Goal: Information Seeking & Learning: Learn about a topic

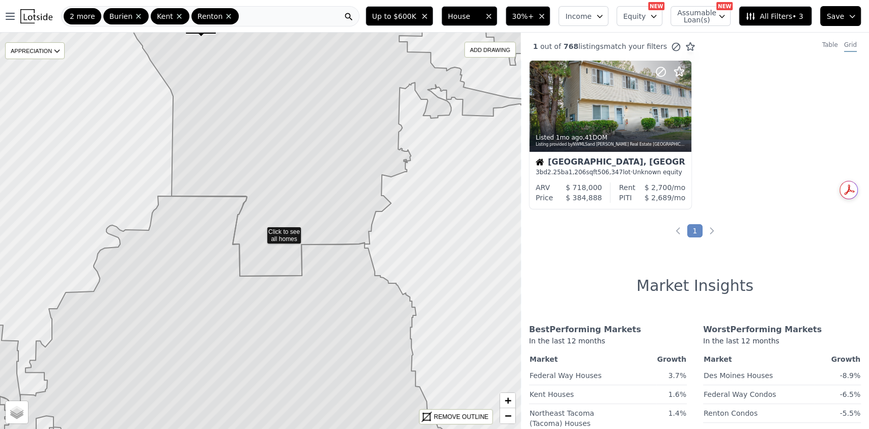
click at [551, 18] on button "30%+" at bounding box center [527, 16] width 45 height 20
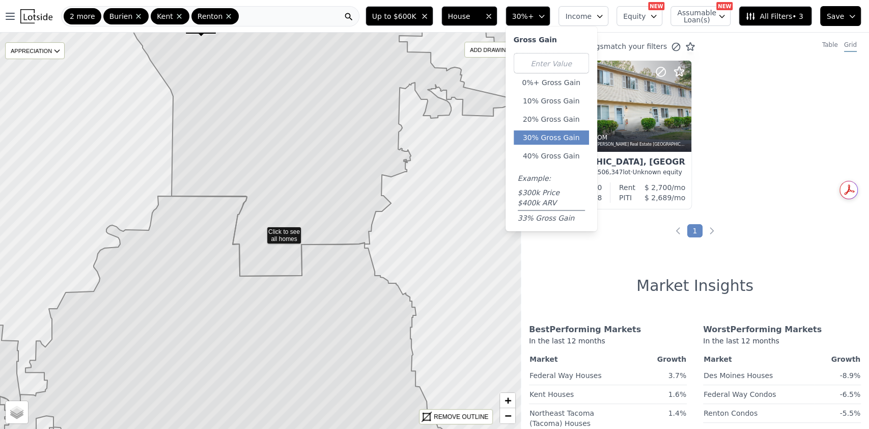
click at [546, 18] on icon "button" at bounding box center [542, 16] width 8 height 8
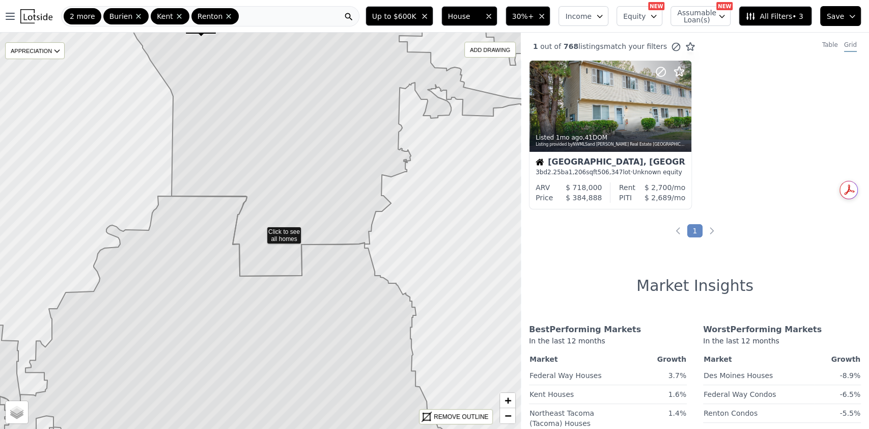
click at [546, 18] on icon "button" at bounding box center [542, 16] width 8 height 8
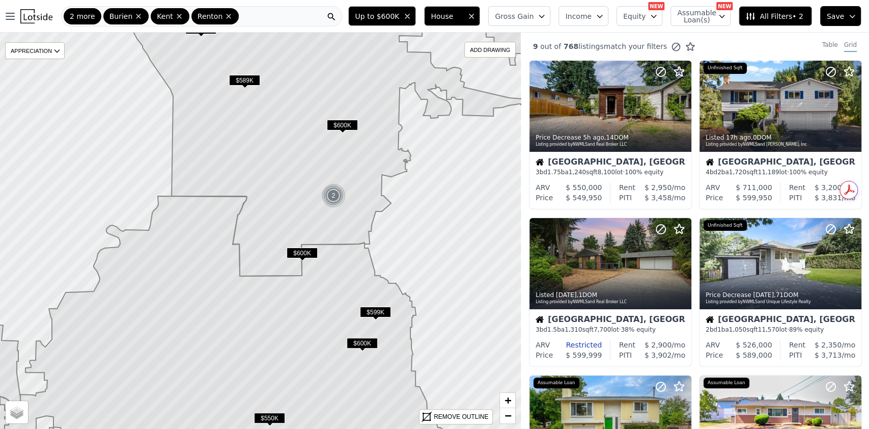
click at [546, 15] on icon "button" at bounding box center [542, 16] width 8 height 8
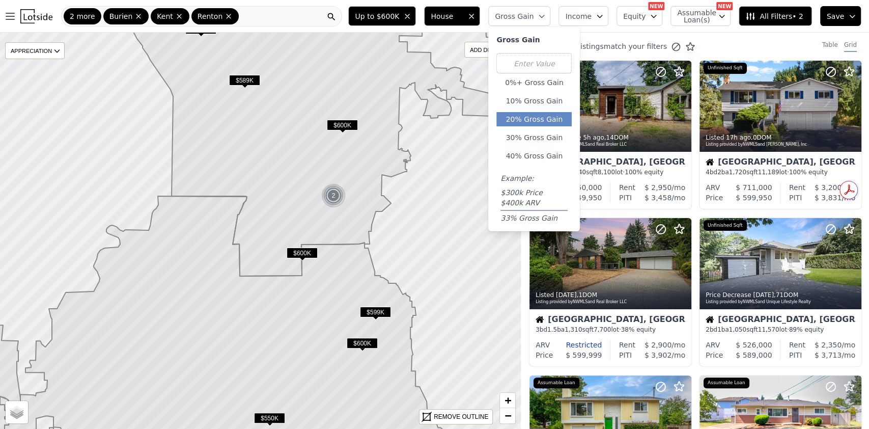
click at [544, 116] on button "20% Gross Gain" at bounding box center [533, 119] width 75 height 14
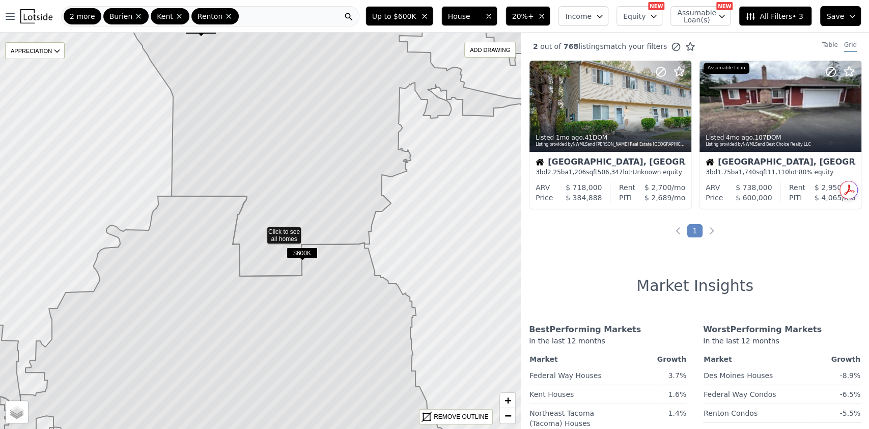
click at [546, 19] on icon "button" at bounding box center [542, 16] width 8 height 8
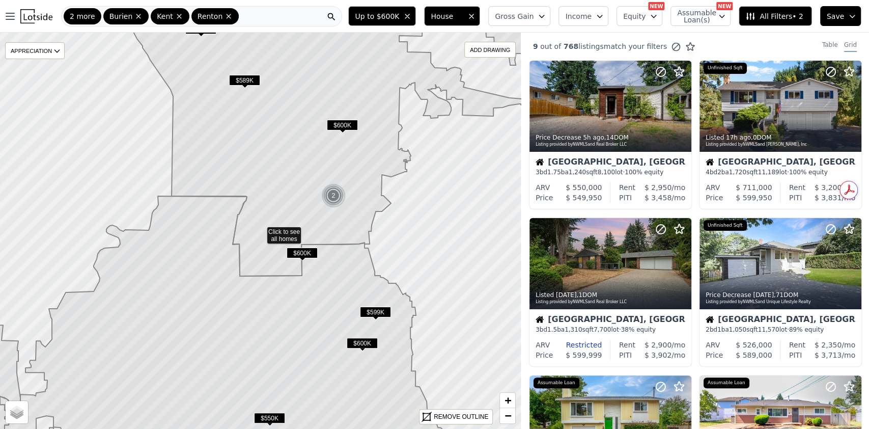
click at [546, 19] on icon "button" at bounding box center [542, 16] width 8 height 8
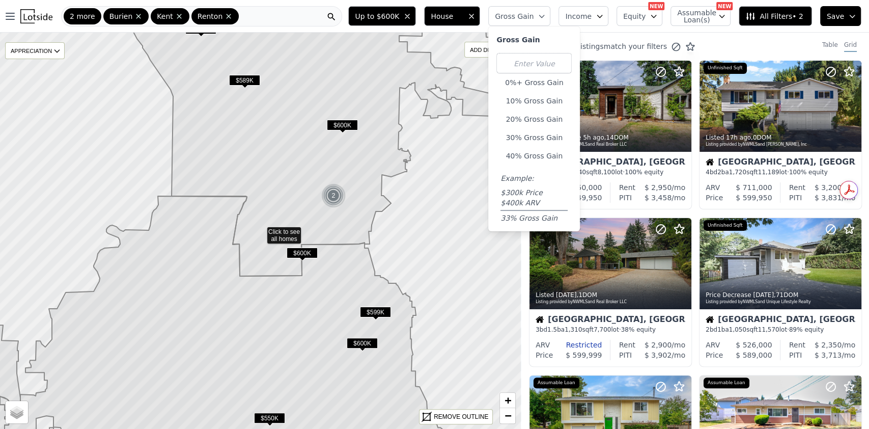
click at [546, 19] on icon "button" at bounding box center [542, 16] width 8 height 8
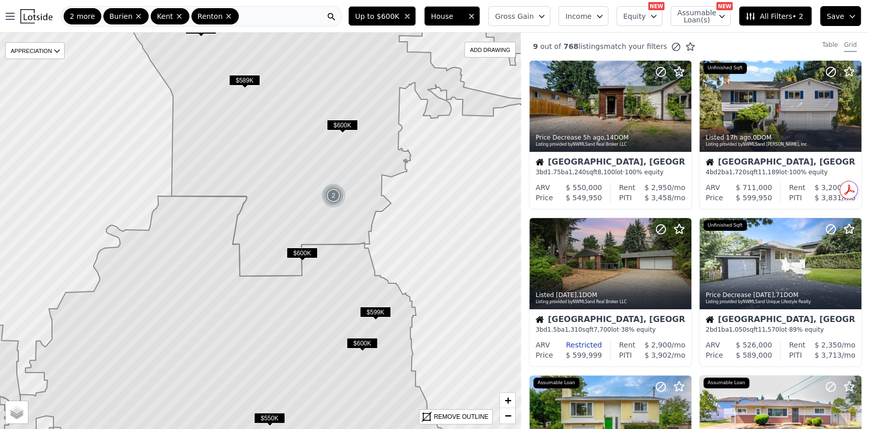
click at [274, 14] on div "2 more Burien Kent Renton" at bounding box center [201, 16] width 281 height 20
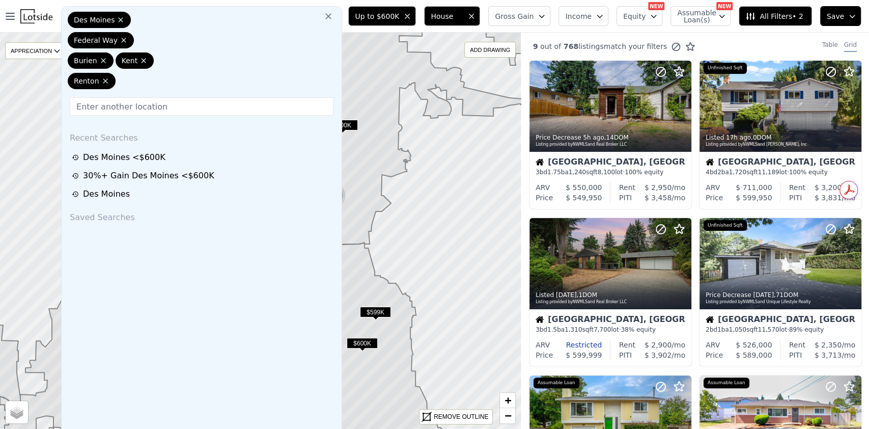
click at [308, 22] on div "Des Moines Federal Way Burien Kent Renton" at bounding box center [202, 52] width 272 height 81
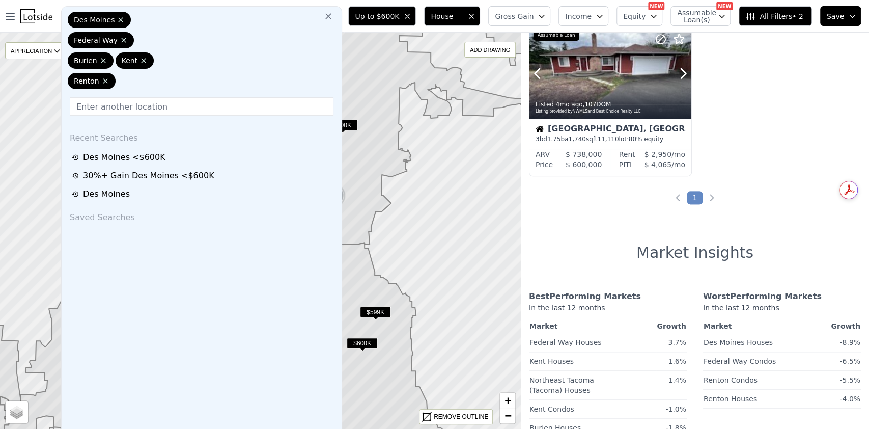
scroll to position [670, 0]
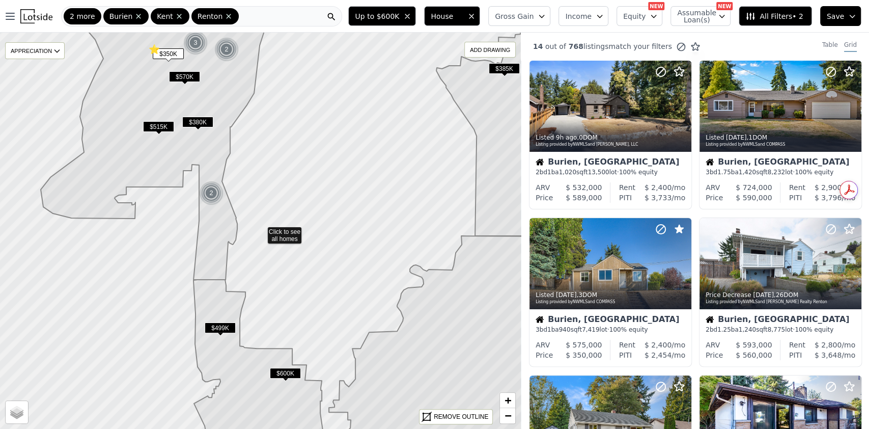
click at [546, 16] on icon "button" at bounding box center [542, 16] width 8 height 8
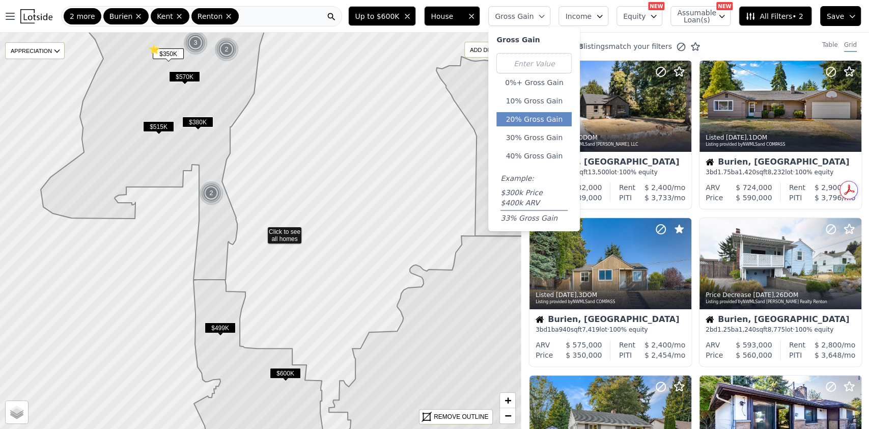
click at [547, 118] on button "20% Gross Gain" at bounding box center [533, 119] width 75 height 14
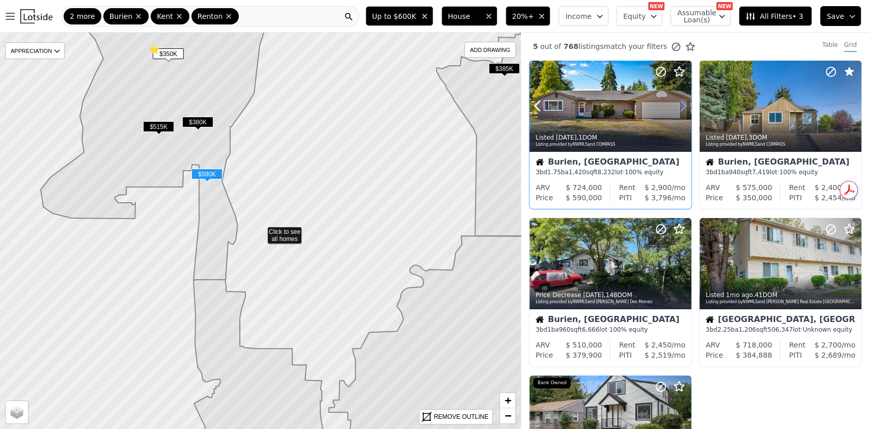
click at [681, 110] on icon at bounding box center [683, 106] width 5 height 10
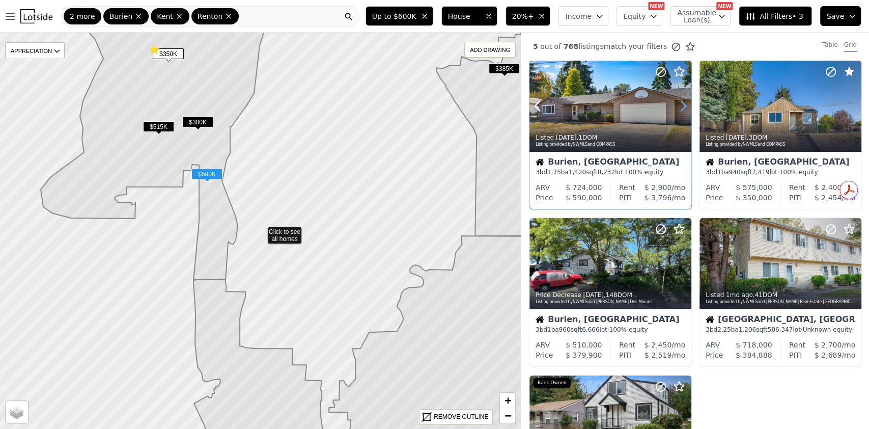
click at [681, 110] on icon at bounding box center [683, 106] width 5 height 10
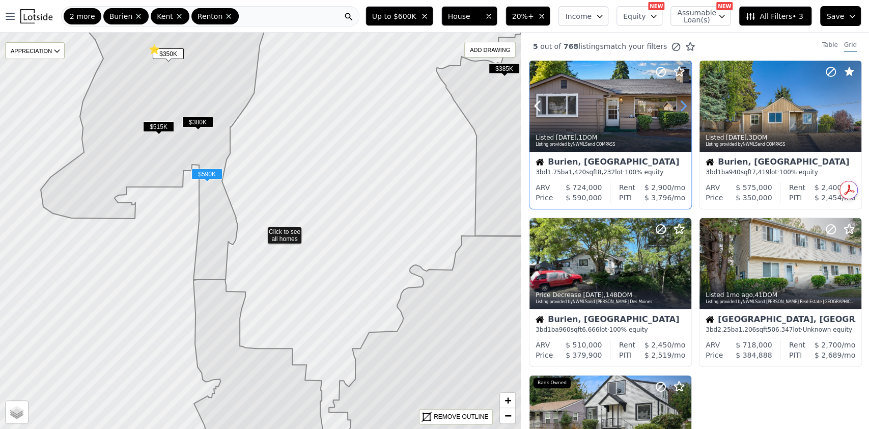
click at [681, 110] on icon at bounding box center [683, 106] width 5 height 10
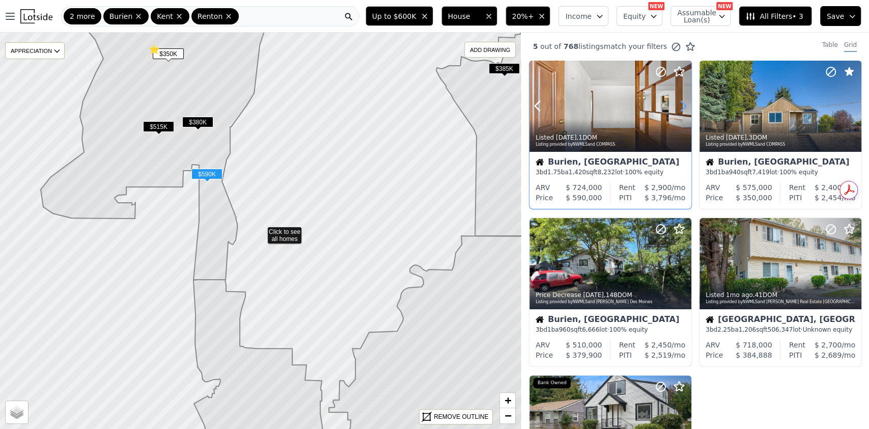
click at [681, 110] on icon at bounding box center [683, 106] width 5 height 10
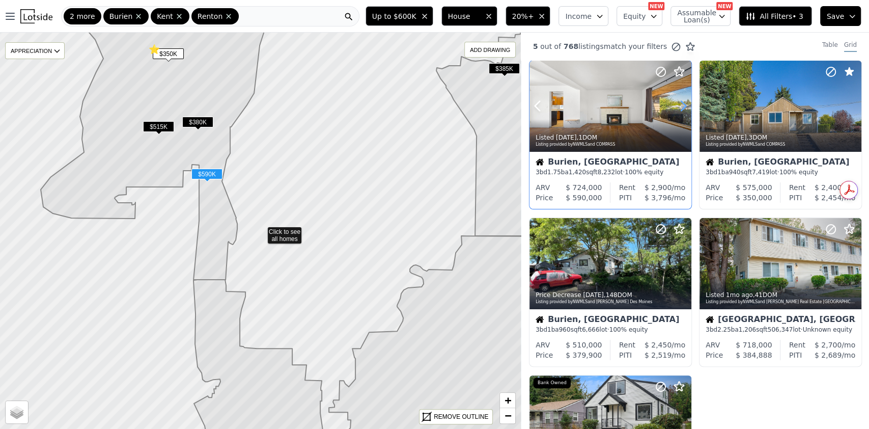
click at [682, 107] on icon at bounding box center [683, 106] width 16 height 16
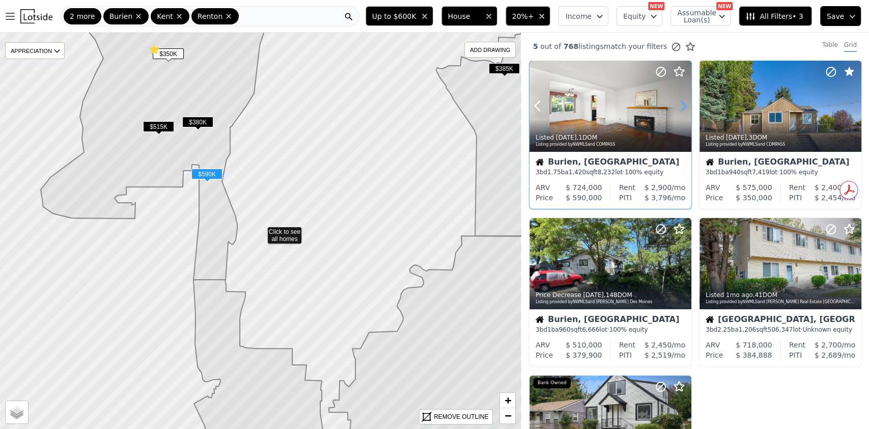
click at [682, 107] on icon at bounding box center [683, 106] width 16 height 16
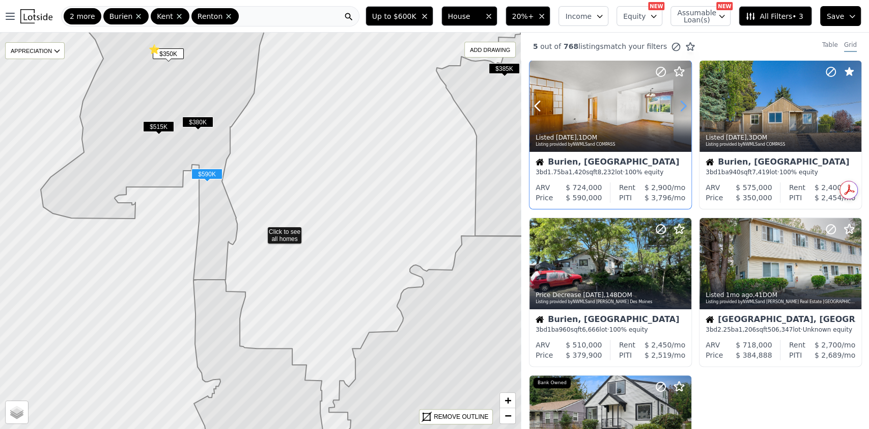
click at [682, 107] on icon at bounding box center [683, 106] width 16 height 16
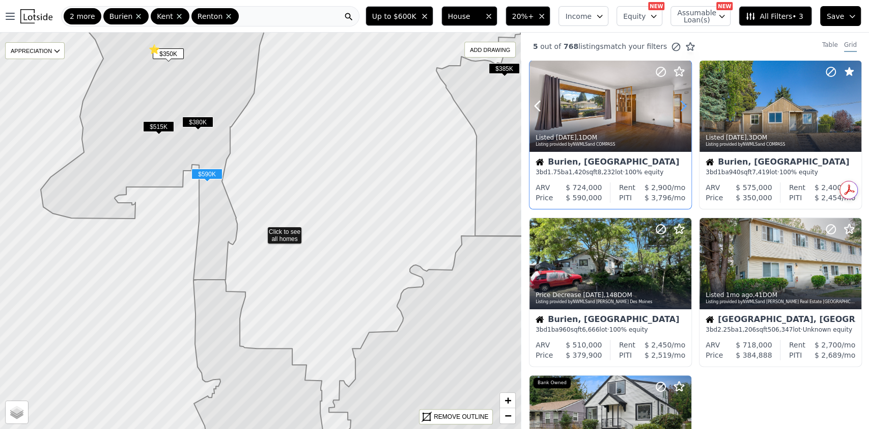
click at [682, 107] on icon at bounding box center [683, 106] width 16 height 16
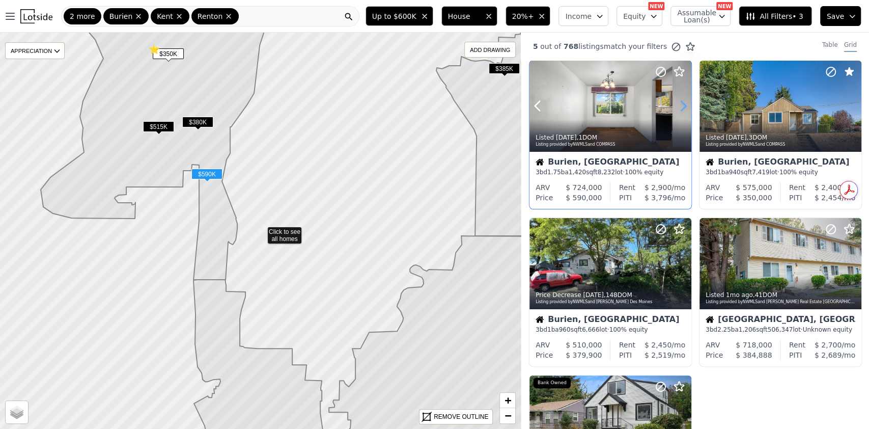
click at [682, 107] on icon at bounding box center [683, 106] width 16 height 16
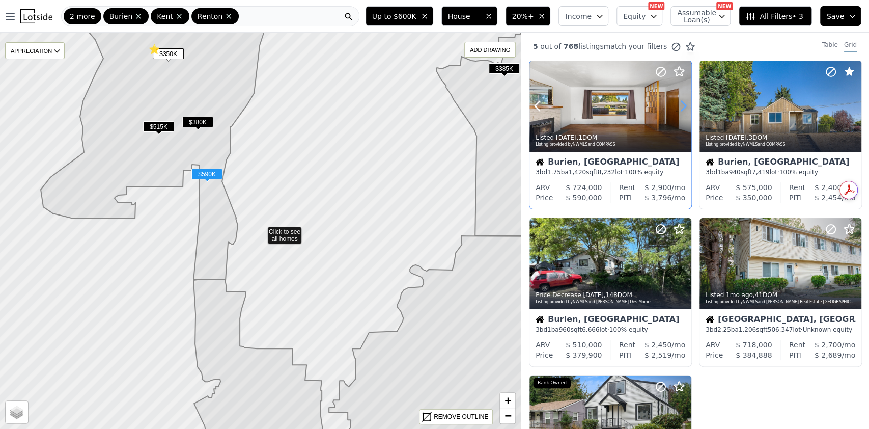
click at [682, 107] on icon at bounding box center [683, 106] width 16 height 16
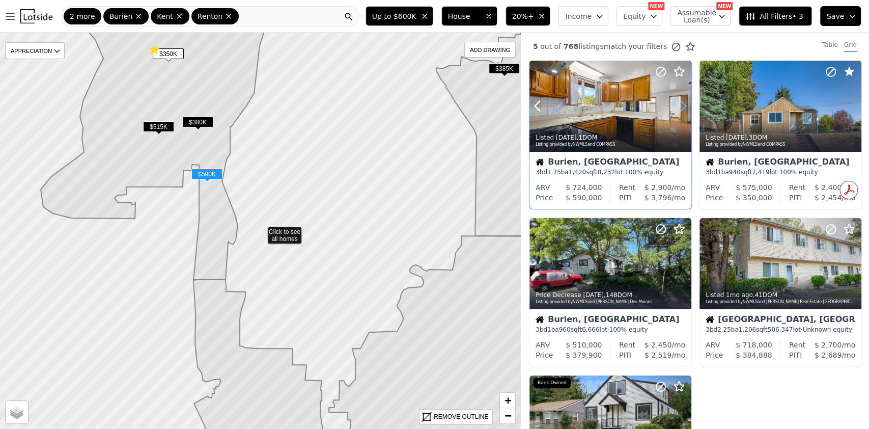
click at [682, 107] on icon at bounding box center [683, 106] width 16 height 16
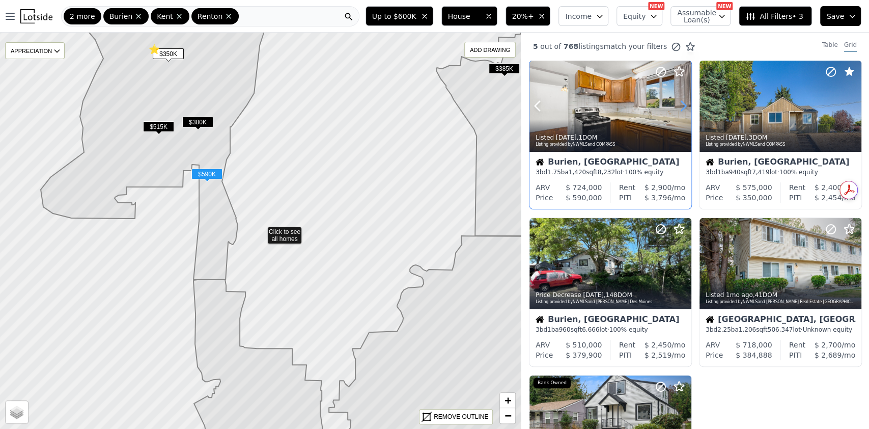
click at [682, 107] on icon at bounding box center [683, 106] width 16 height 16
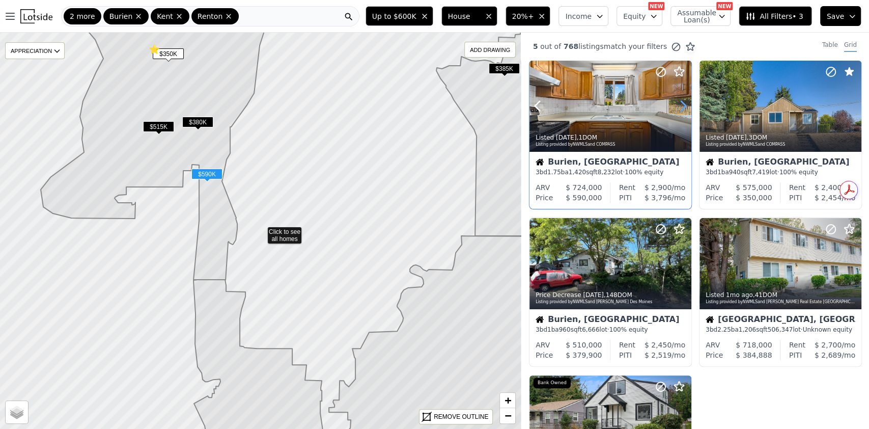
click at [682, 107] on icon at bounding box center [683, 106] width 16 height 16
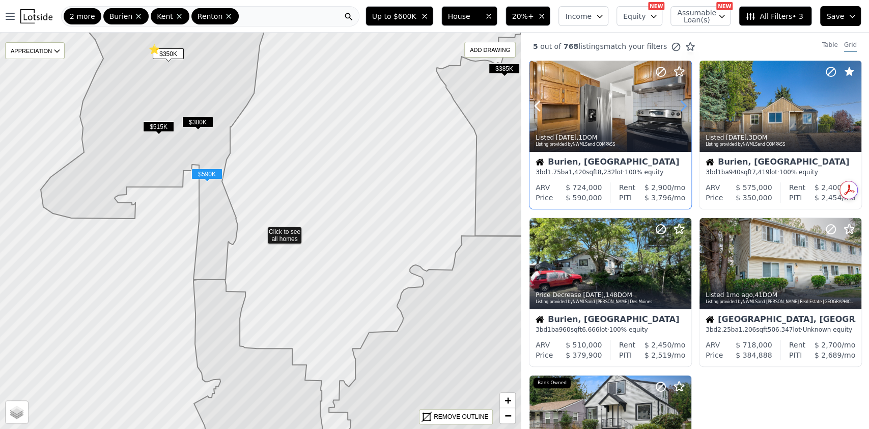
click at [682, 107] on icon at bounding box center [683, 106] width 16 height 16
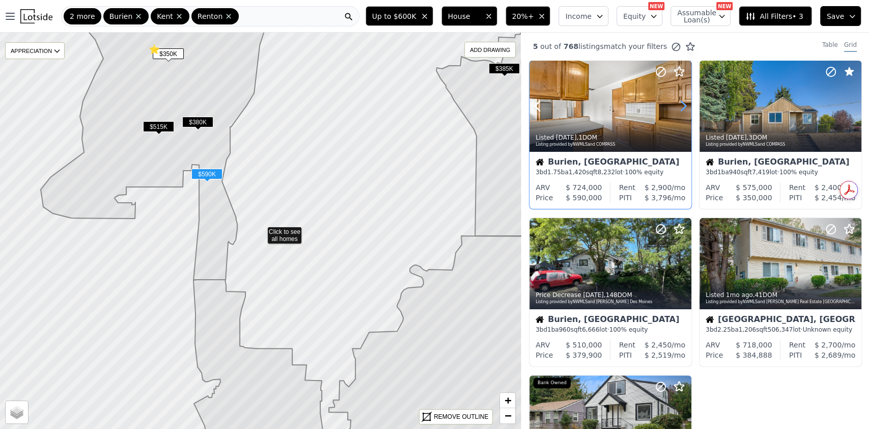
click at [682, 107] on icon at bounding box center [683, 106] width 16 height 16
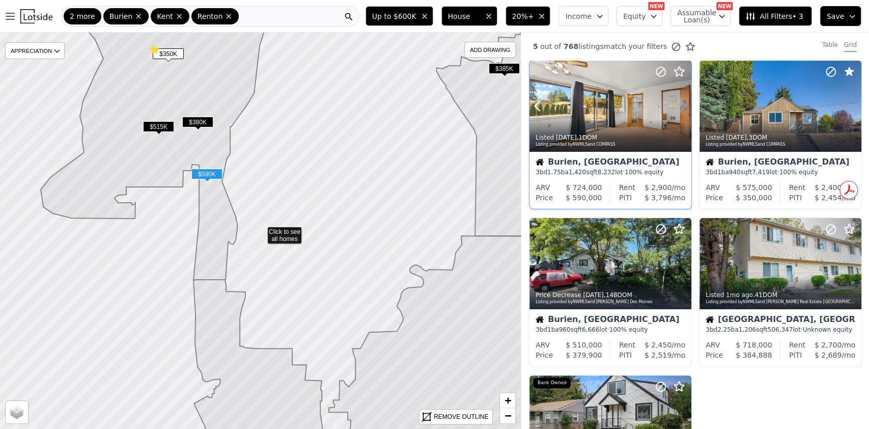
click at [682, 107] on icon at bounding box center [683, 106] width 16 height 16
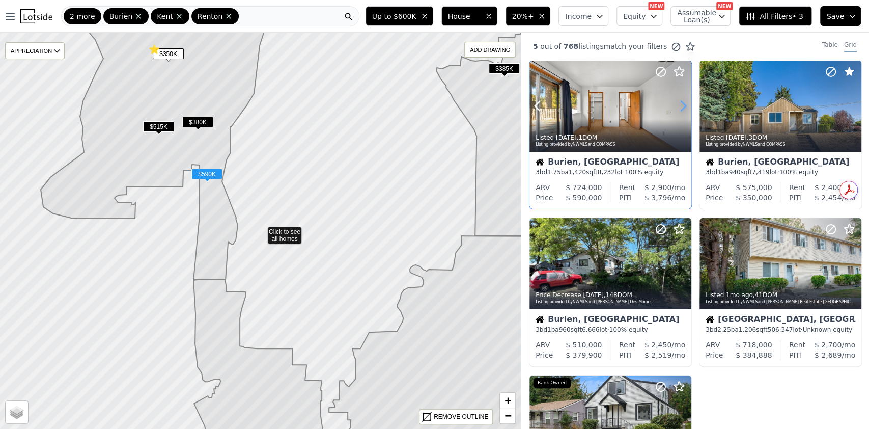
click at [682, 107] on icon at bounding box center [683, 106] width 16 height 16
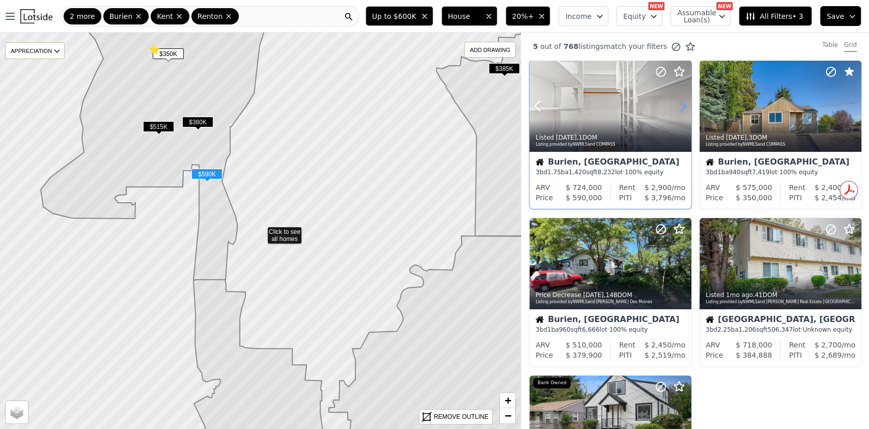
click at [682, 107] on icon at bounding box center [683, 106] width 16 height 16
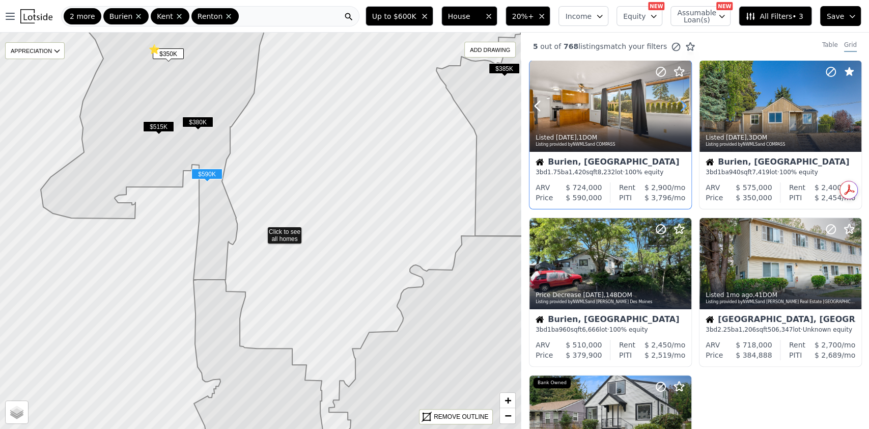
click at [682, 107] on icon at bounding box center [683, 106] width 16 height 16
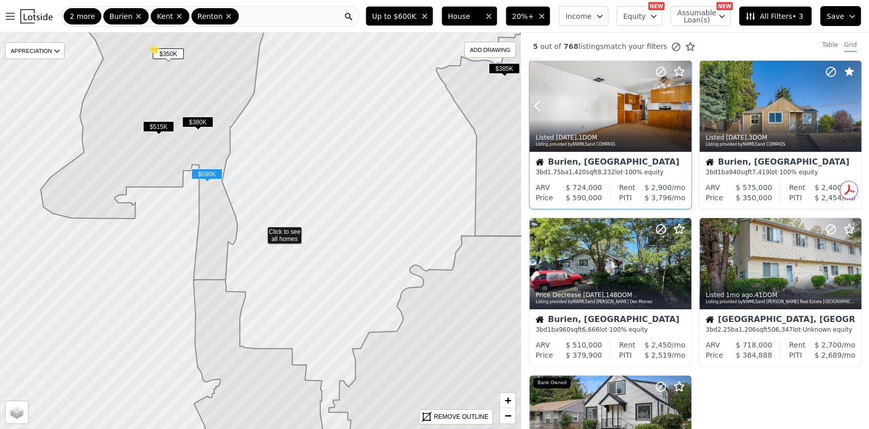
click at [682, 107] on icon at bounding box center [683, 106] width 16 height 16
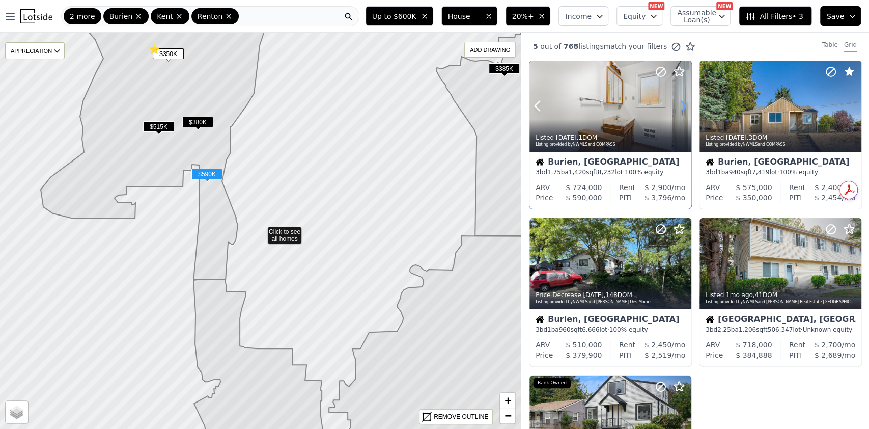
click at [682, 107] on icon at bounding box center [683, 106] width 16 height 16
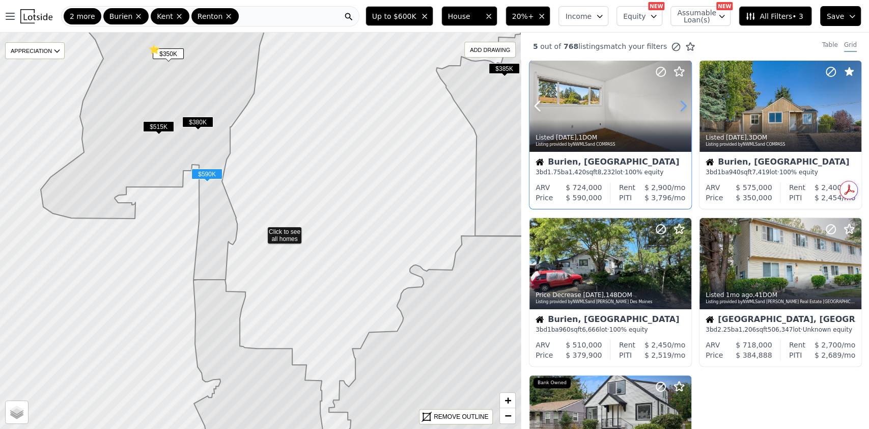
click at [682, 107] on icon at bounding box center [683, 106] width 16 height 16
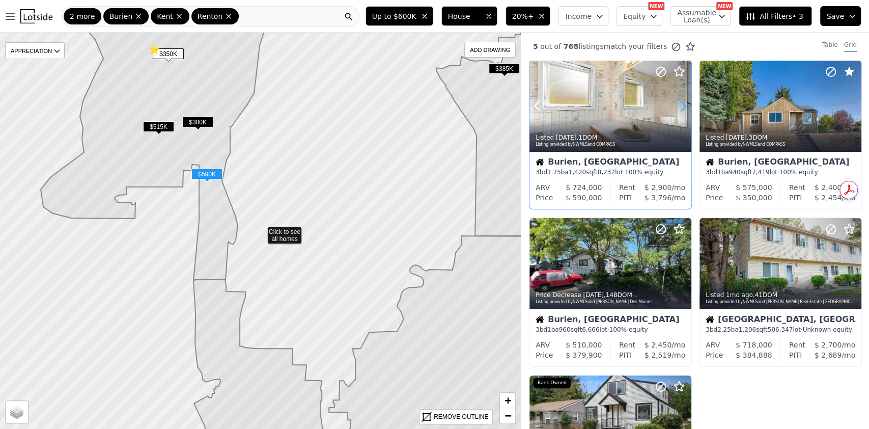
click at [682, 107] on icon at bounding box center [683, 106] width 16 height 16
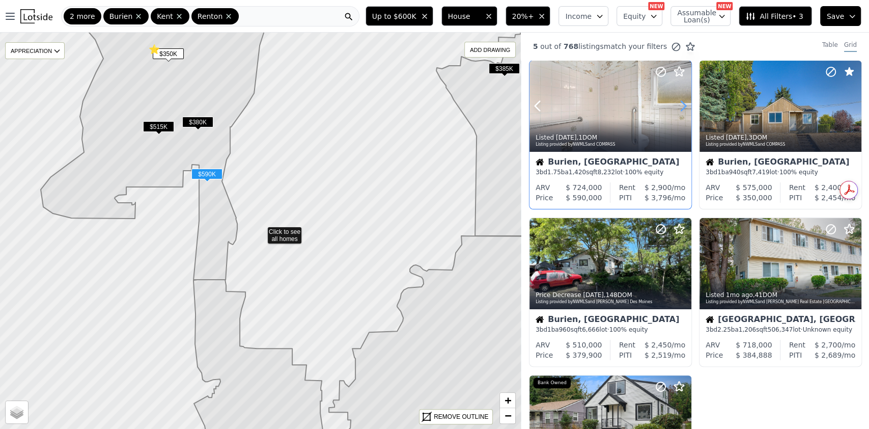
click at [682, 107] on icon at bounding box center [683, 106] width 16 height 16
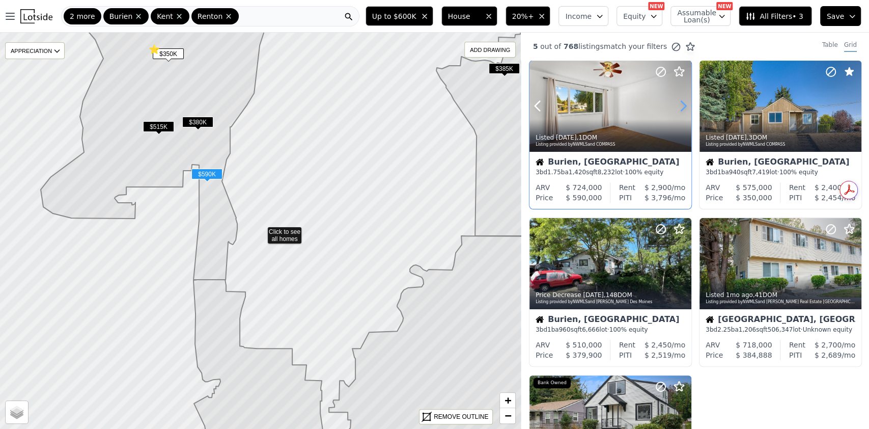
click at [682, 107] on icon at bounding box center [683, 106] width 16 height 16
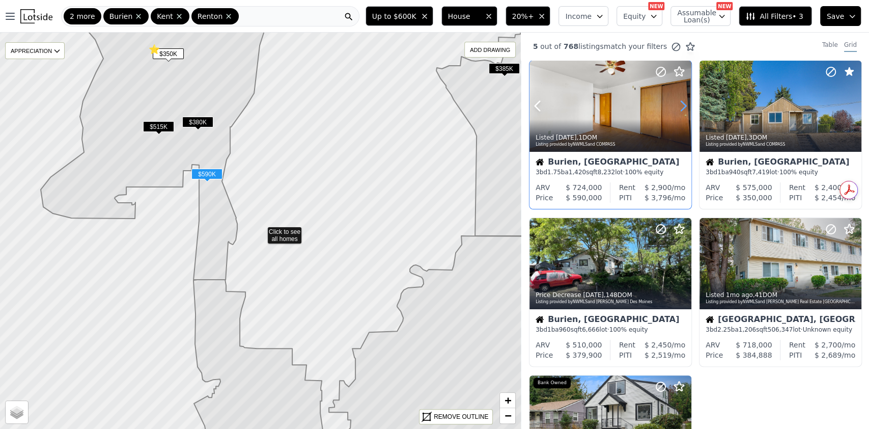
click at [682, 107] on icon at bounding box center [683, 106] width 16 height 16
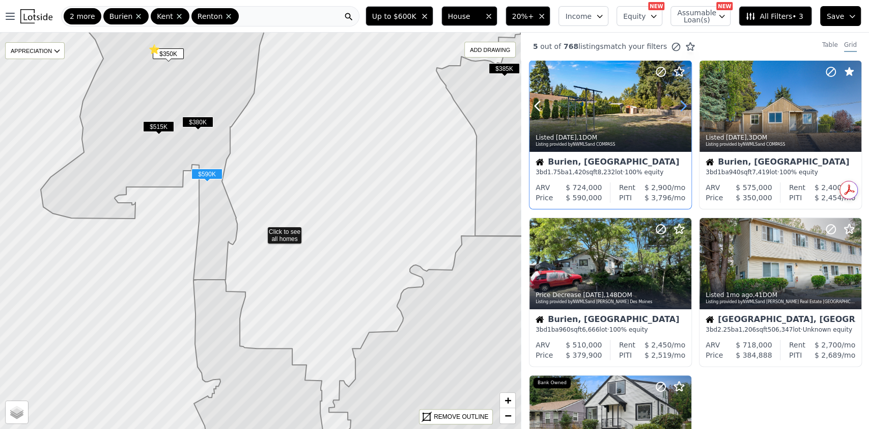
click at [682, 107] on icon at bounding box center [683, 106] width 16 height 16
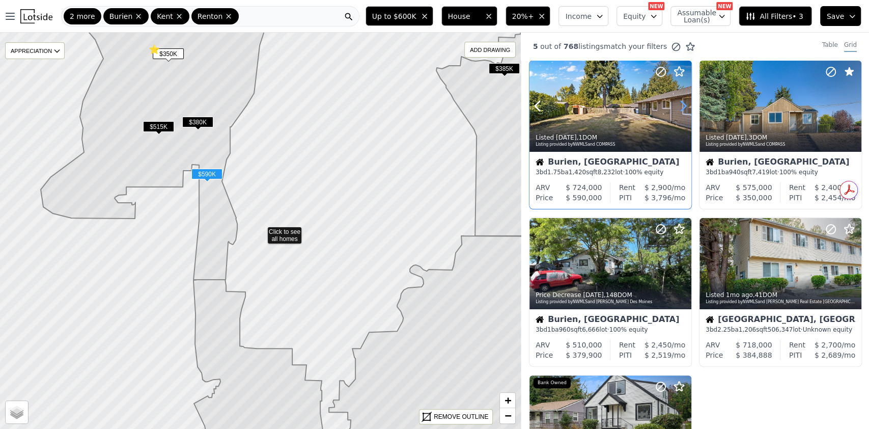
click at [682, 107] on icon at bounding box center [683, 106] width 16 height 16
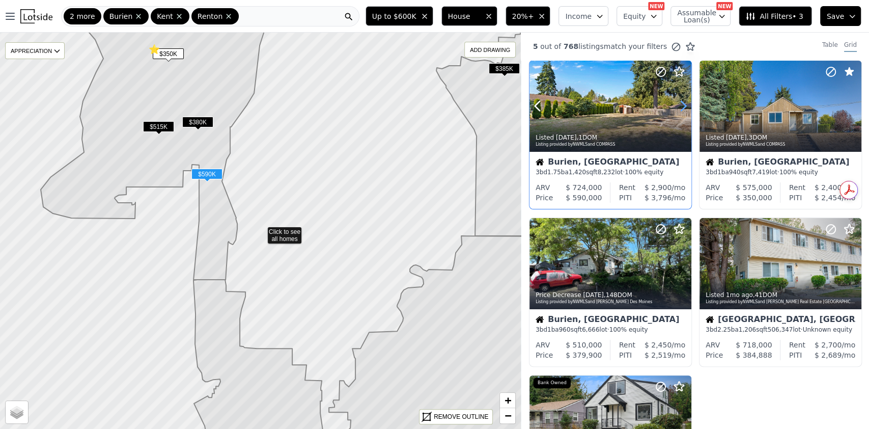
click at [682, 107] on icon at bounding box center [683, 106] width 16 height 16
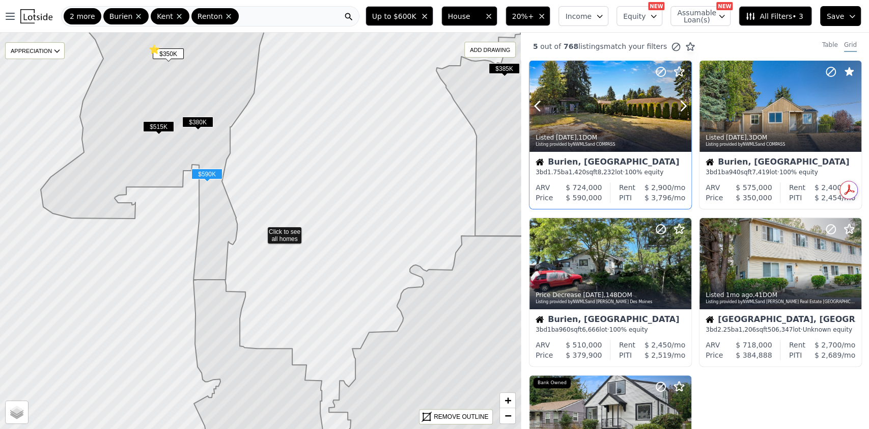
click at [604, 139] on div "Listed 1d ago , 1 DOM" at bounding box center [610, 137] width 151 height 8
click at [680, 105] on icon at bounding box center [683, 106] width 16 height 16
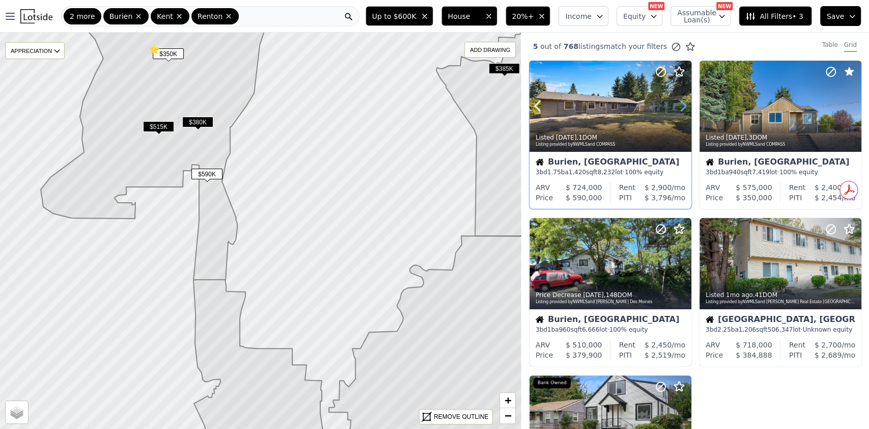
click at [680, 105] on icon at bounding box center [683, 106] width 16 height 16
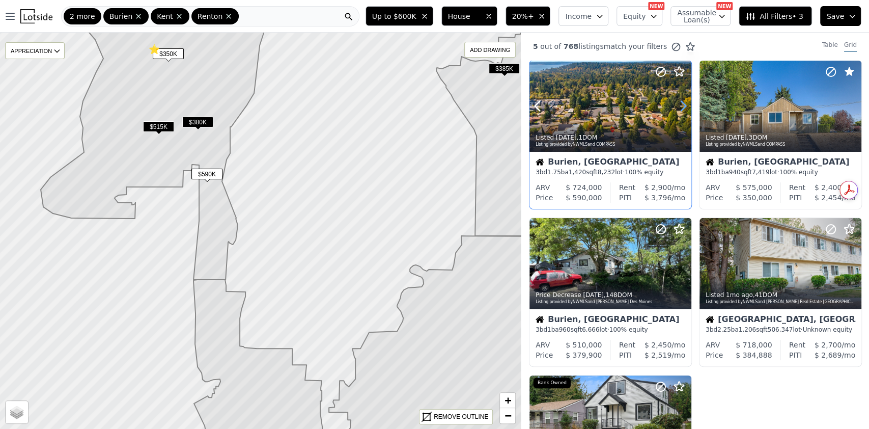
click at [680, 105] on icon at bounding box center [683, 106] width 16 height 16
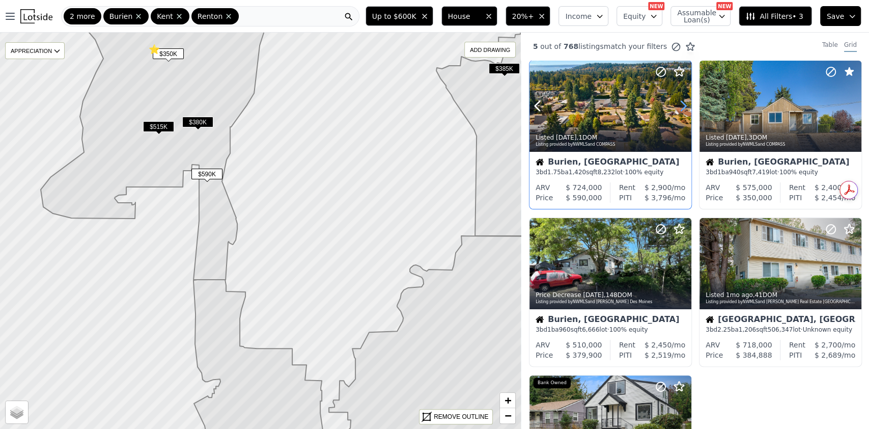
click at [680, 105] on icon at bounding box center [683, 106] width 16 height 16
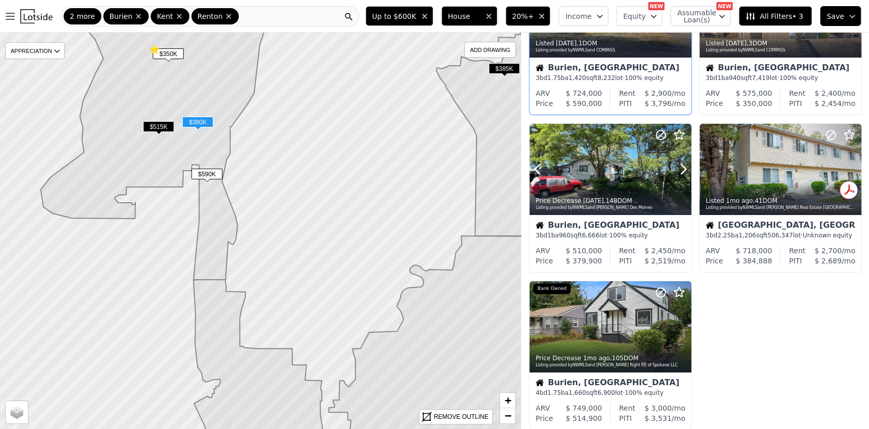
scroll to position [99, 0]
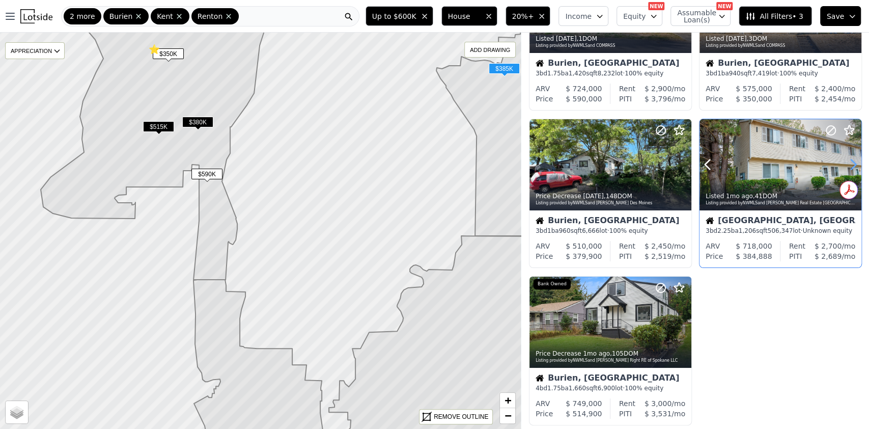
click at [847, 161] on icon at bounding box center [853, 164] width 16 height 16
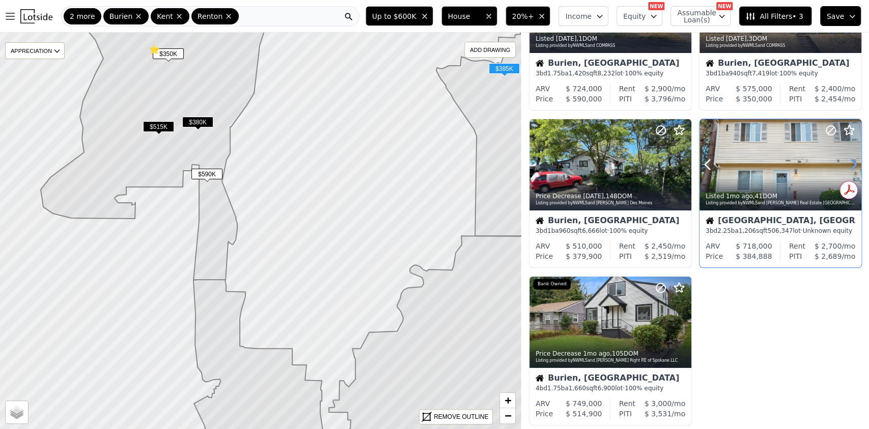
click at [847, 161] on icon at bounding box center [853, 164] width 16 height 16
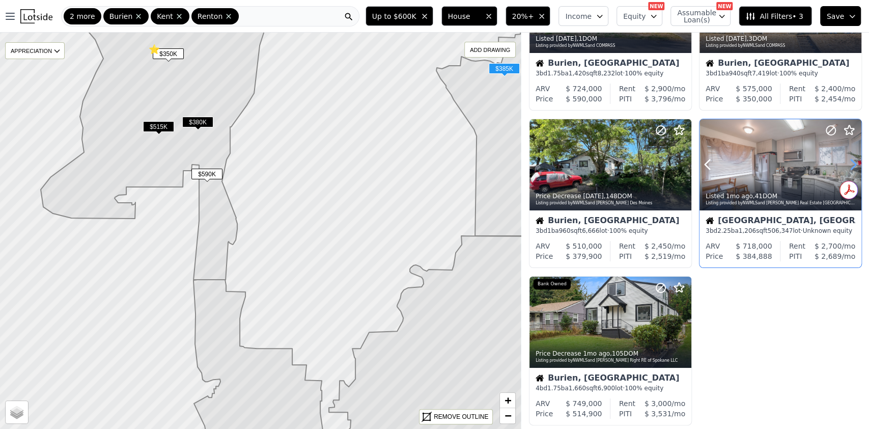
click at [847, 161] on icon at bounding box center [853, 164] width 16 height 16
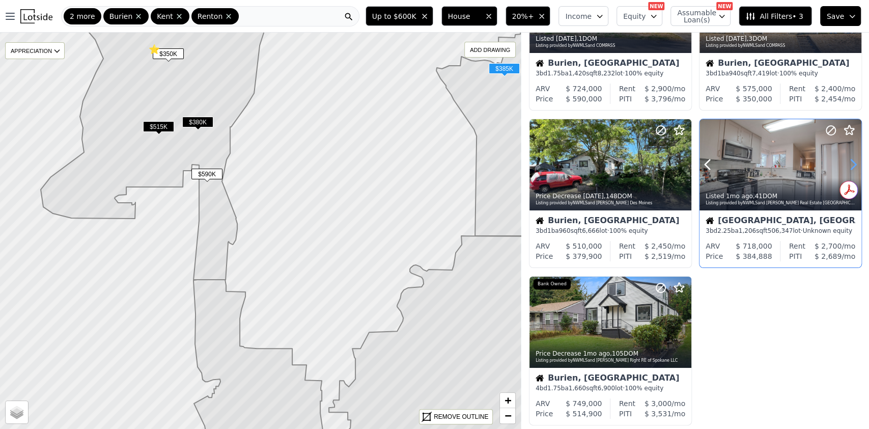
click at [847, 161] on icon at bounding box center [853, 164] width 16 height 16
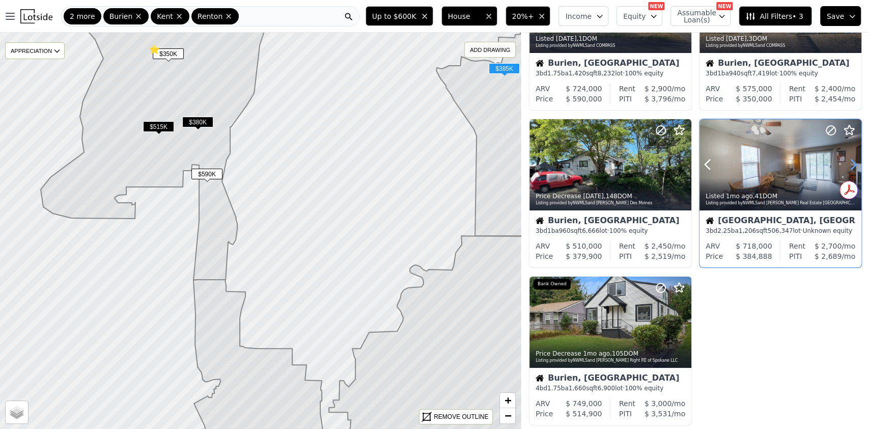
click at [847, 161] on icon at bounding box center [853, 164] width 16 height 16
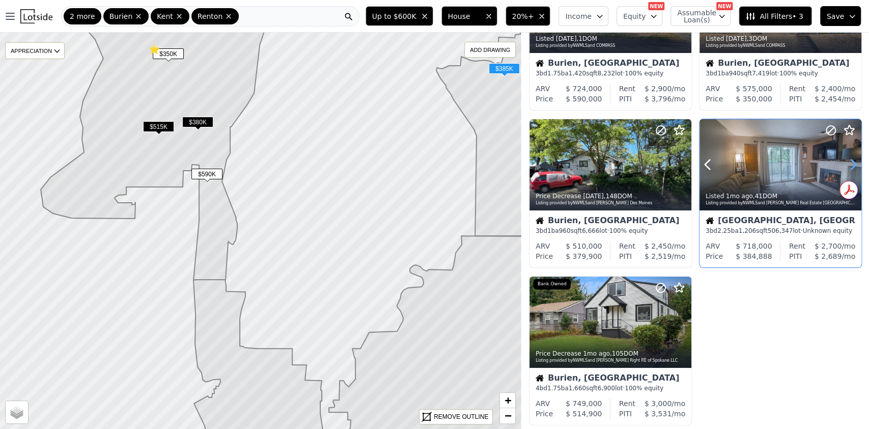
click at [847, 161] on icon at bounding box center [853, 164] width 16 height 16
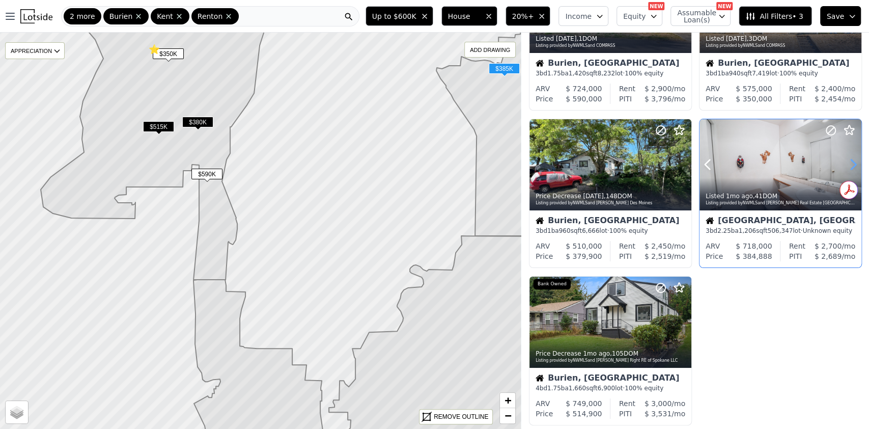
click at [847, 161] on icon at bounding box center [853, 164] width 16 height 16
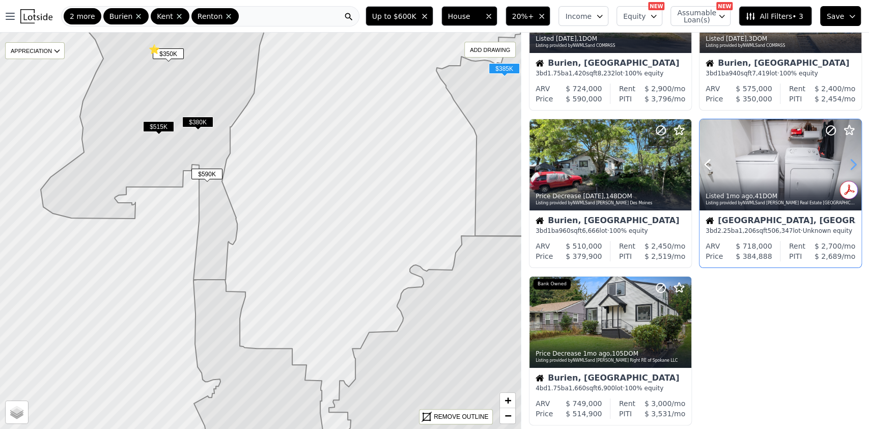
click at [847, 161] on icon at bounding box center [853, 164] width 16 height 16
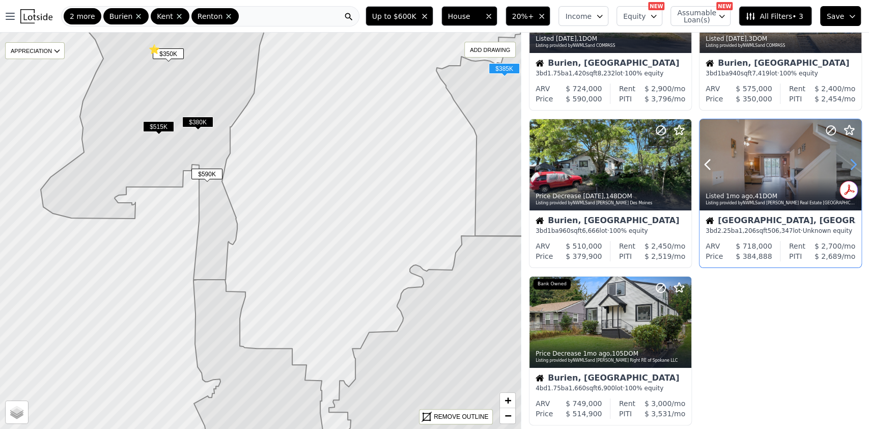
click at [847, 161] on icon at bounding box center [853, 164] width 16 height 16
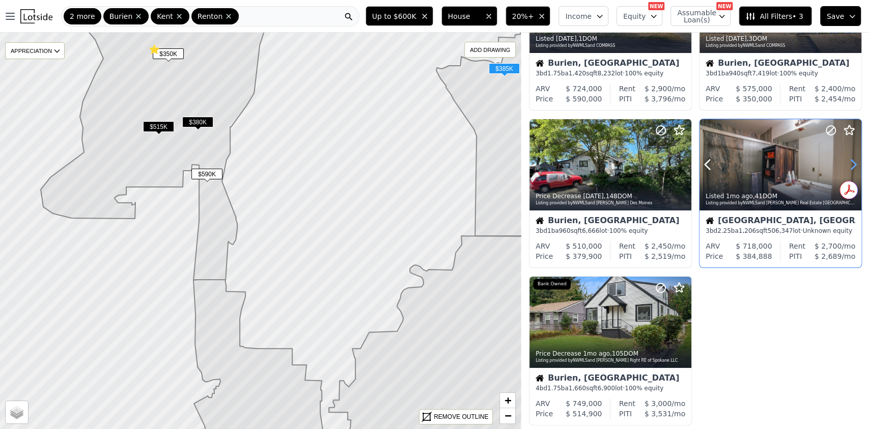
click at [847, 161] on icon at bounding box center [853, 164] width 16 height 16
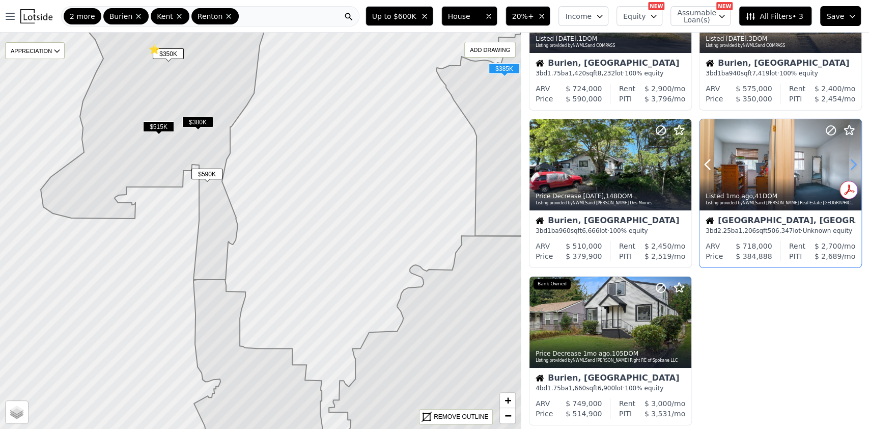
click at [847, 161] on icon at bounding box center [853, 164] width 16 height 16
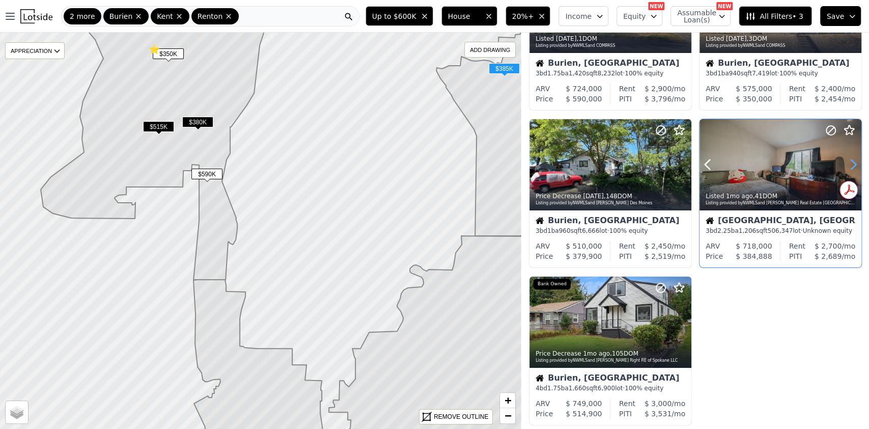
click at [847, 161] on icon at bounding box center [853, 164] width 16 height 16
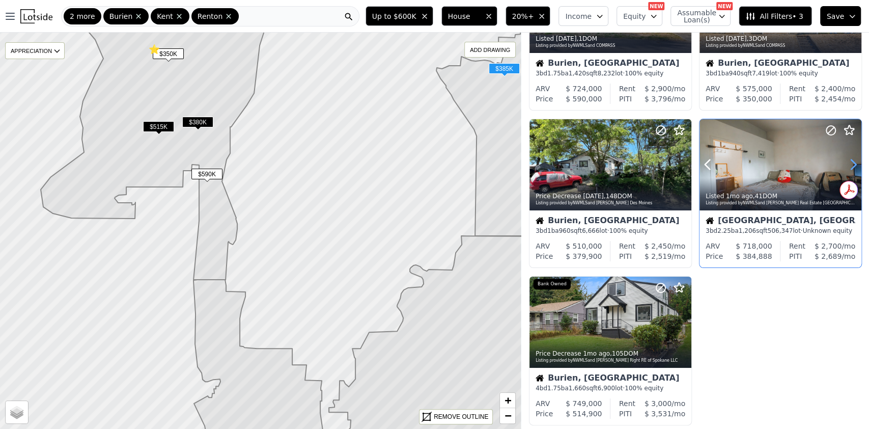
click at [847, 161] on icon at bounding box center [853, 164] width 16 height 16
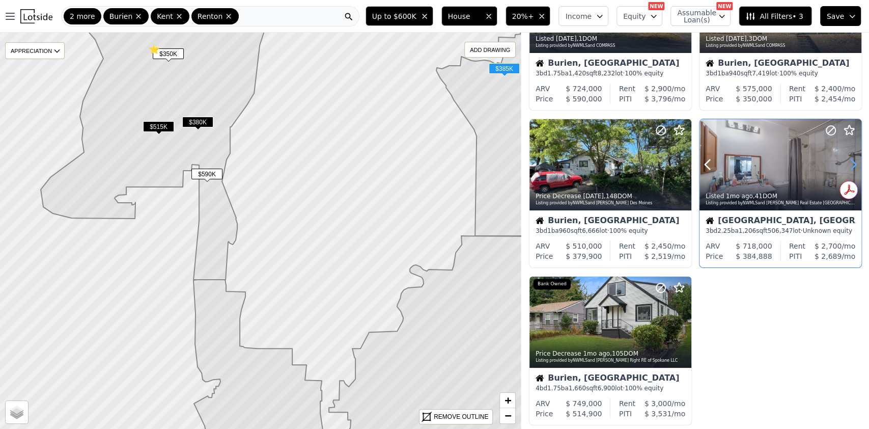
click at [847, 161] on icon at bounding box center [853, 164] width 16 height 16
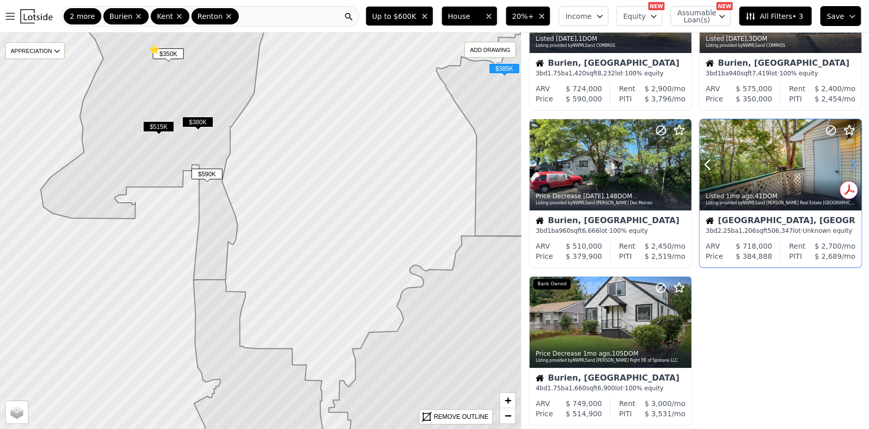
click at [847, 161] on icon at bounding box center [853, 164] width 16 height 16
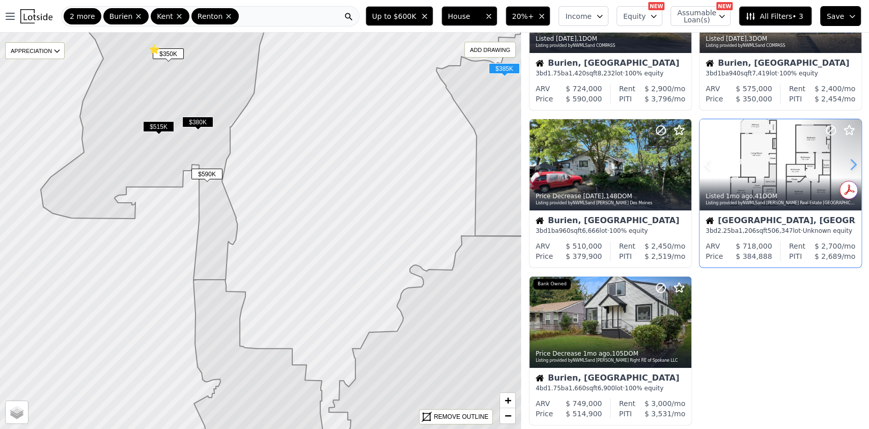
click at [847, 161] on icon at bounding box center [853, 164] width 16 height 16
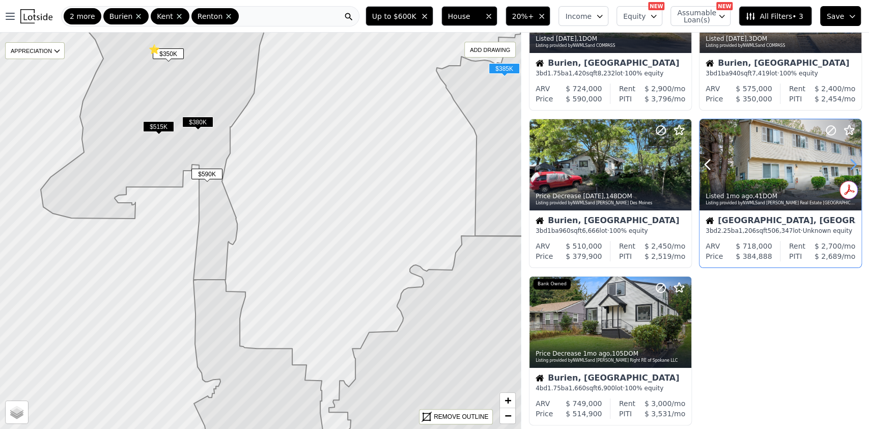
click at [847, 161] on icon at bounding box center [853, 164] width 16 height 16
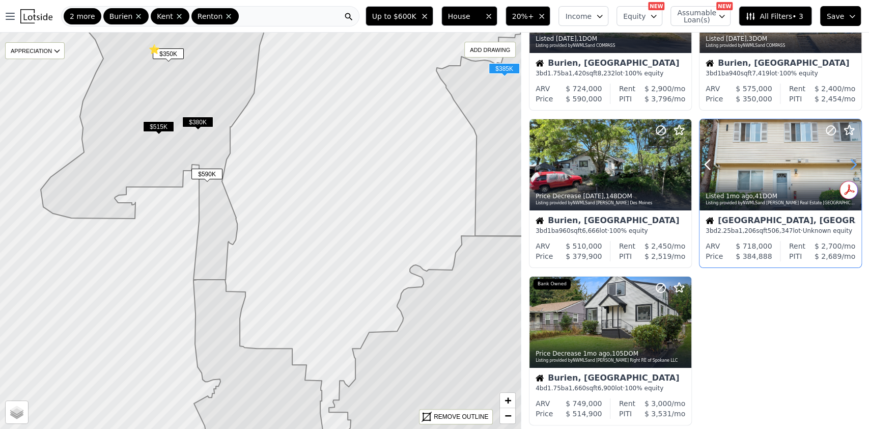
click at [847, 161] on icon at bounding box center [853, 164] width 16 height 16
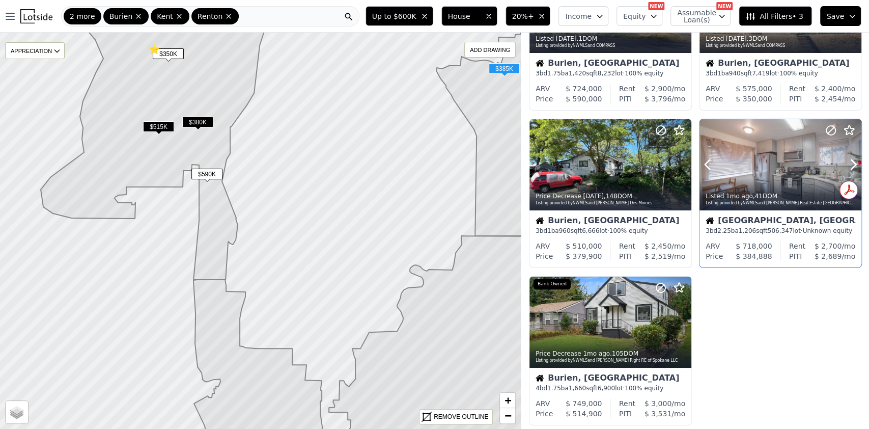
click at [779, 161] on div at bounding box center [780, 164] width 162 height 91
click at [679, 323] on icon at bounding box center [683, 322] width 16 height 16
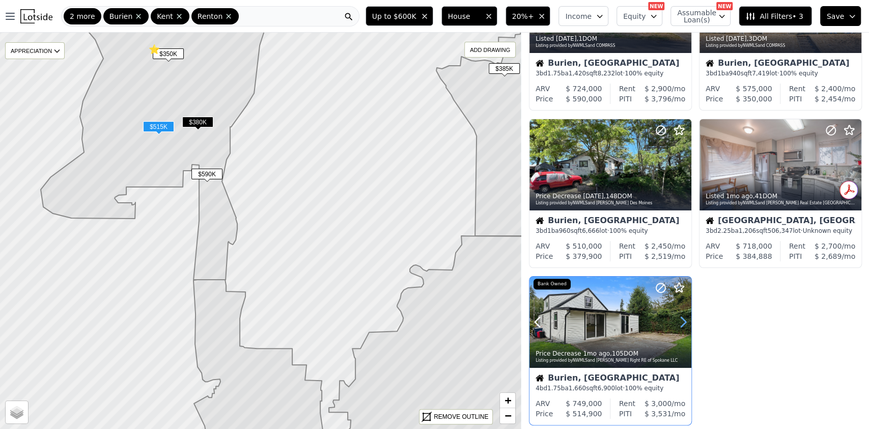
click at [679, 323] on icon at bounding box center [683, 322] width 16 height 16
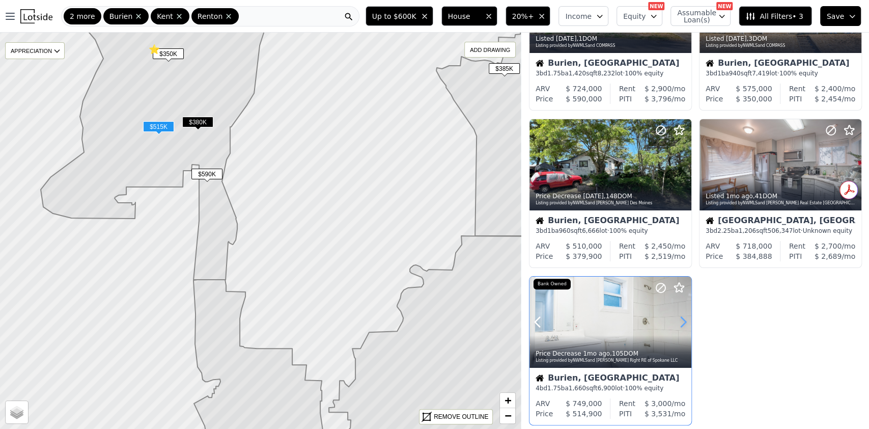
click at [679, 323] on icon at bounding box center [683, 322] width 16 height 16
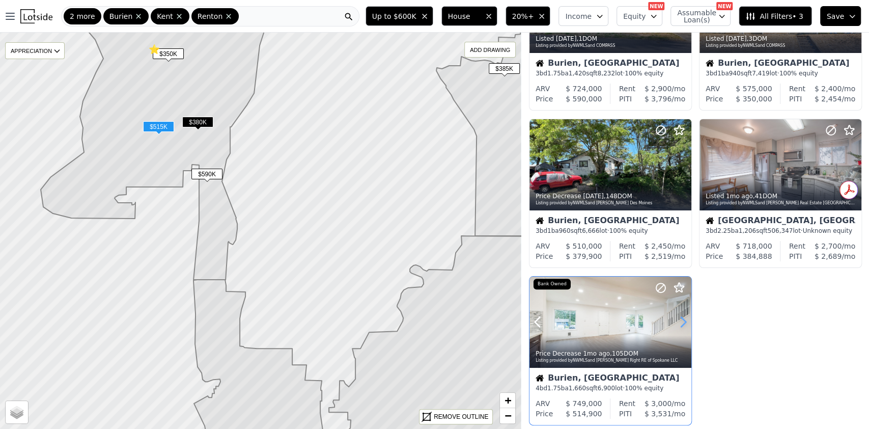
click at [682, 323] on icon at bounding box center [683, 322] width 16 height 16
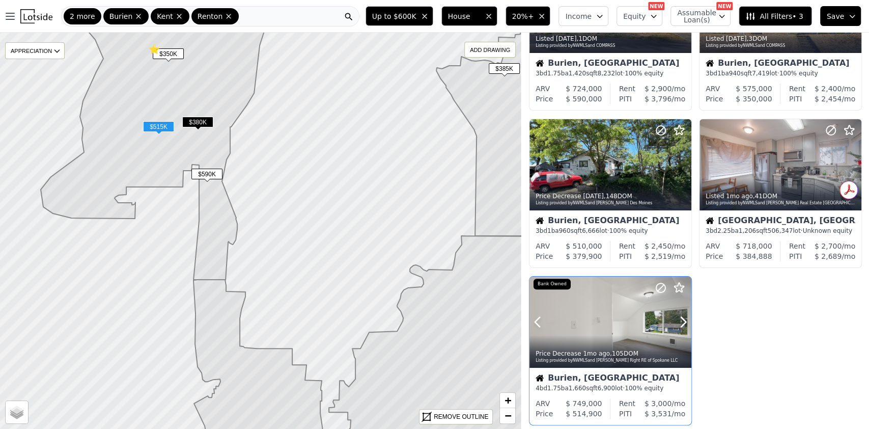
click at [538, 312] on button at bounding box center [549, 321] width 41 height 91
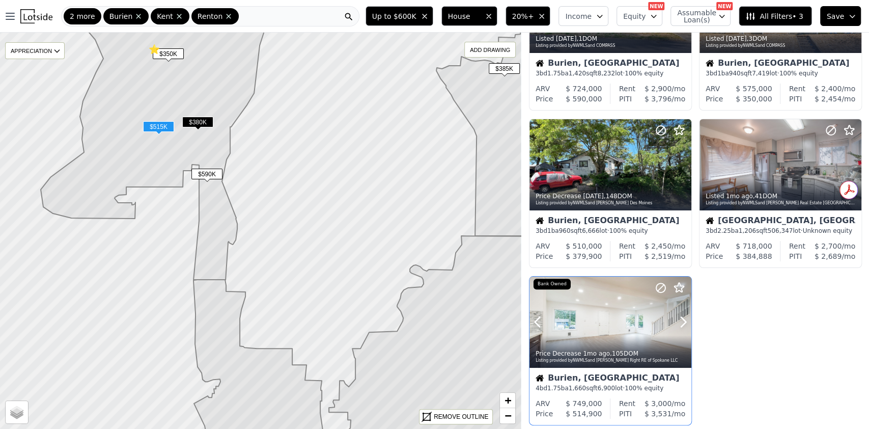
click at [538, 312] on button at bounding box center [549, 321] width 41 height 91
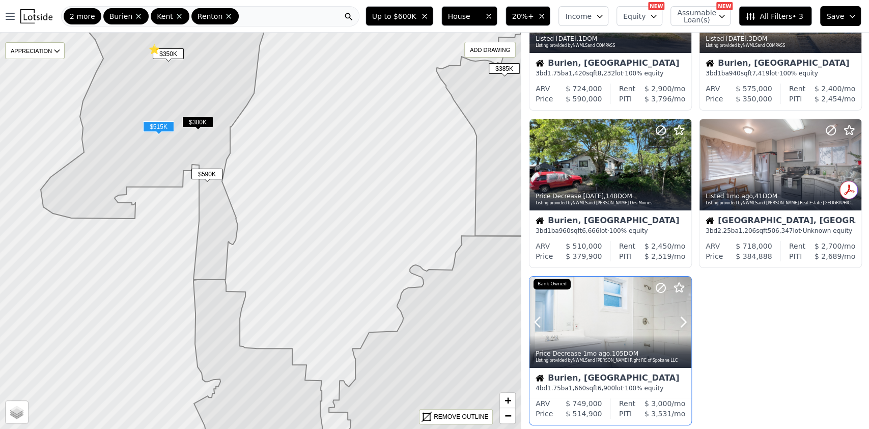
click at [538, 312] on button at bounding box center [549, 321] width 41 height 91
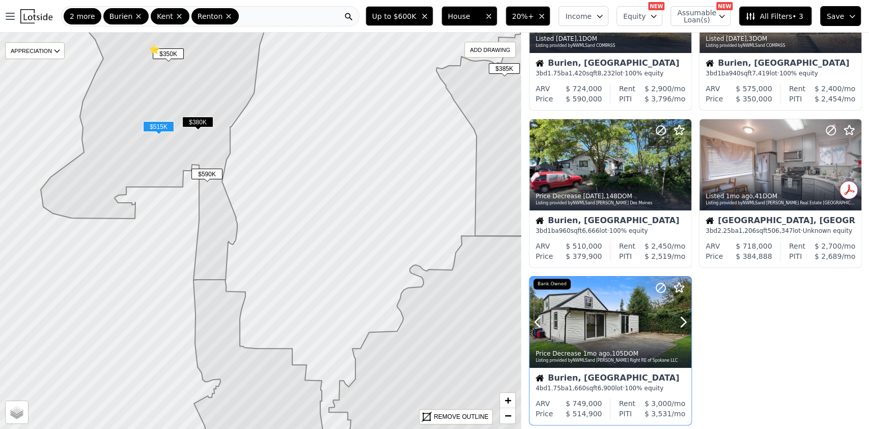
click at [538, 312] on button at bounding box center [549, 321] width 41 height 91
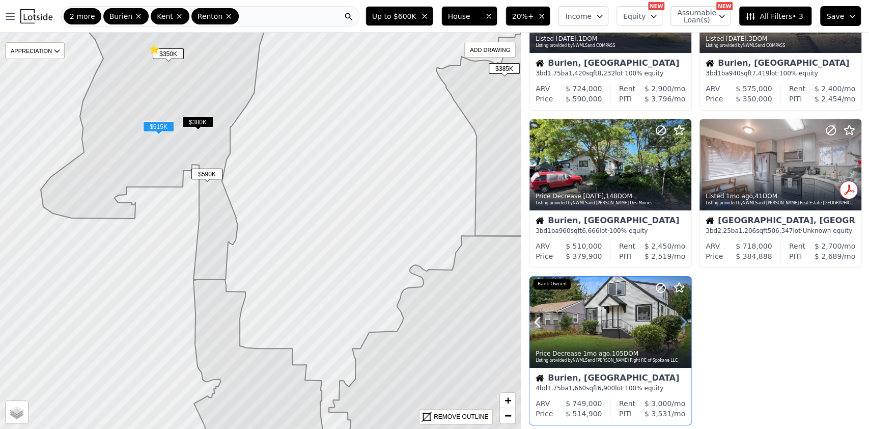
click at [682, 318] on icon at bounding box center [683, 322] width 5 height 10
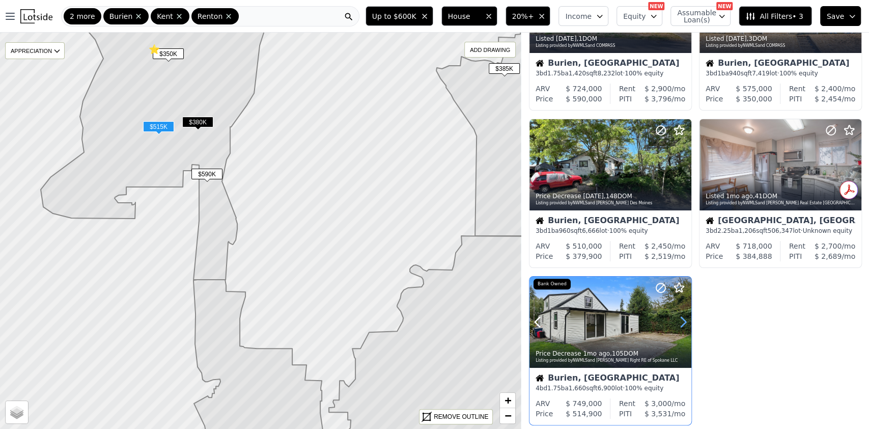
click at [682, 318] on icon at bounding box center [683, 322] width 5 height 10
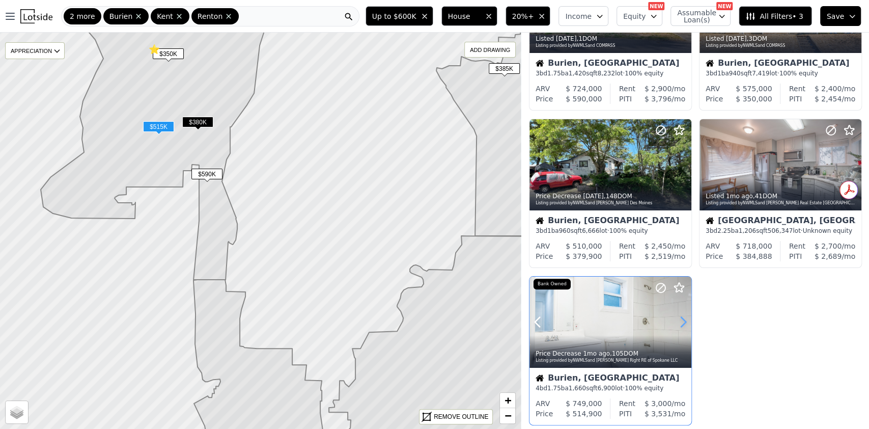
click at [682, 318] on icon at bounding box center [683, 322] width 5 height 10
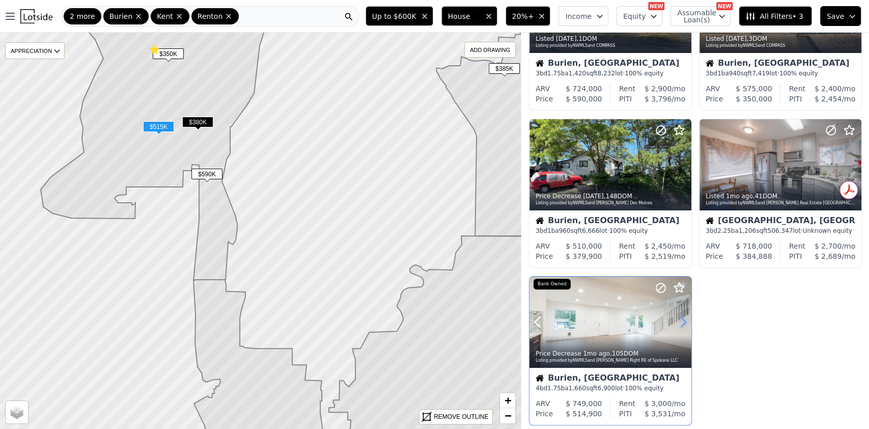
click at [682, 318] on icon at bounding box center [683, 322] width 5 height 10
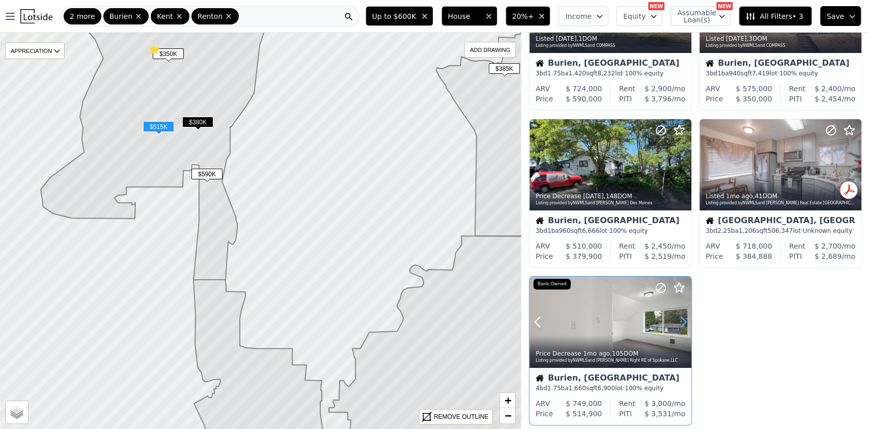
click at [682, 318] on icon at bounding box center [683, 322] width 5 height 10
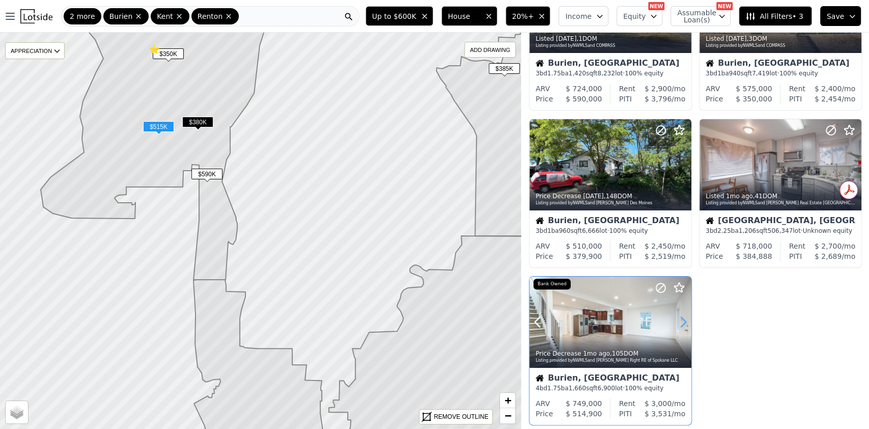
click at [682, 318] on icon at bounding box center [683, 322] width 5 height 10
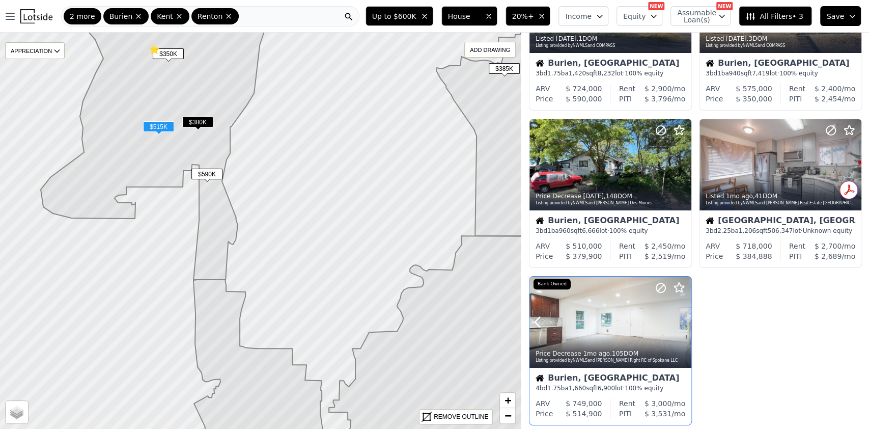
click at [682, 318] on icon at bounding box center [683, 322] width 5 height 10
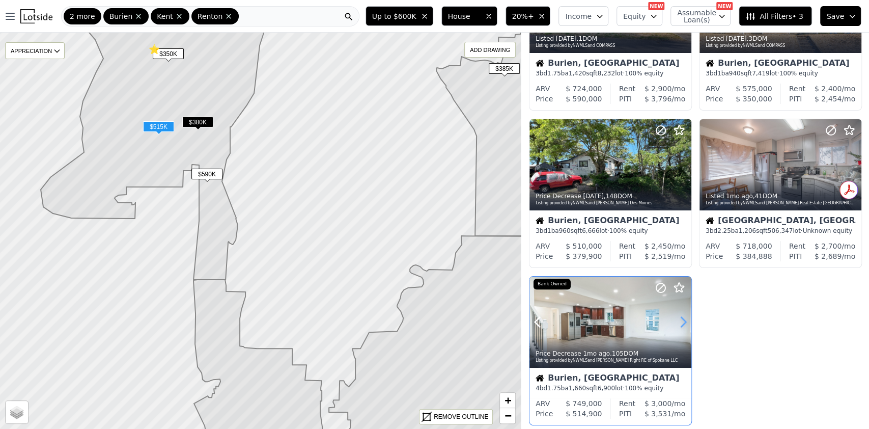
click at [682, 318] on icon at bounding box center [683, 322] width 5 height 10
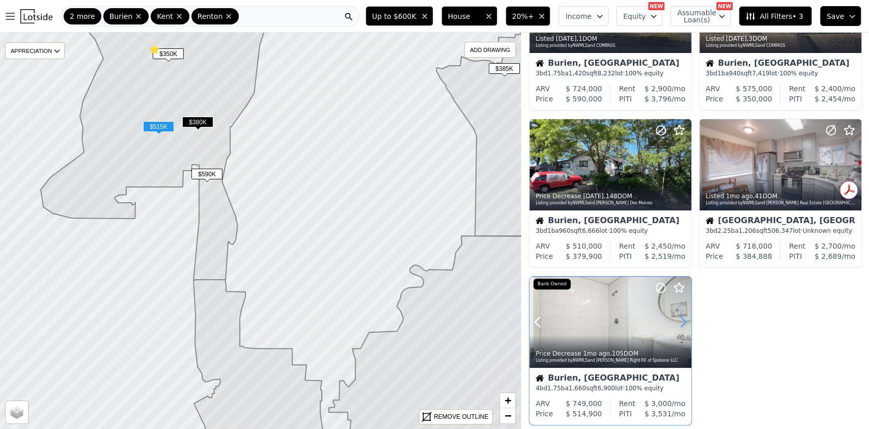
click at [682, 318] on icon at bounding box center [683, 322] width 5 height 10
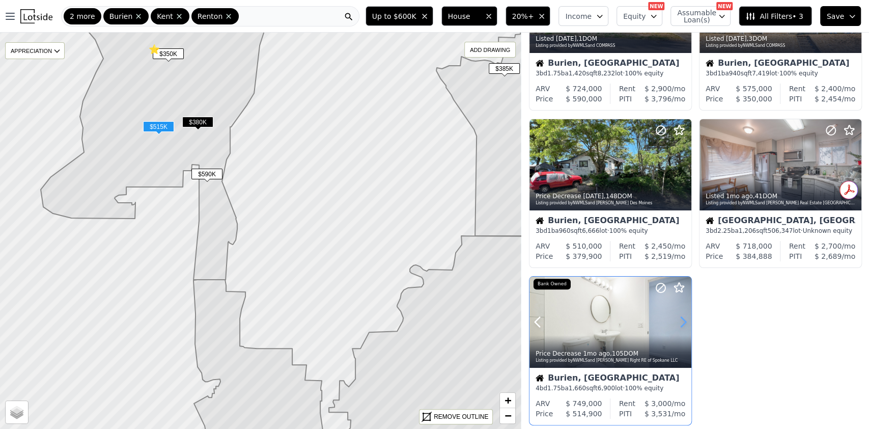
click at [682, 318] on icon at bounding box center [683, 322] width 5 height 10
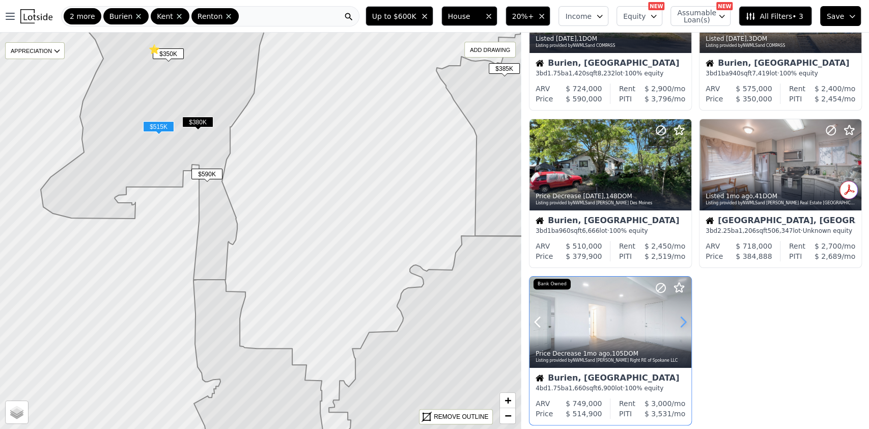
click at [682, 318] on icon at bounding box center [683, 322] width 5 height 10
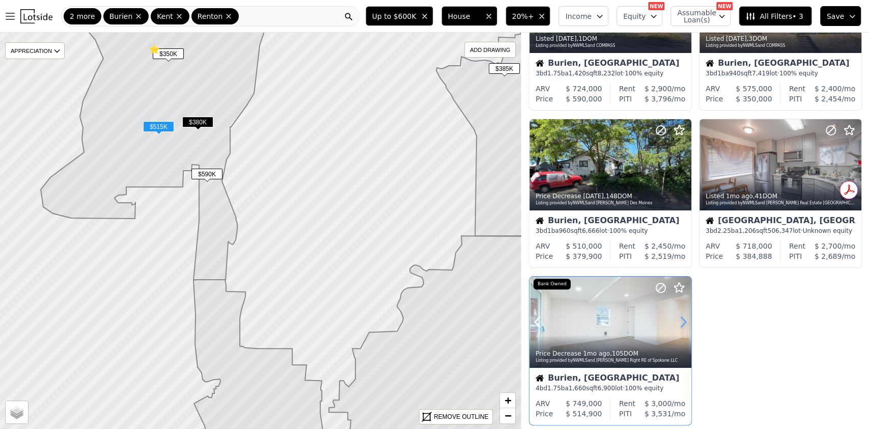
click at [682, 318] on icon at bounding box center [683, 322] width 5 height 10
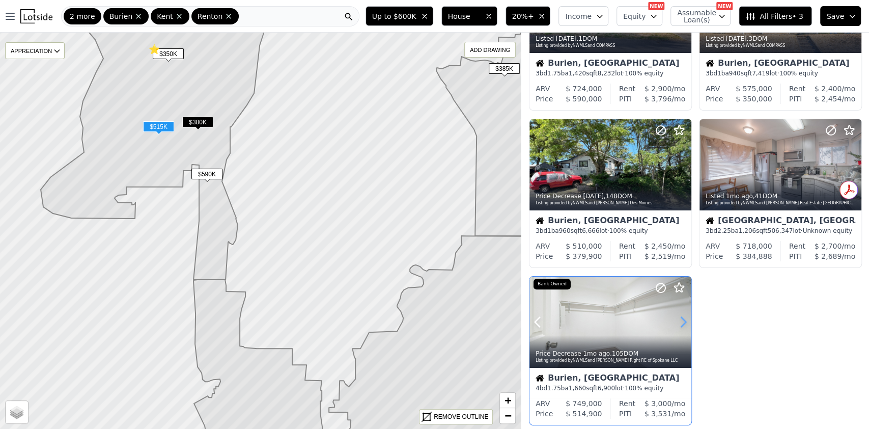
click at [682, 318] on icon at bounding box center [683, 322] width 5 height 10
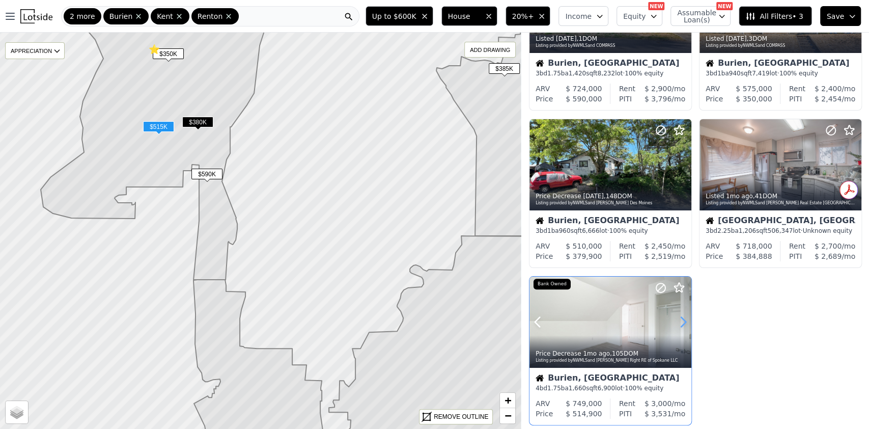
click at [682, 318] on icon at bounding box center [683, 322] width 5 height 10
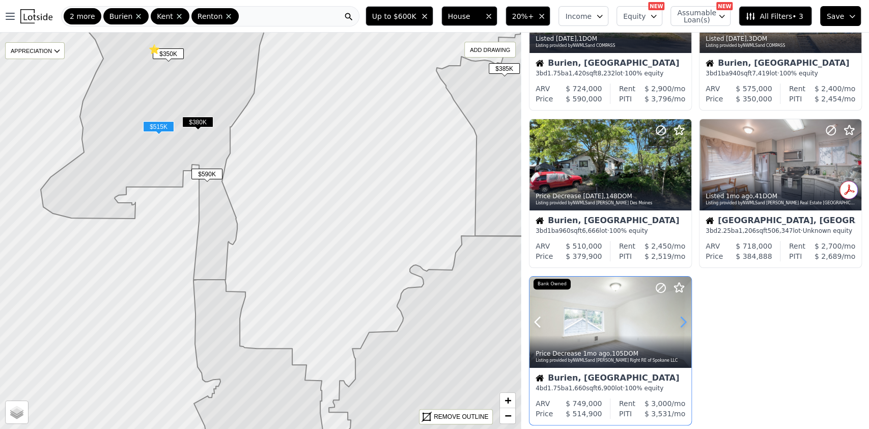
click at [682, 318] on icon at bounding box center [683, 322] width 5 height 10
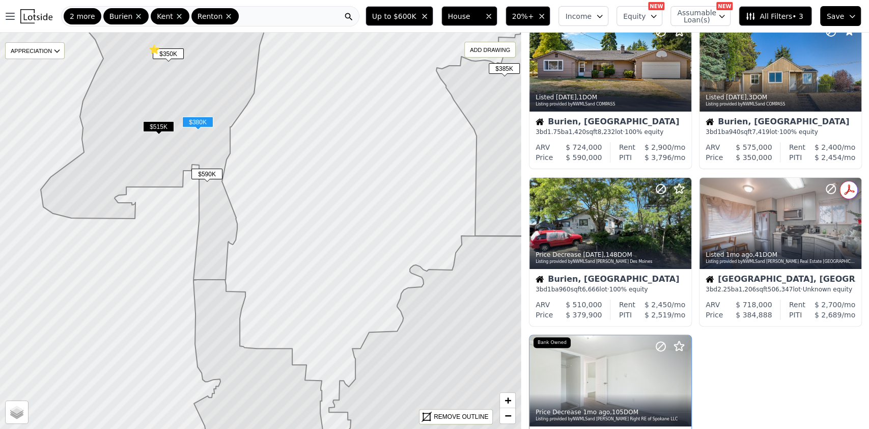
scroll to position [0, 0]
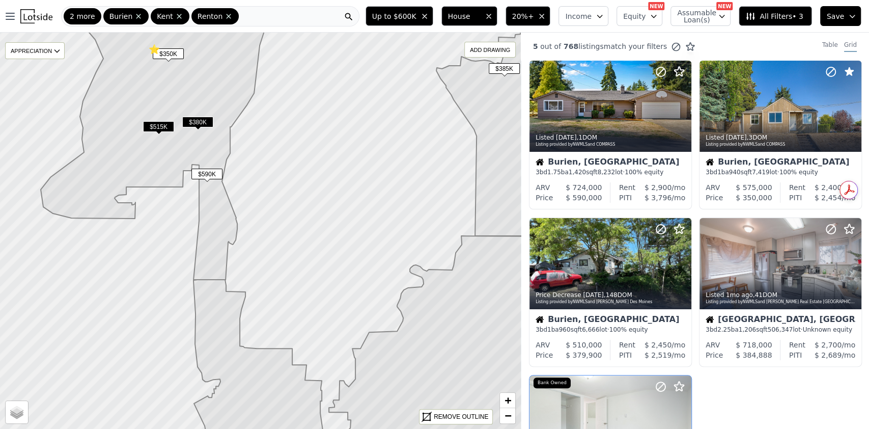
click at [249, 20] on div "2 more Burien Kent Renton" at bounding box center [210, 16] width 298 height 20
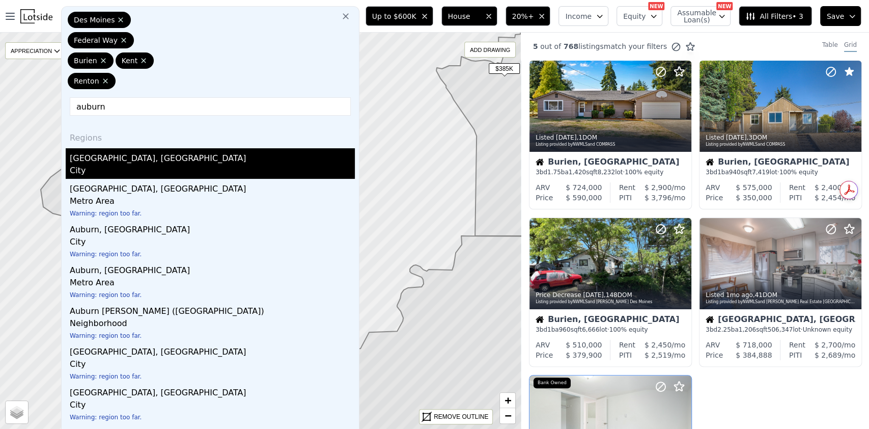
type input "auburn"
click at [149, 165] on div "City" at bounding box center [212, 171] width 285 height 14
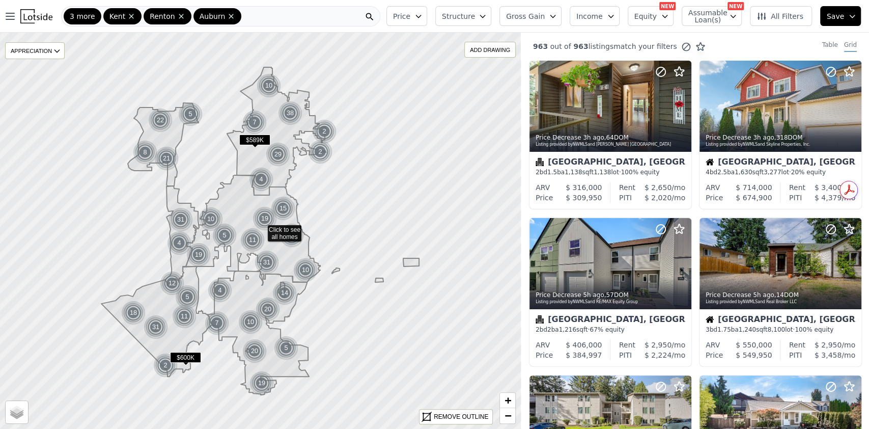
click at [149, 165] on icon at bounding box center [163, 144] width 71 height 83
click at [422, 18] on icon "button" at bounding box center [418, 16] width 8 height 8
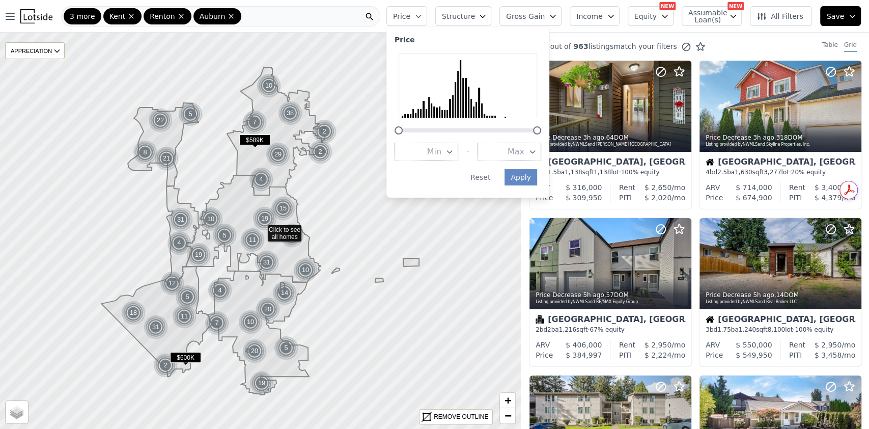
click at [537, 149] on icon "button" at bounding box center [532, 152] width 8 height 8
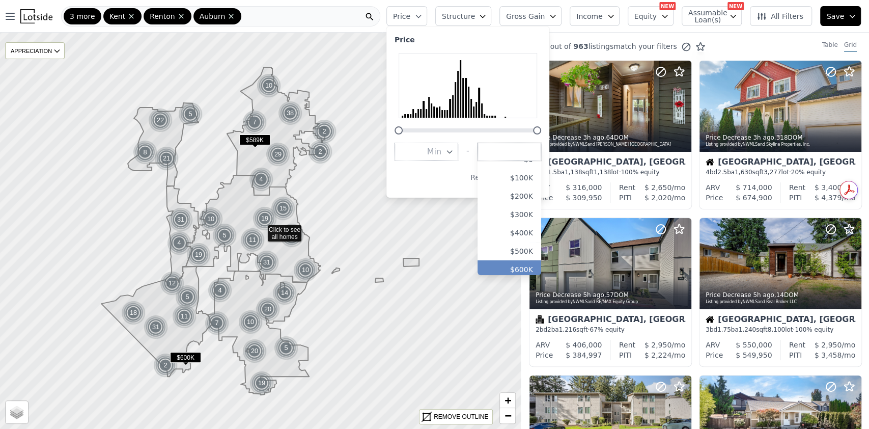
scroll to position [14, 0]
click at [531, 262] on button "$600K" at bounding box center [509, 266] width 64 height 18
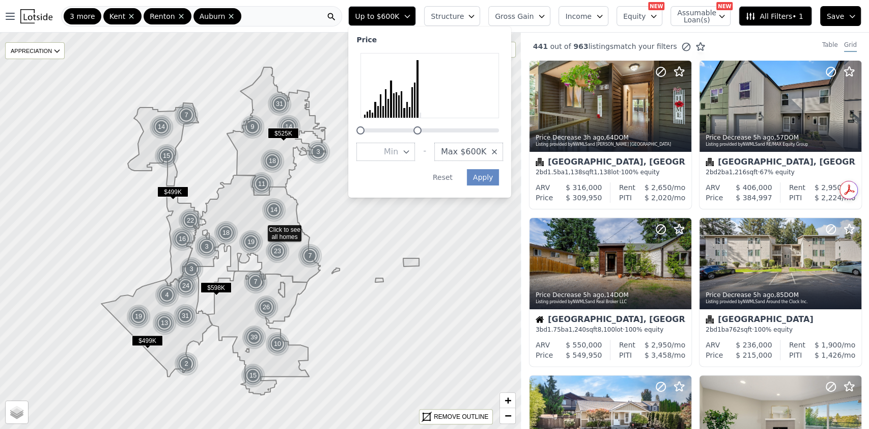
click at [475, 15] on icon "button" at bounding box center [471, 16] width 8 height 8
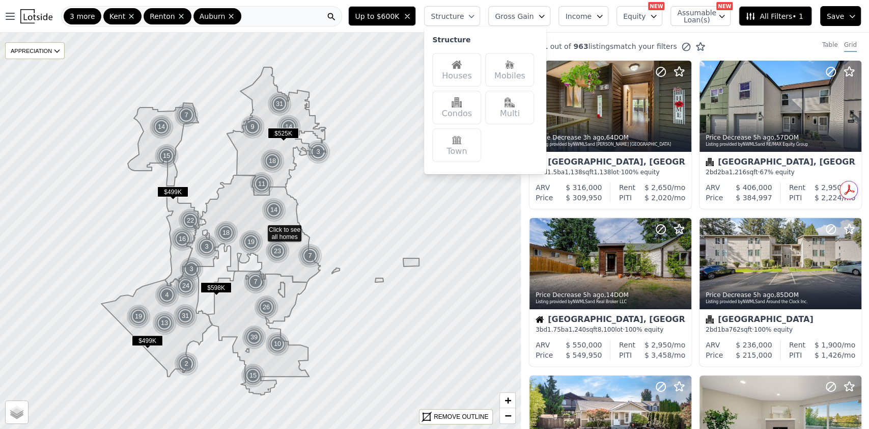
click at [459, 73] on div "Houses" at bounding box center [456, 70] width 49 height 34
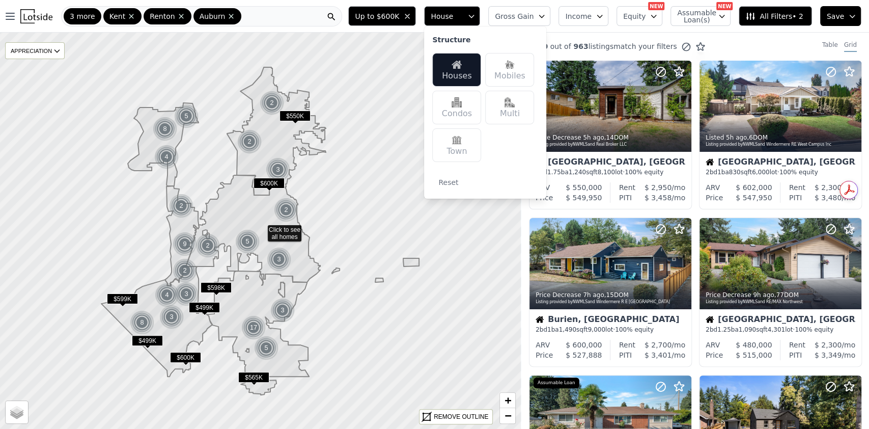
click at [547, 15] on button "Gross Gain" at bounding box center [519, 16] width 62 height 20
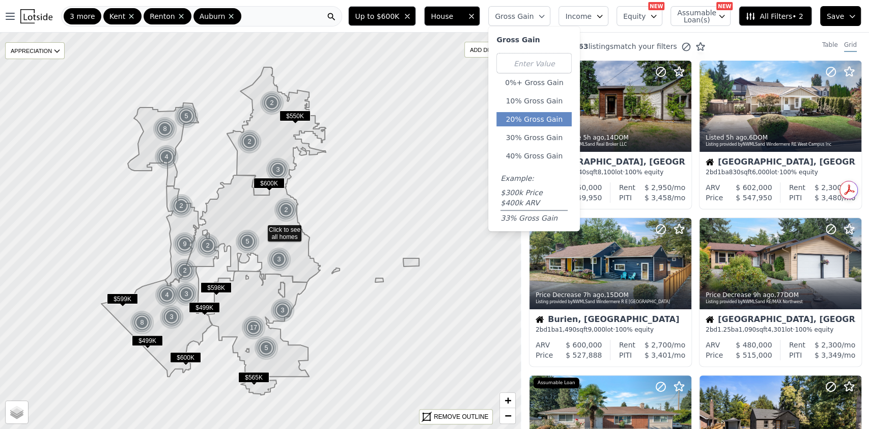
click at [544, 114] on button "20% Gross Gain" at bounding box center [533, 119] width 75 height 14
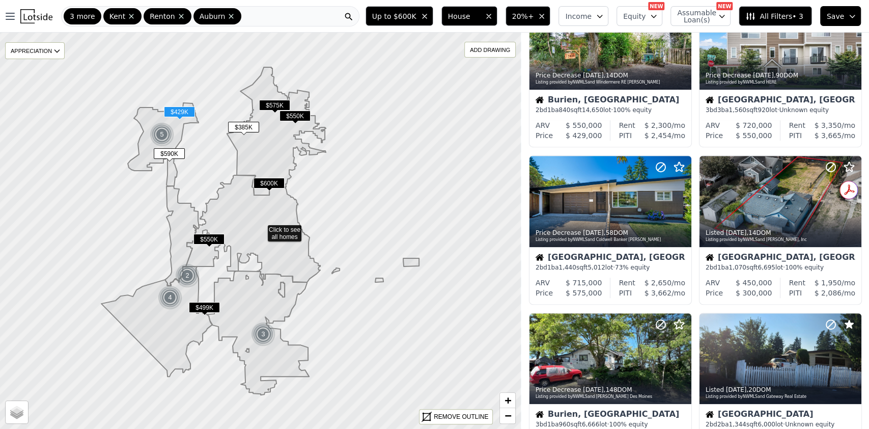
scroll to position [379, 0]
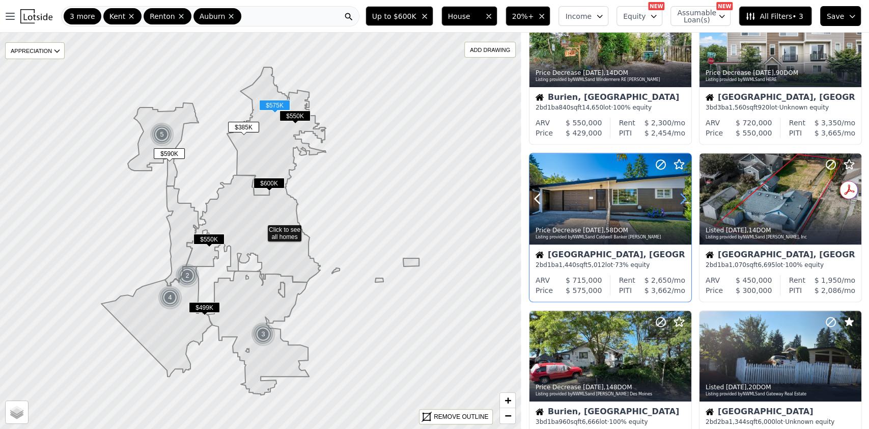
click at [684, 201] on icon at bounding box center [683, 198] width 16 height 16
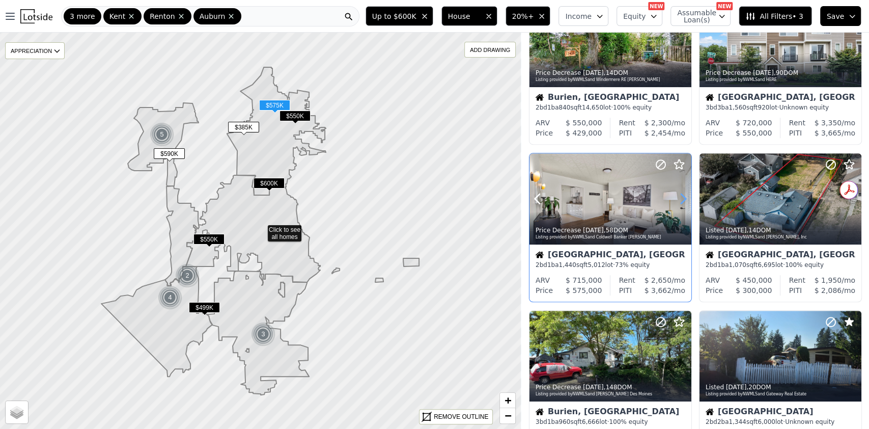
click at [684, 201] on icon at bounding box center [683, 198] width 16 height 16
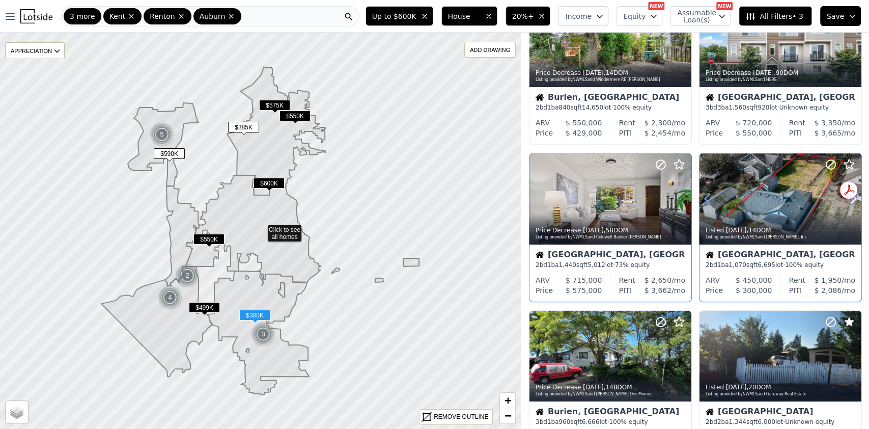
click at [706, 196] on icon at bounding box center [707, 198] width 16 height 16
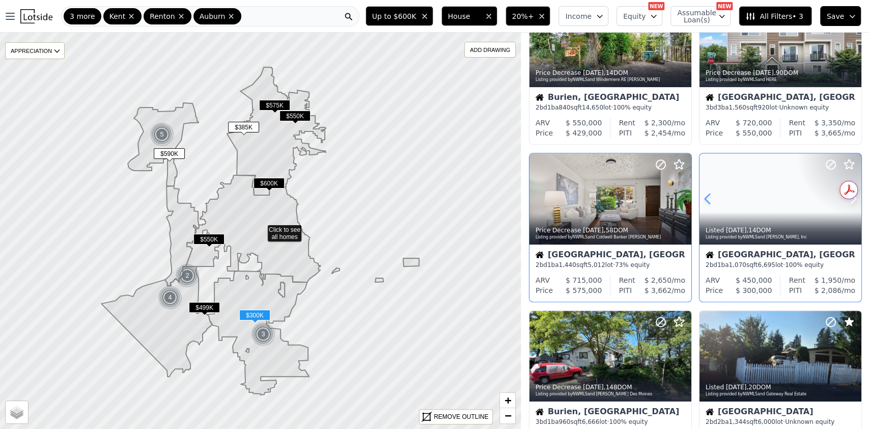
click at [706, 196] on icon at bounding box center [707, 198] width 16 height 16
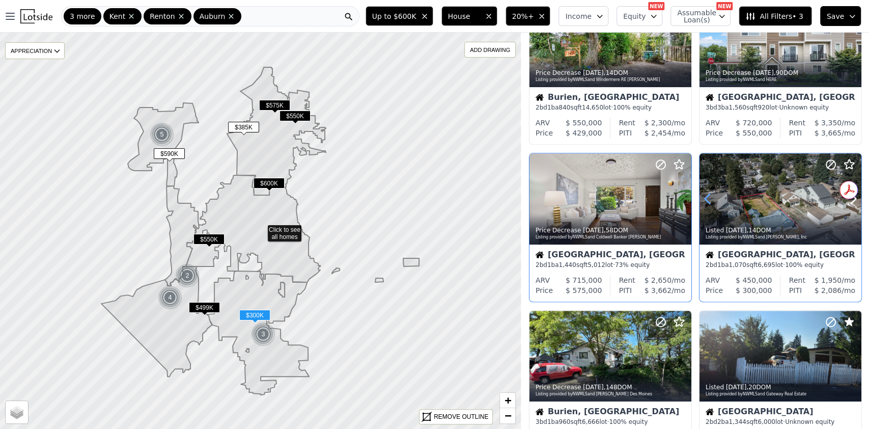
click at [706, 196] on icon at bounding box center [707, 198] width 16 height 16
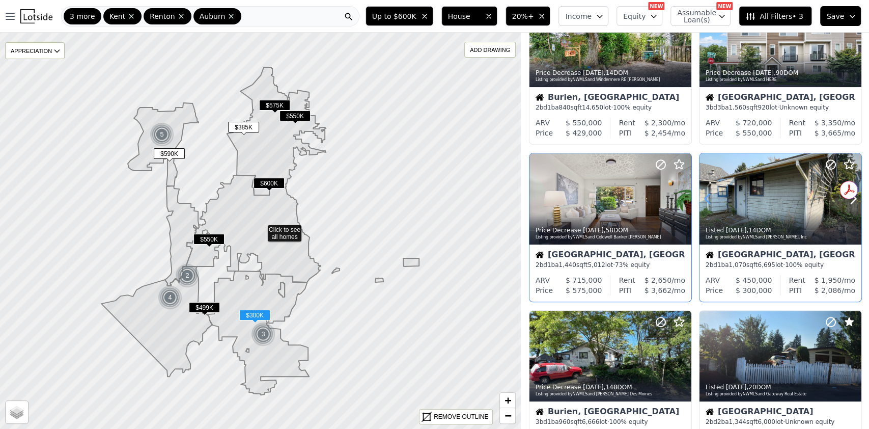
click at [706, 196] on icon at bounding box center [707, 198] width 16 height 16
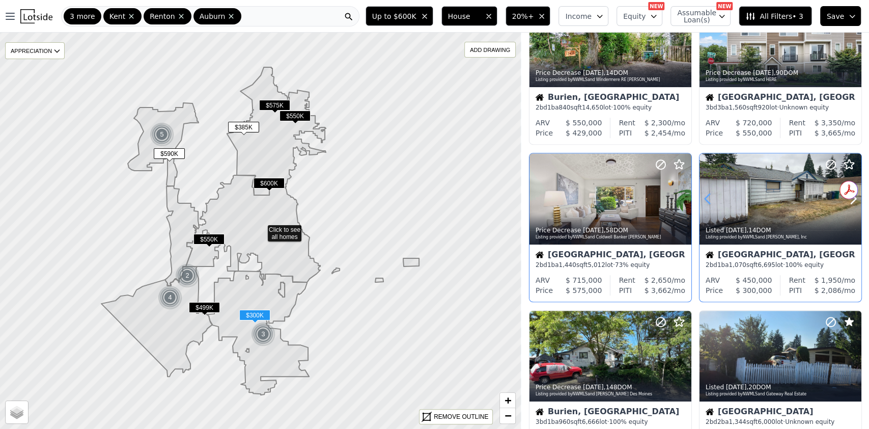
click at [706, 196] on icon at bounding box center [707, 198] width 16 height 16
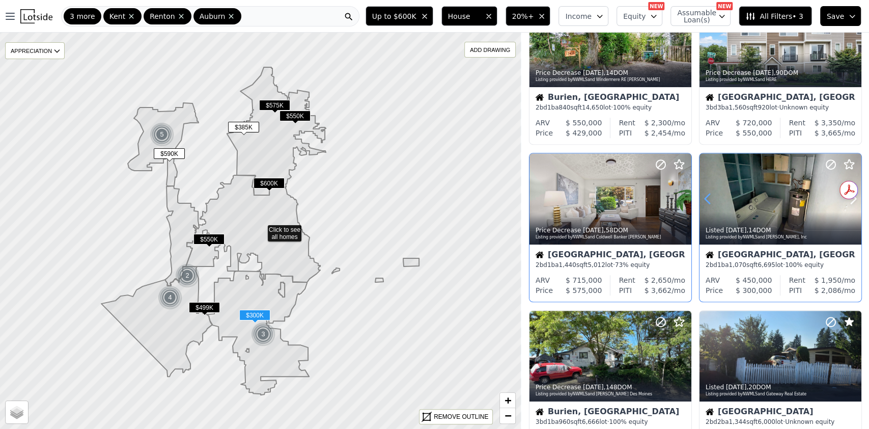
click at [706, 196] on icon at bounding box center [707, 198] width 16 height 16
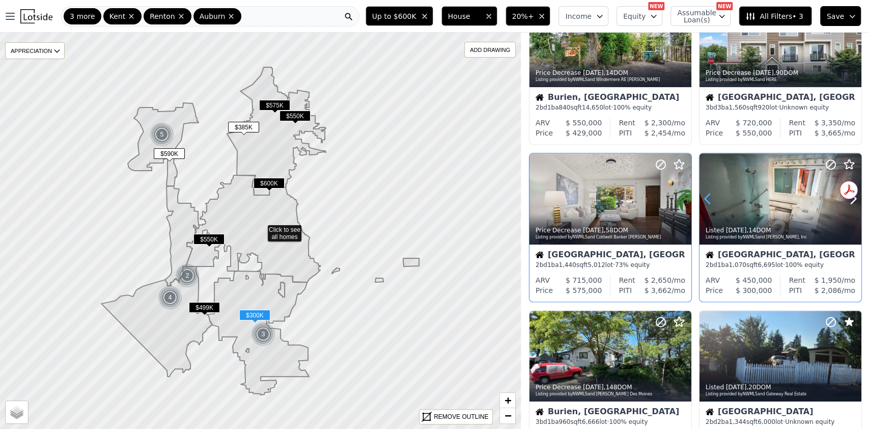
click at [706, 196] on icon at bounding box center [707, 198] width 16 height 16
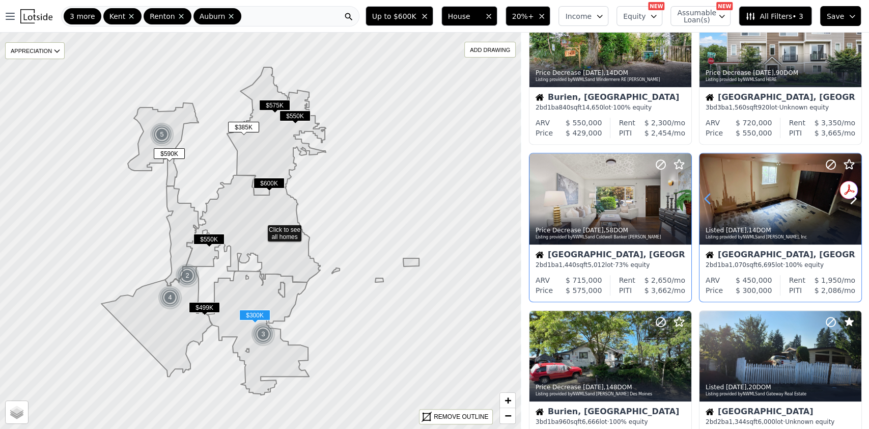
click at [706, 196] on icon at bounding box center [707, 198] width 16 height 16
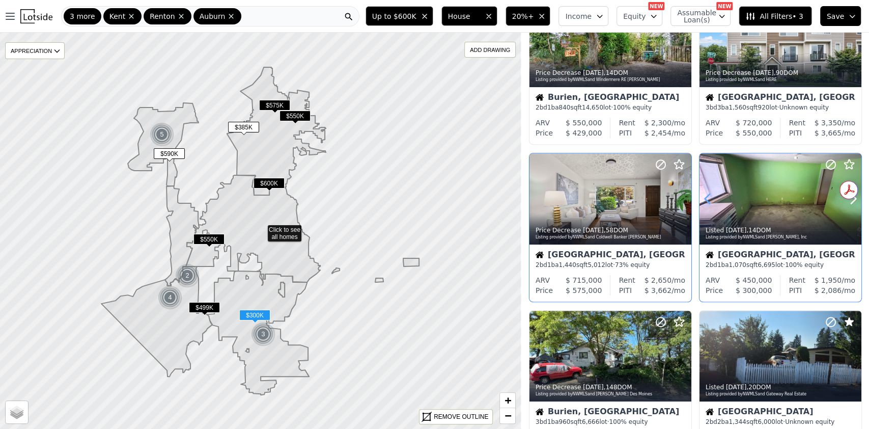
click at [706, 196] on icon at bounding box center [707, 198] width 16 height 16
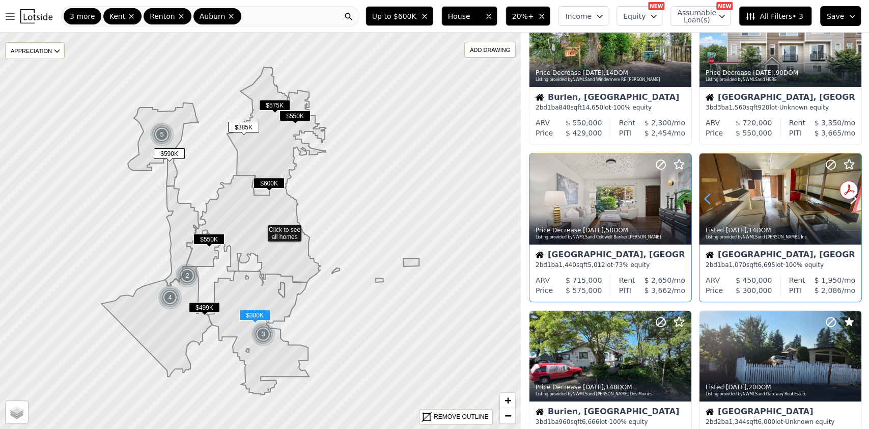
click at [706, 196] on icon at bounding box center [707, 198] width 16 height 16
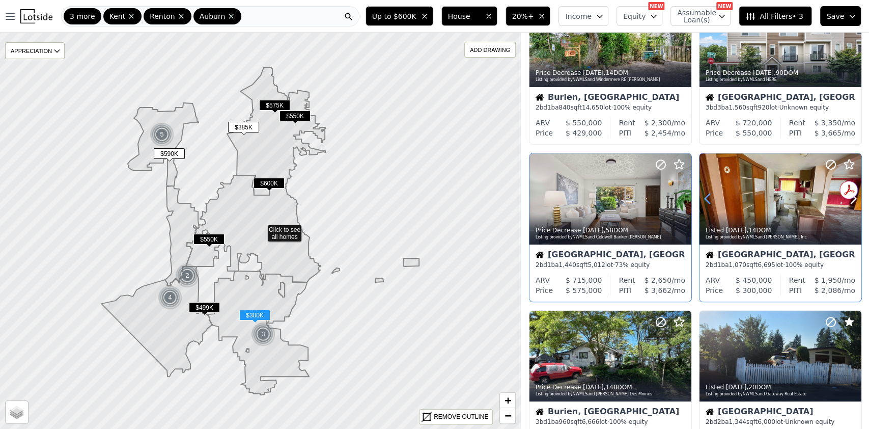
click at [706, 196] on icon at bounding box center [707, 198] width 16 height 16
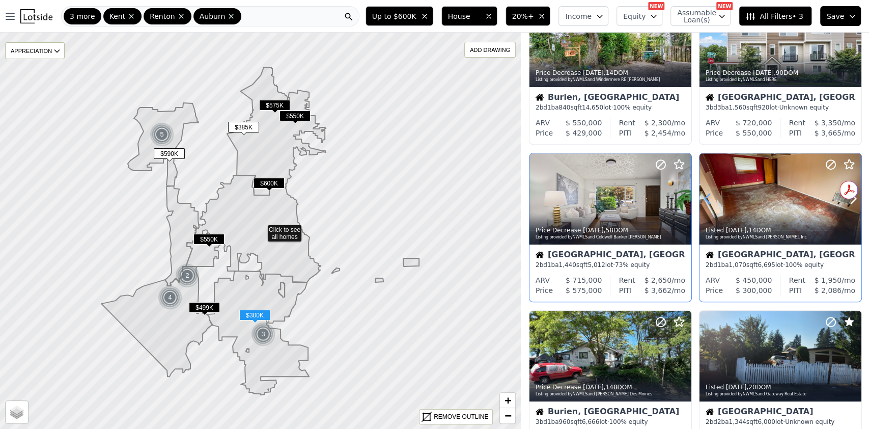
click at [706, 196] on icon at bounding box center [707, 198] width 16 height 16
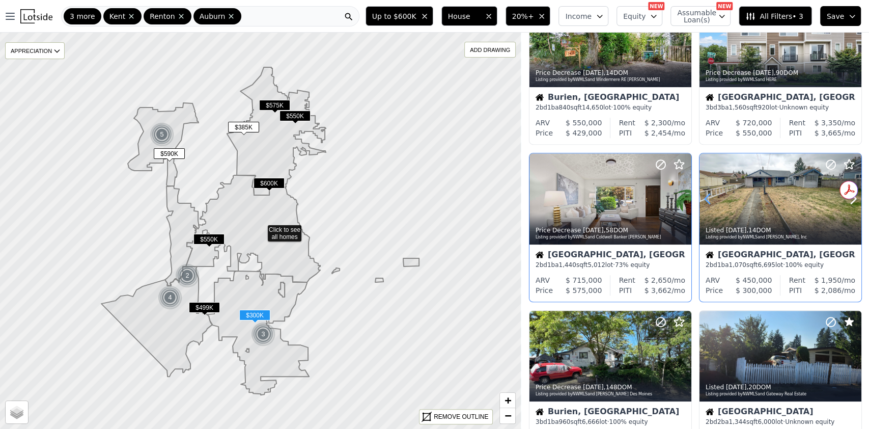
click at [706, 196] on icon at bounding box center [707, 198] width 16 height 16
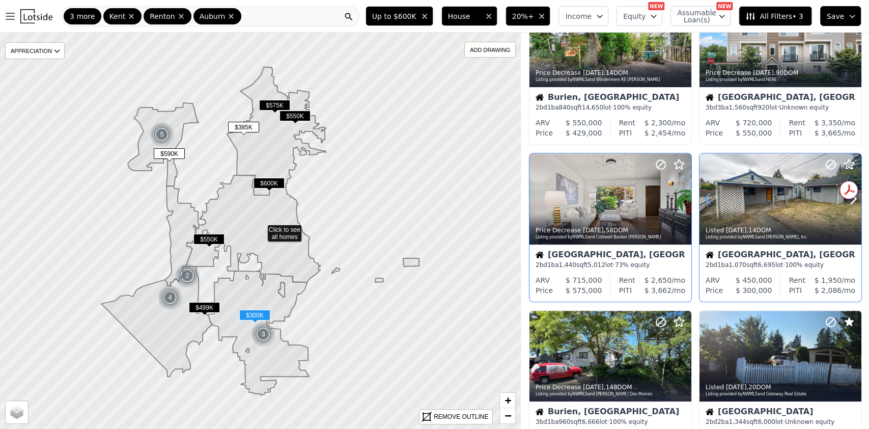
click at [706, 196] on icon at bounding box center [707, 198] width 16 height 16
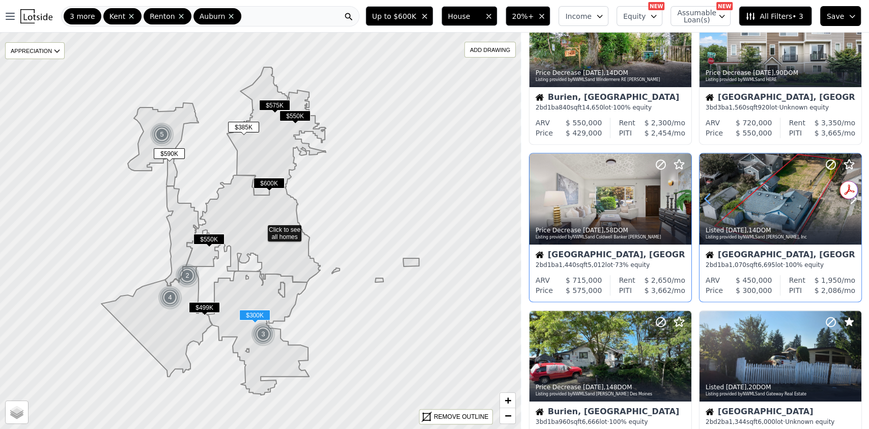
click at [706, 196] on icon at bounding box center [707, 198] width 16 height 16
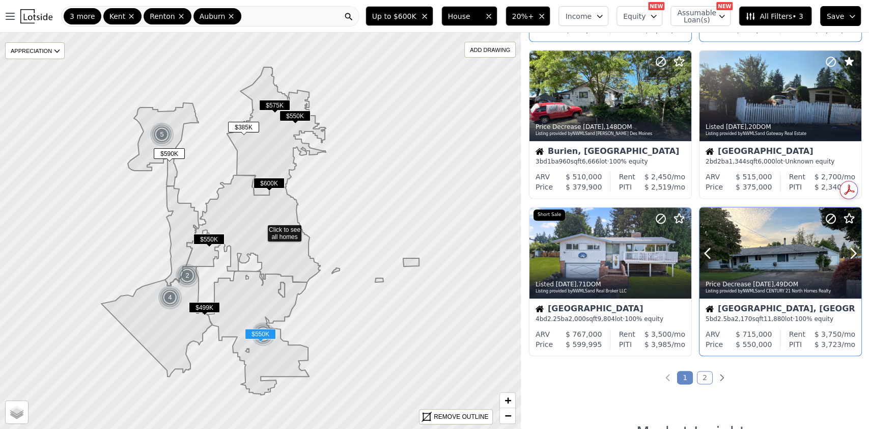
scroll to position [644, 0]
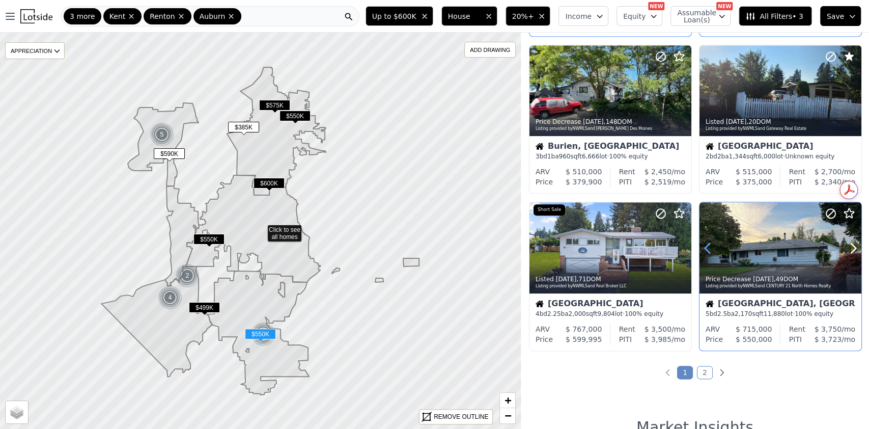
click at [705, 249] on icon at bounding box center [707, 248] width 5 height 10
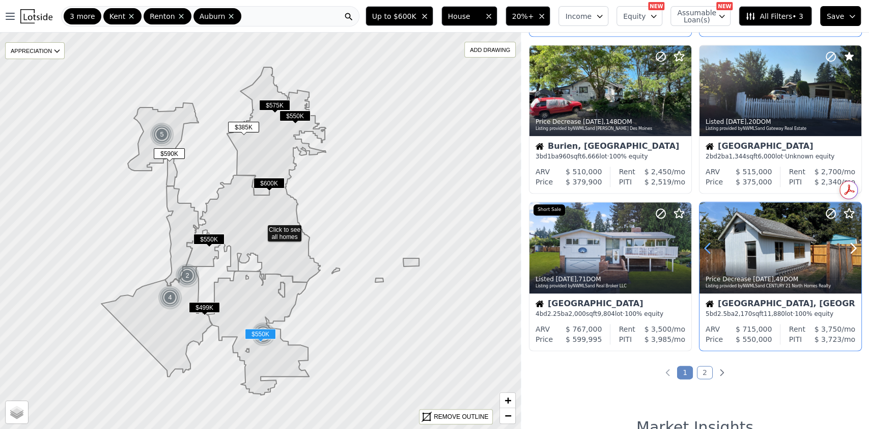
click at [705, 249] on icon at bounding box center [707, 248] width 5 height 10
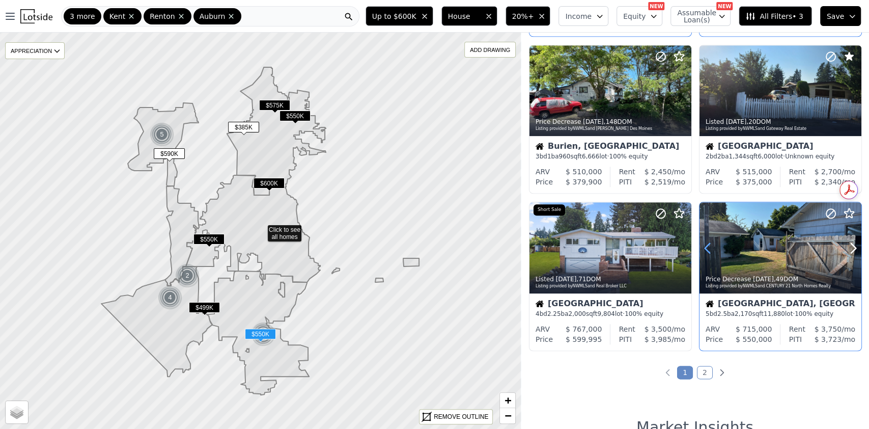
click at [705, 249] on icon at bounding box center [707, 248] width 5 height 10
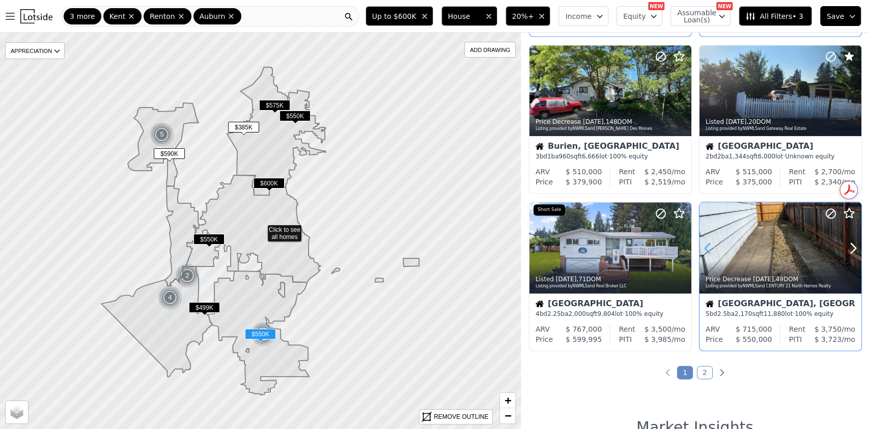
click at [705, 249] on icon at bounding box center [707, 248] width 5 height 10
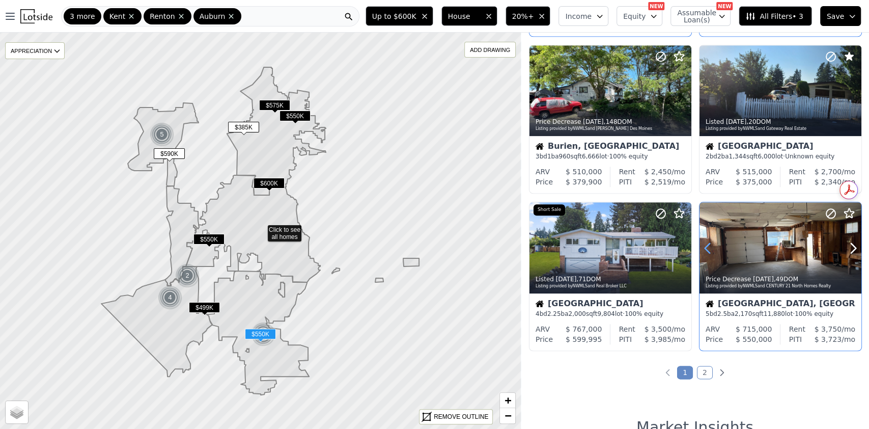
click at [705, 249] on icon at bounding box center [707, 248] width 5 height 10
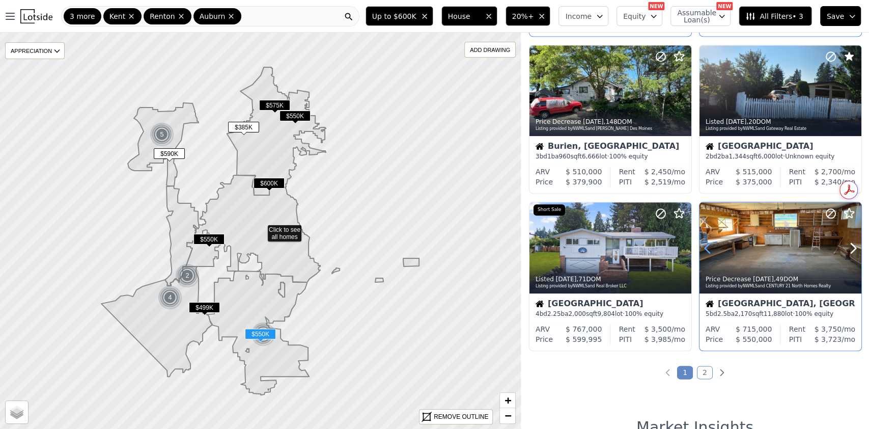
click at [705, 249] on icon at bounding box center [707, 248] width 5 height 10
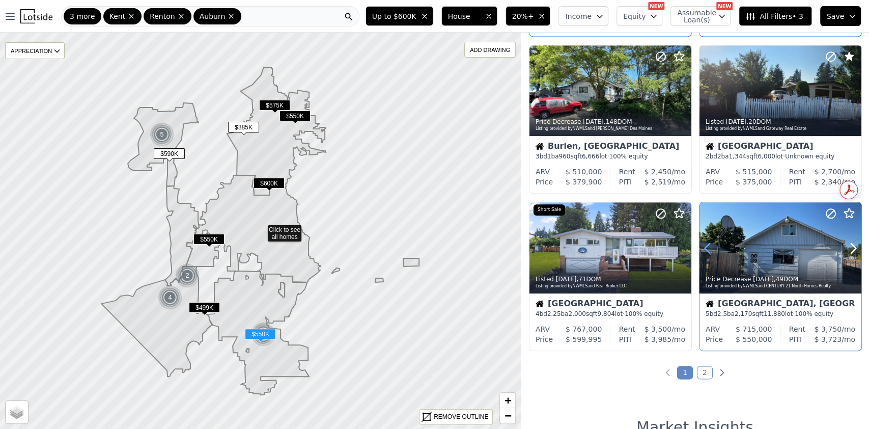
click at [705, 249] on icon at bounding box center [707, 248] width 5 height 10
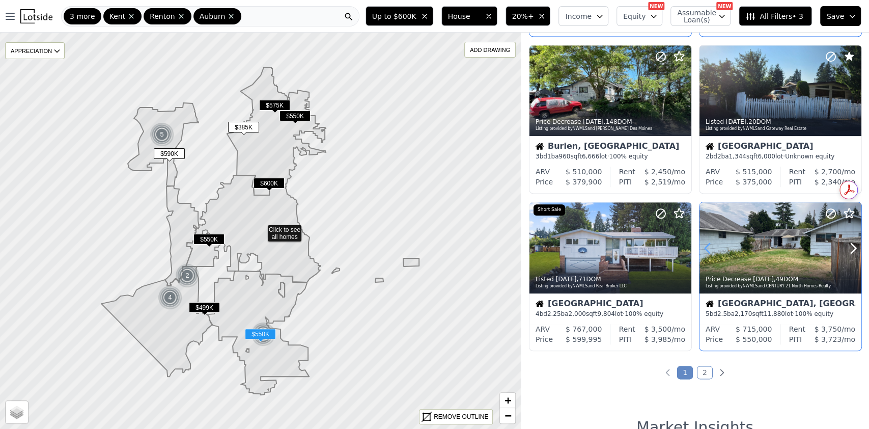
click at [705, 249] on icon at bounding box center [707, 248] width 5 height 10
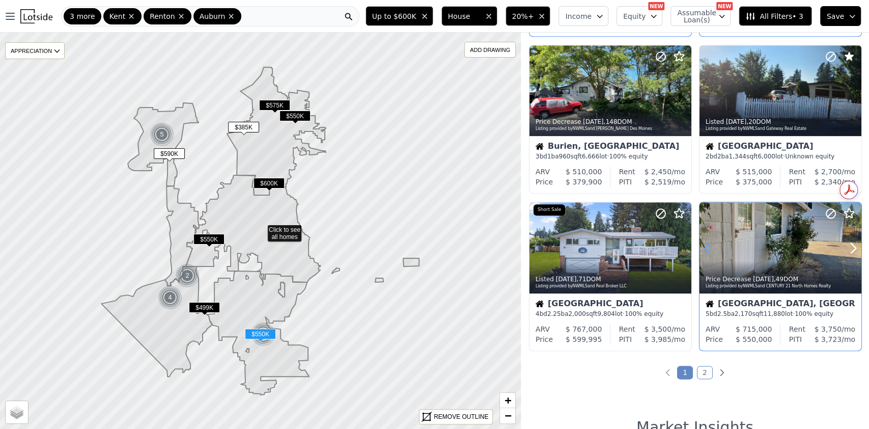
click at [705, 249] on icon at bounding box center [707, 248] width 5 height 10
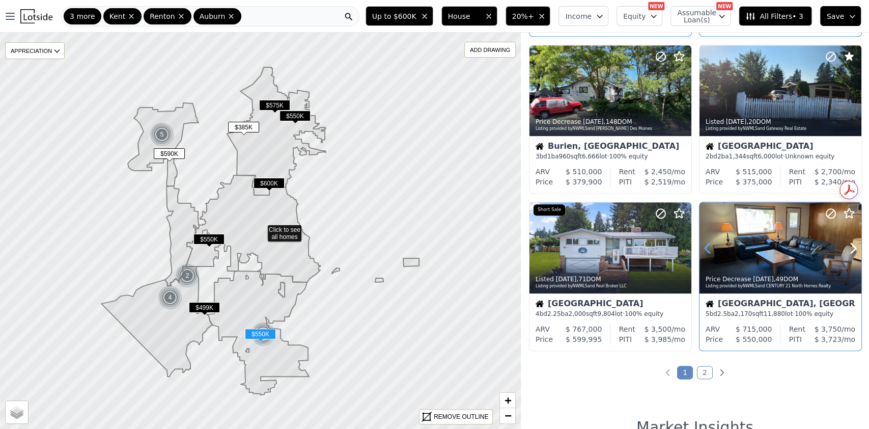
click at [705, 249] on icon at bounding box center [707, 248] width 5 height 10
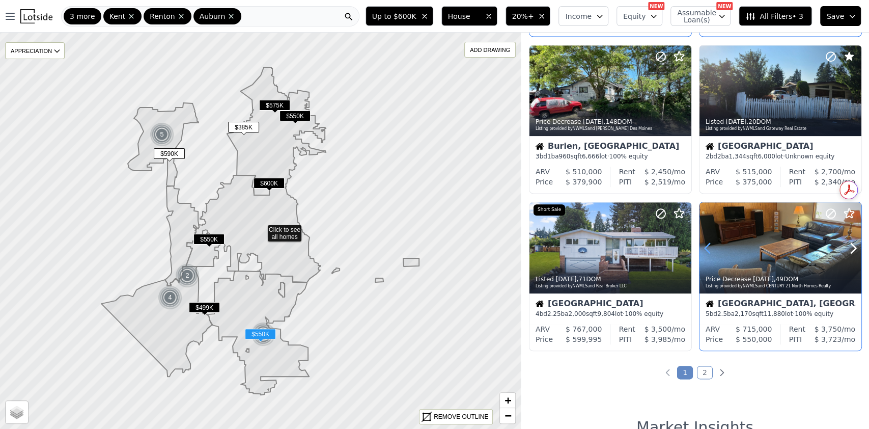
click at [705, 249] on icon at bounding box center [707, 248] width 5 height 10
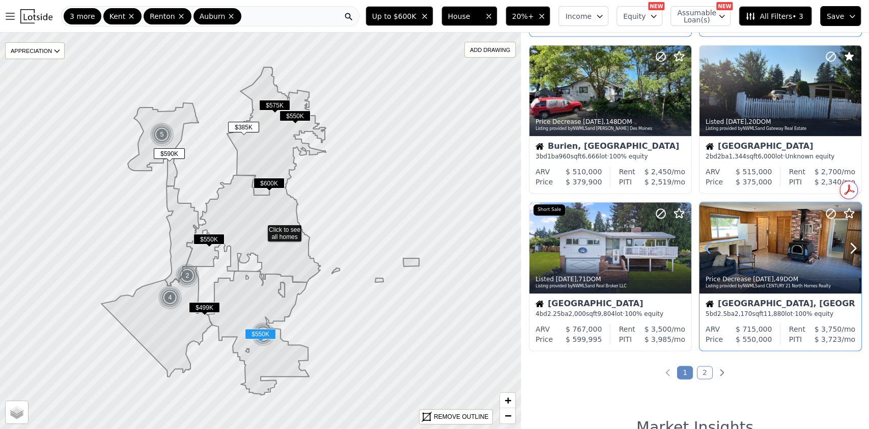
click at [705, 249] on icon at bounding box center [707, 248] width 5 height 10
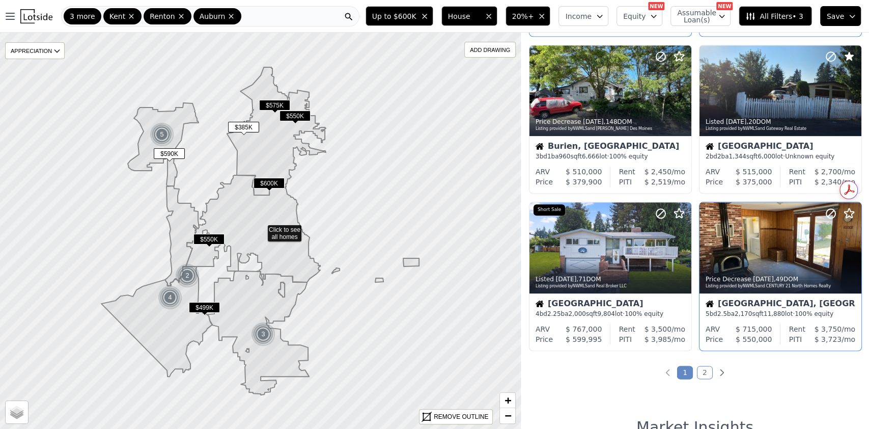
click at [699, 369] on link "2" at bounding box center [705, 371] width 16 height 13
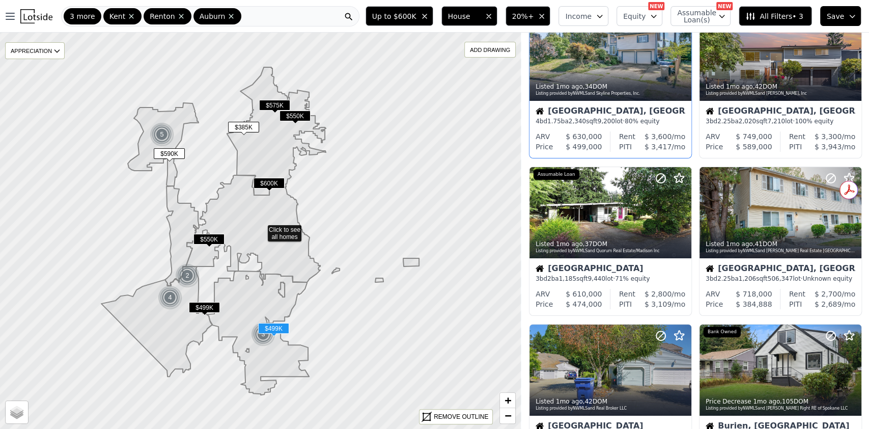
scroll to position [52, 0]
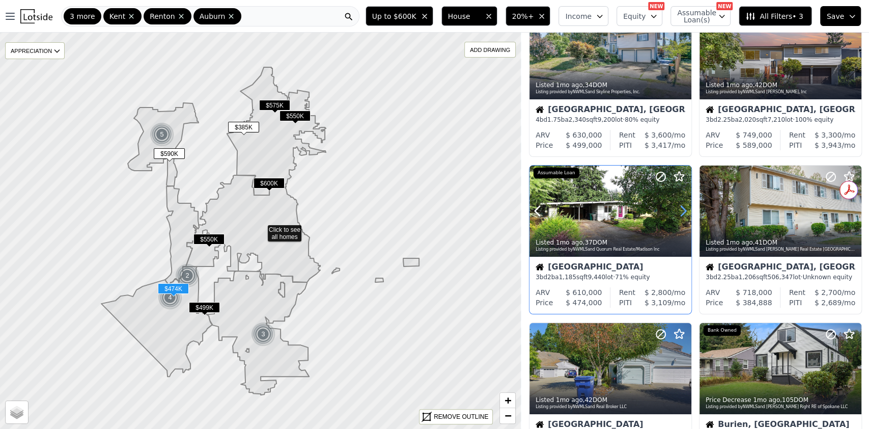
click at [686, 216] on icon at bounding box center [683, 211] width 16 height 16
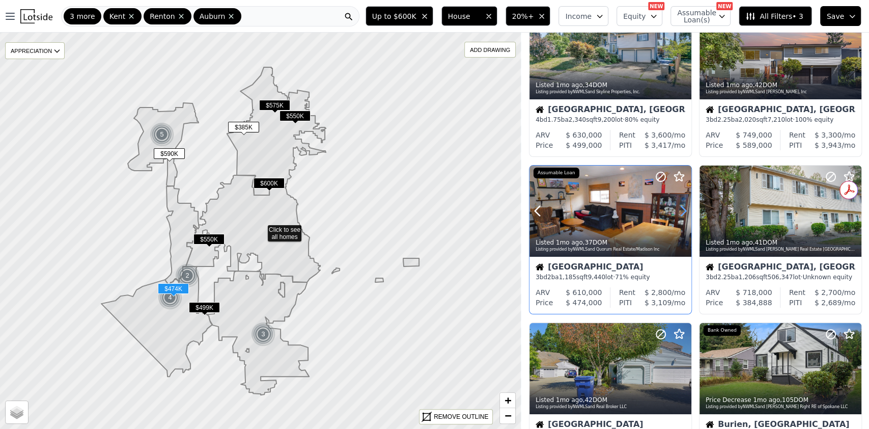
click at [686, 216] on icon at bounding box center [683, 211] width 16 height 16
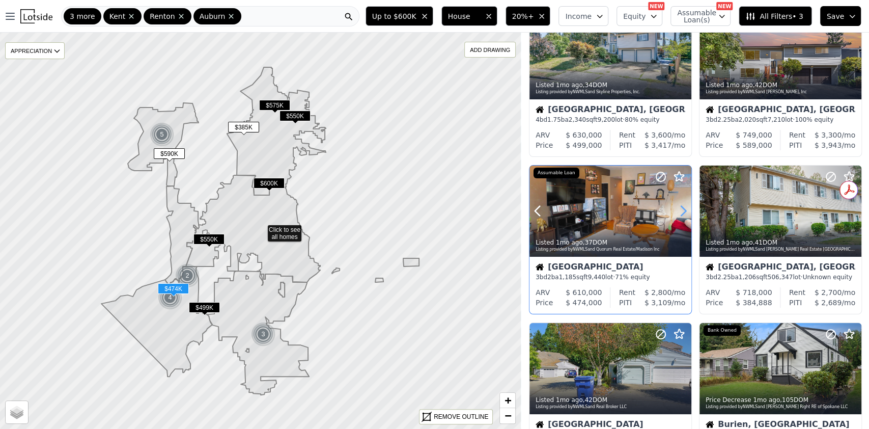
click at [686, 216] on icon at bounding box center [683, 211] width 16 height 16
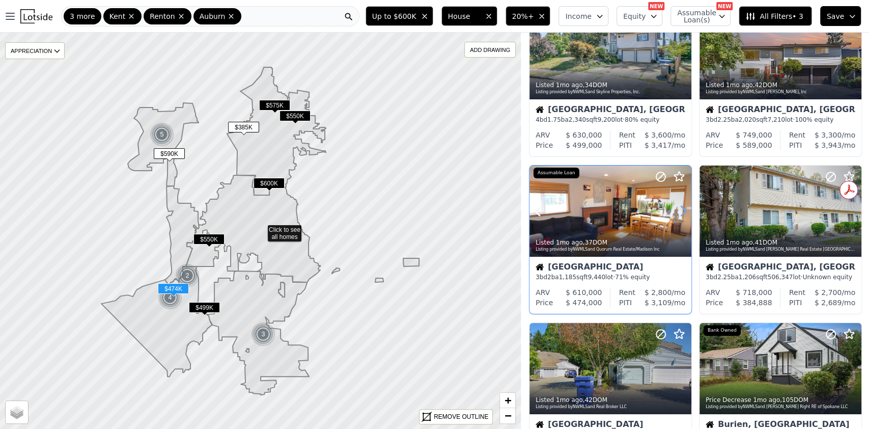
click at [686, 216] on icon at bounding box center [683, 211] width 16 height 16
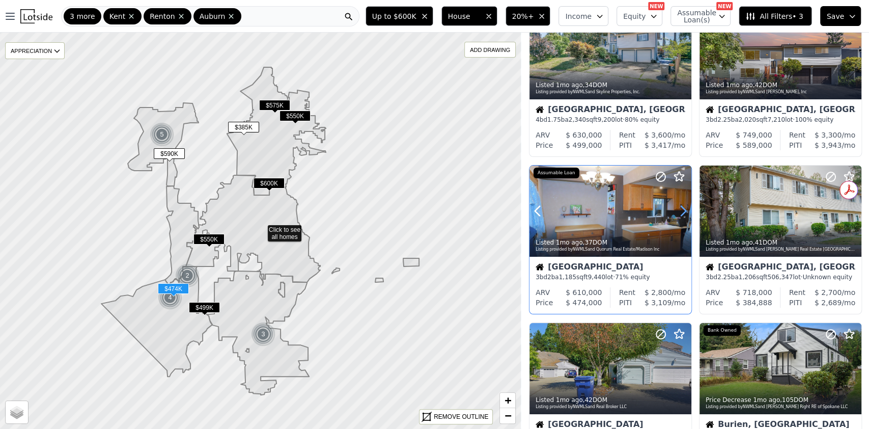
click at [686, 216] on icon at bounding box center [683, 211] width 16 height 16
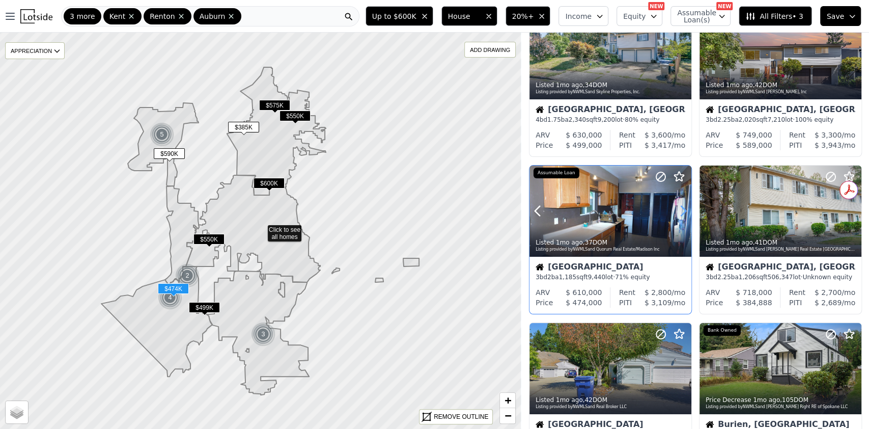
click at [686, 216] on icon at bounding box center [683, 211] width 16 height 16
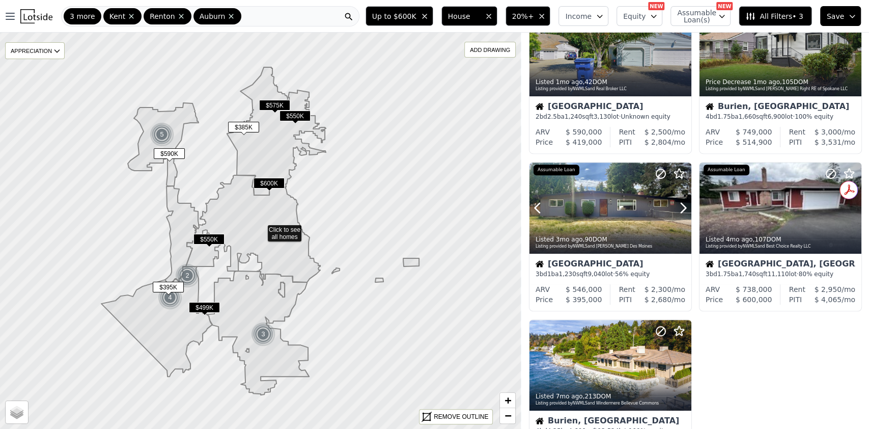
scroll to position [371, 0]
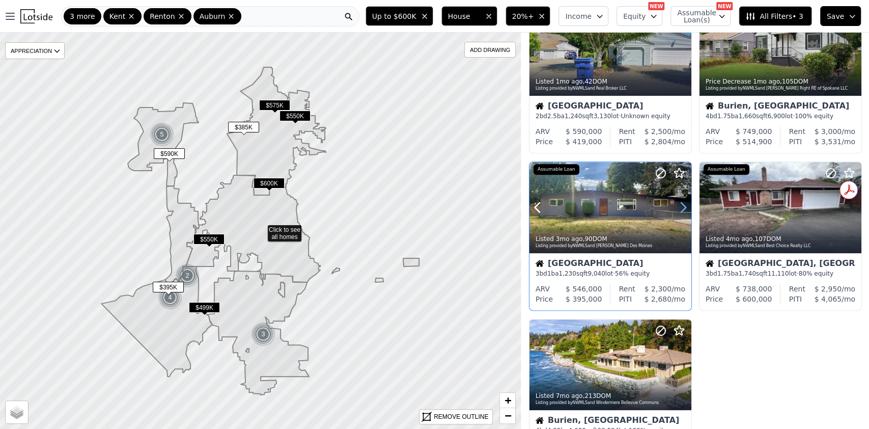
click at [683, 207] on icon at bounding box center [683, 207] width 16 height 16
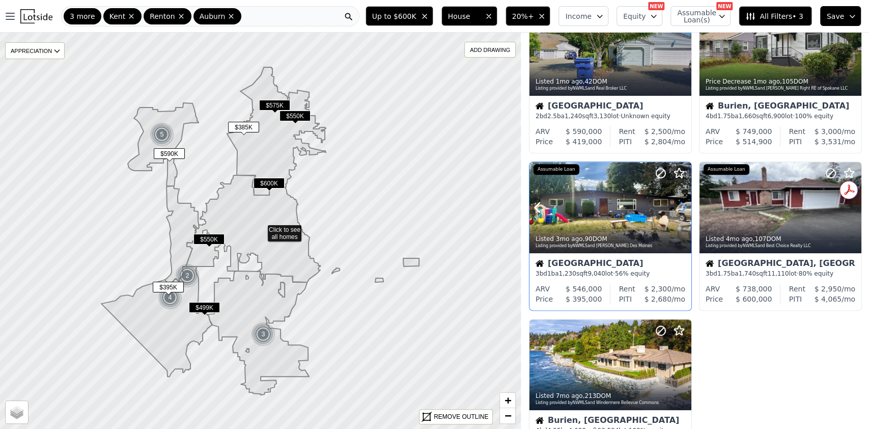
click at [683, 207] on icon at bounding box center [683, 207] width 16 height 16
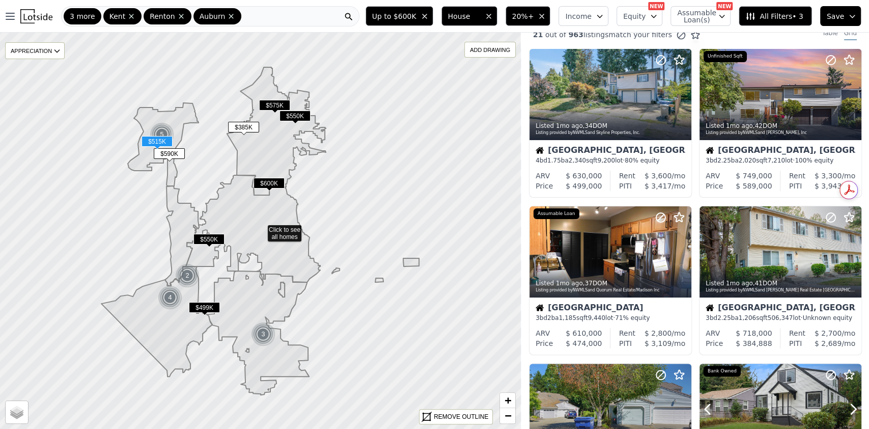
scroll to position [10, 0]
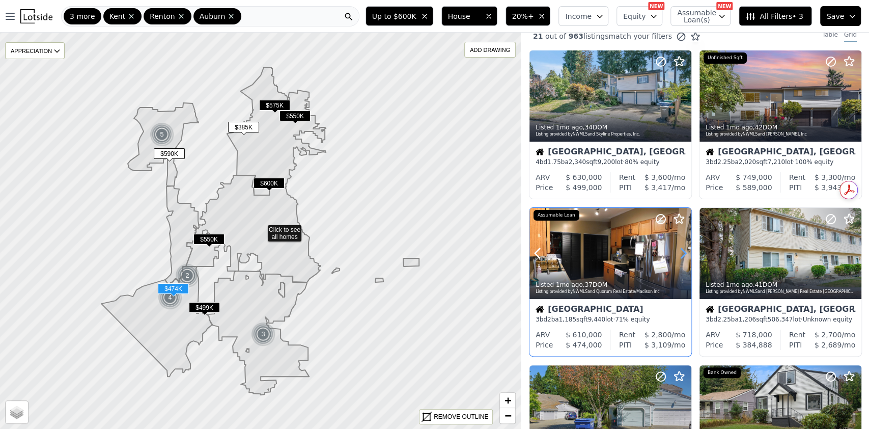
click at [684, 257] on icon at bounding box center [683, 253] width 16 height 16
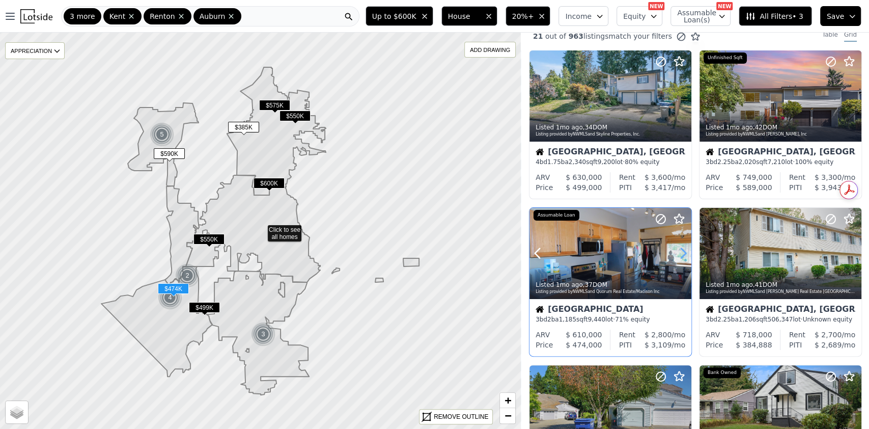
click at [684, 257] on icon at bounding box center [683, 253] width 16 height 16
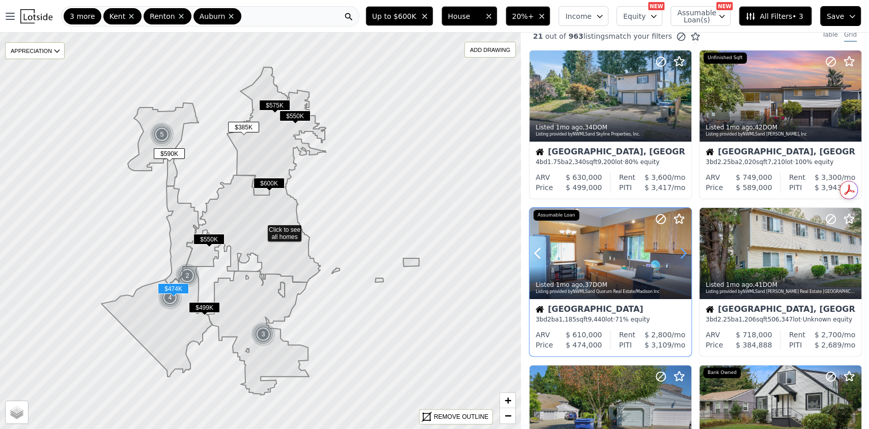
click at [684, 257] on icon at bounding box center [683, 253] width 16 height 16
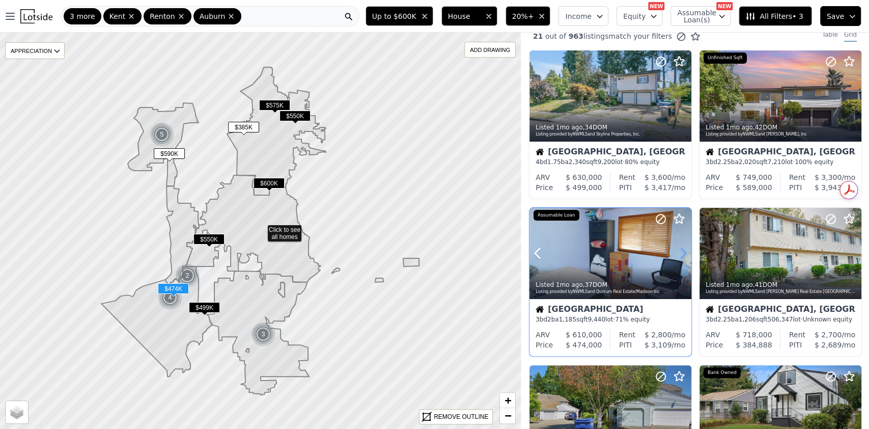
click at [684, 257] on icon at bounding box center [683, 253] width 16 height 16
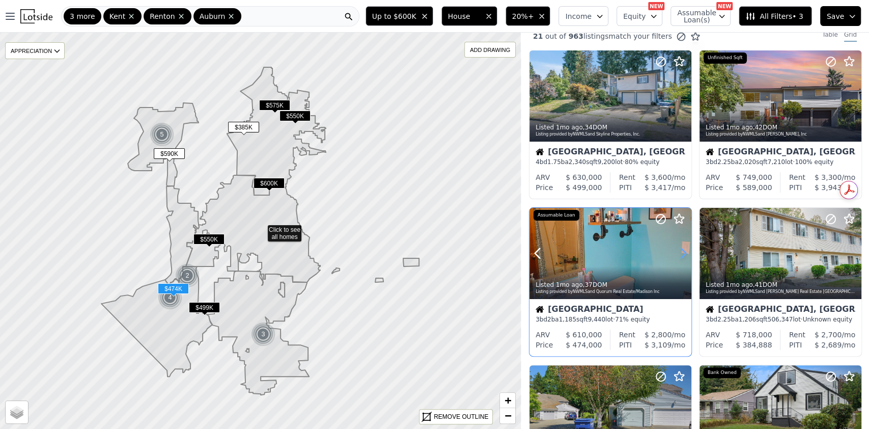
click at [684, 257] on icon at bounding box center [683, 253] width 16 height 16
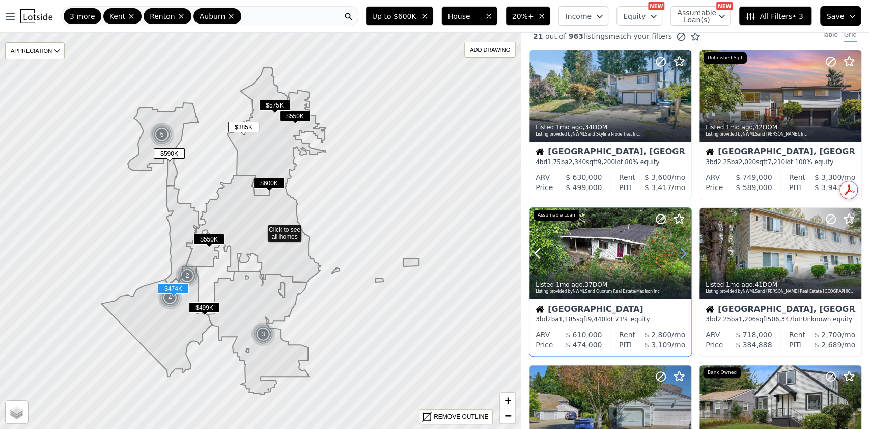
click at [684, 257] on icon at bounding box center [683, 253] width 16 height 16
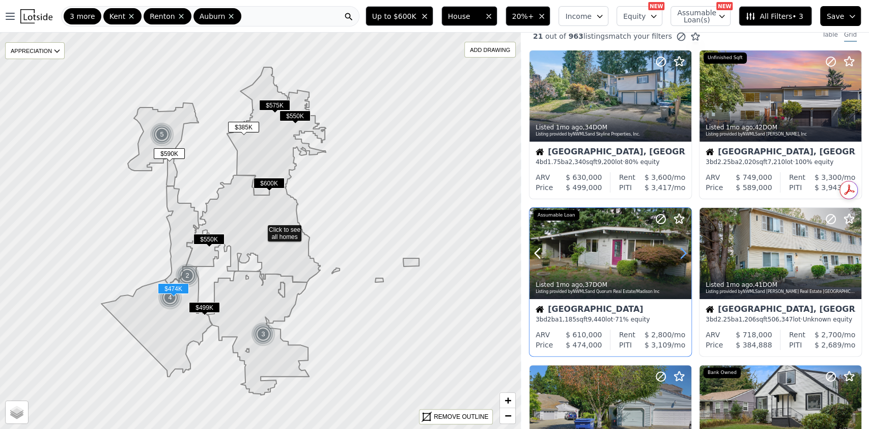
click at [684, 256] on icon at bounding box center [683, 253] width 16 height 16
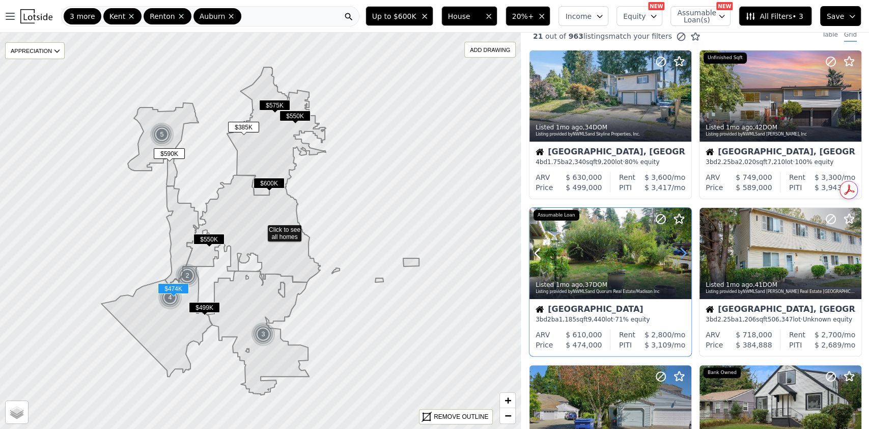
click at [684, 256] on icon at bounding box center [683, 253] width 16 height 16
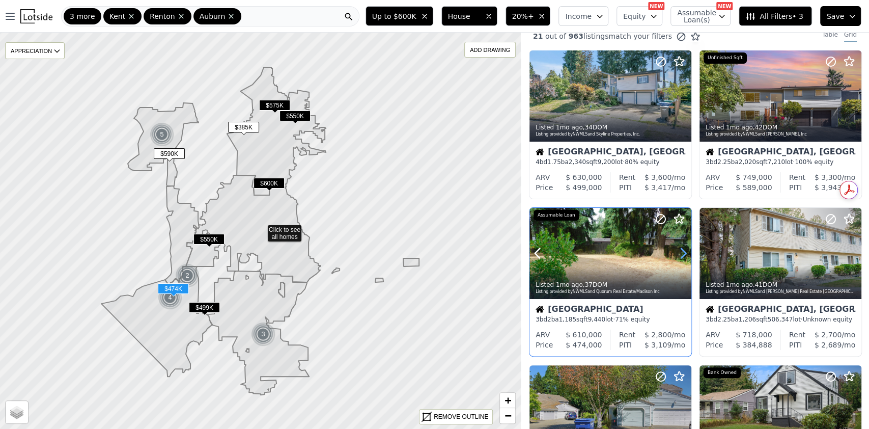
click at [682, 253] on icon at bounding box center [683, 253] width 16 height 16
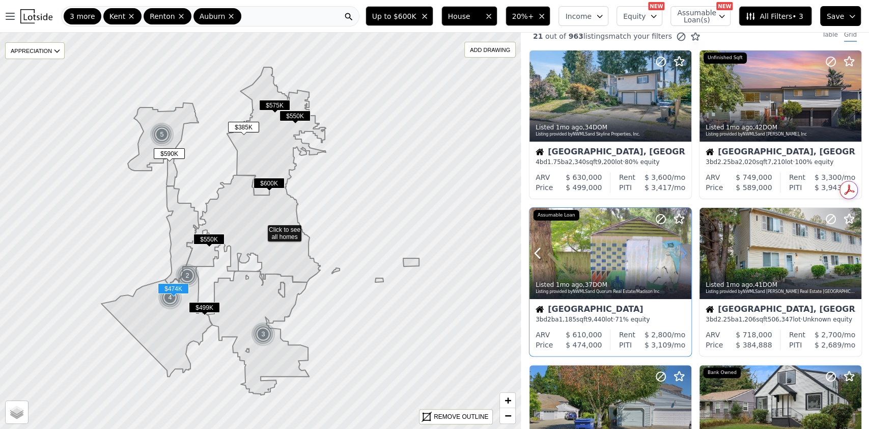
click at [682, 253] on icon at bounding box center [683, 253] width 16 height 16
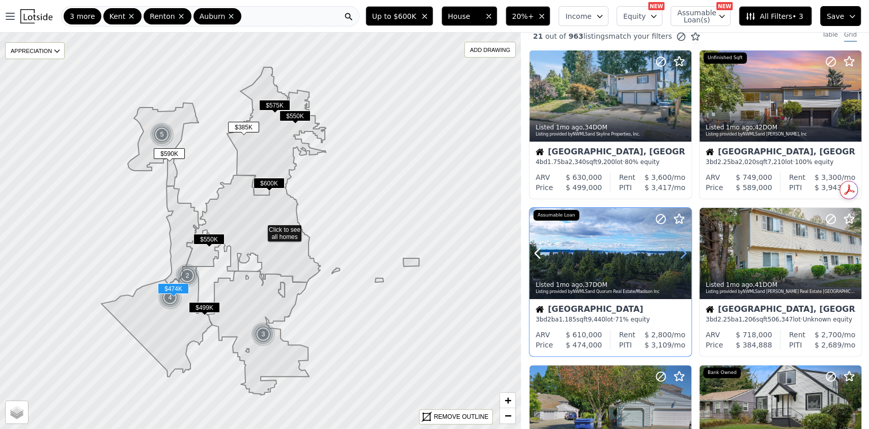
click at [682, 253] on icon at bounding box center [683, 253] width 16 height 16
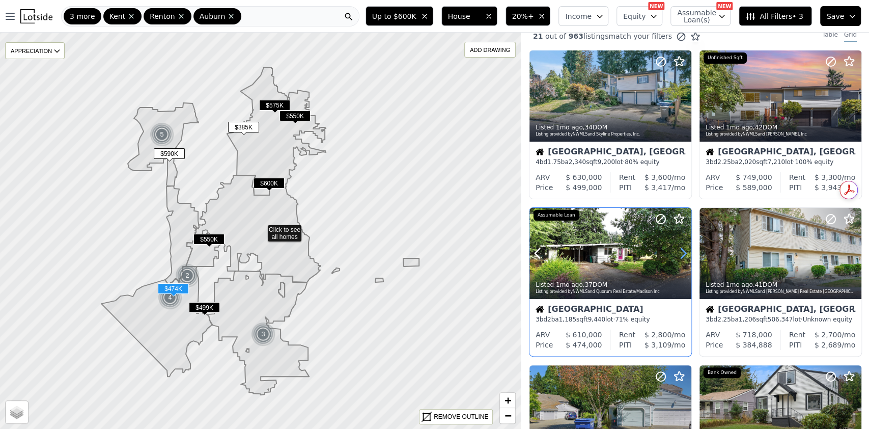
click at [682, 253] on icon at bounding box center [683, 253] width 16 height 16
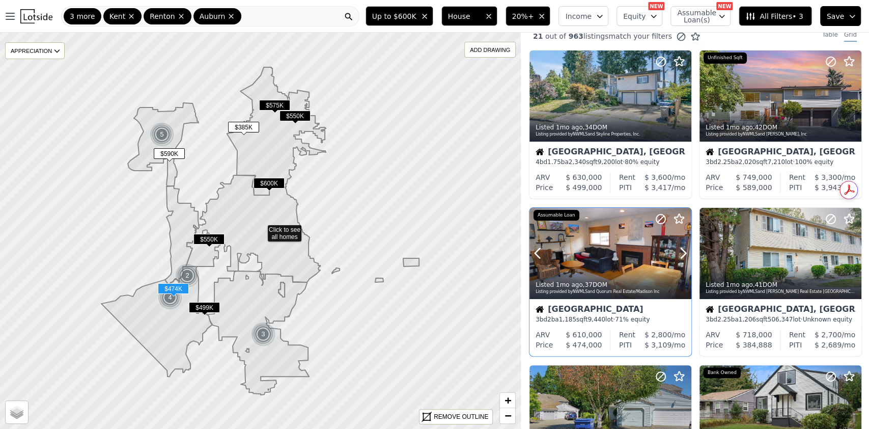
click at [614, 270] on div at bounding box center [610, 275] width 162 height 18
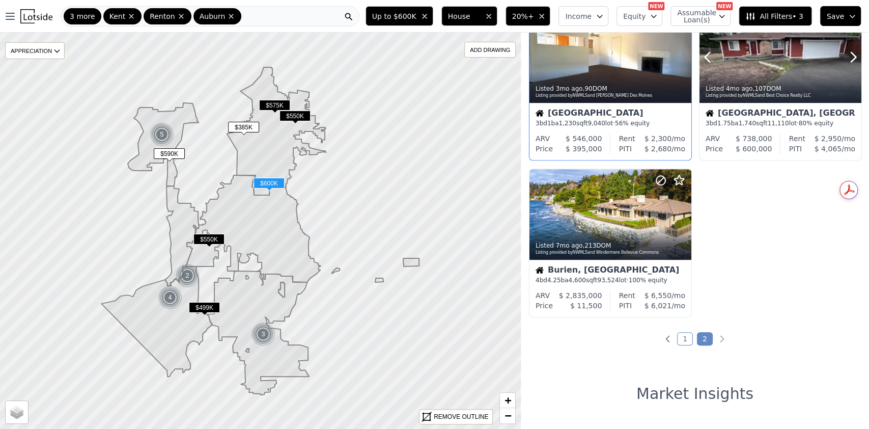
scroll to position [522, 0]
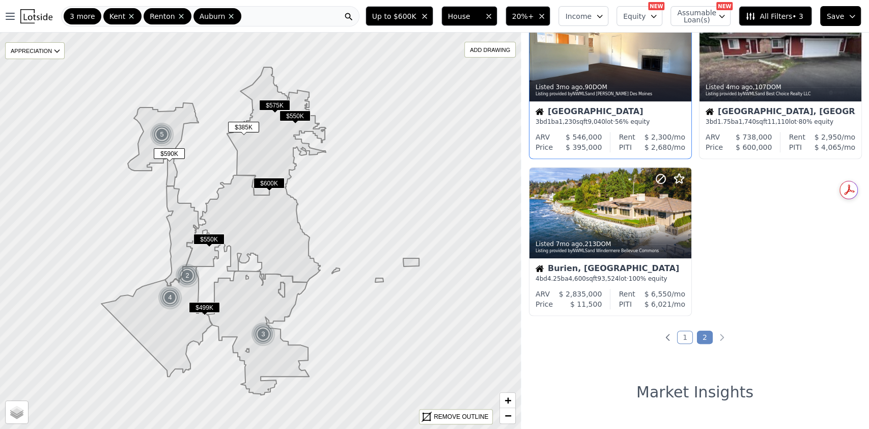
click at [677, 335] on link "1" at bounding box center [685, 336] width 16 height 13
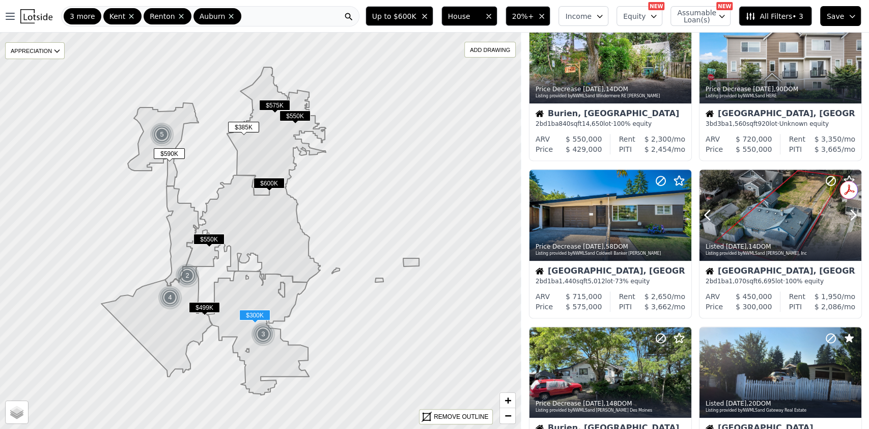
scroll to position [366, 0]
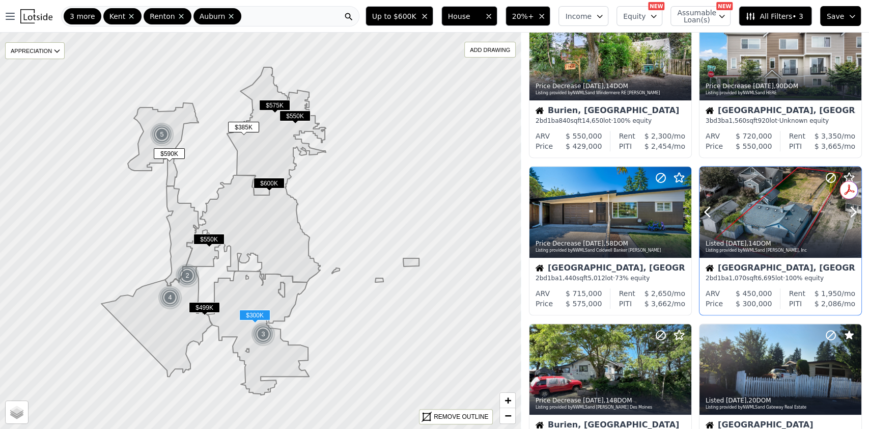
click at [739, 231] on div at bounding box center [780, 234] width 162 height 18
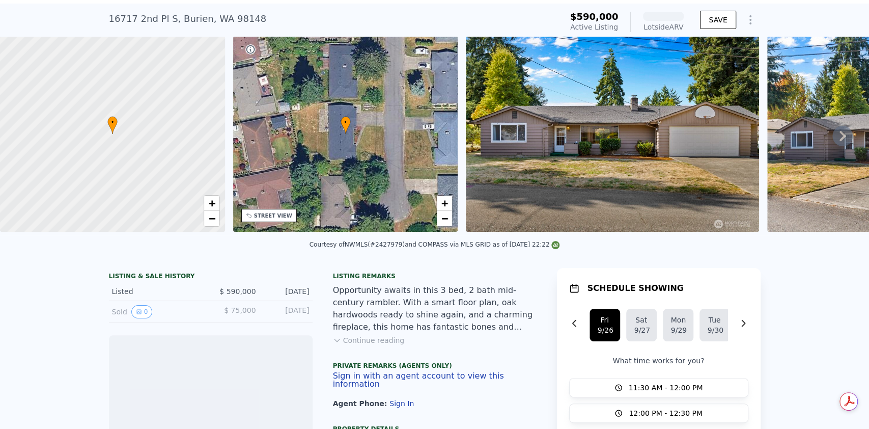
scroll to position [25, 0]
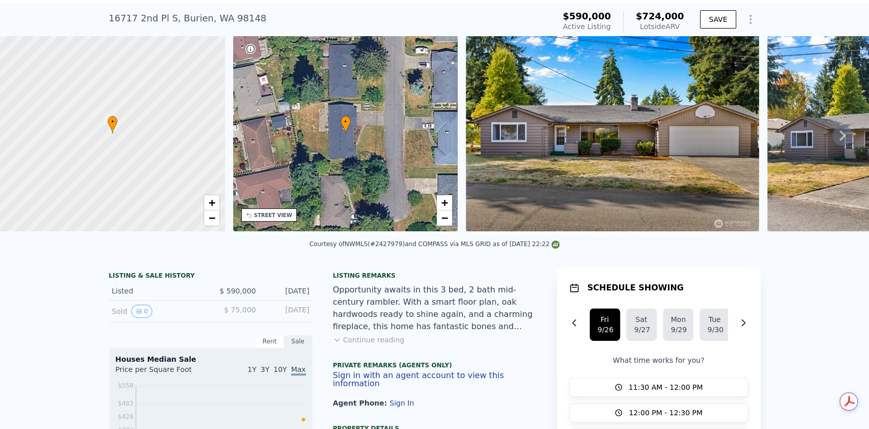
click at [835, 136] on icon at bounding box center [842, 135] width 20 height 20
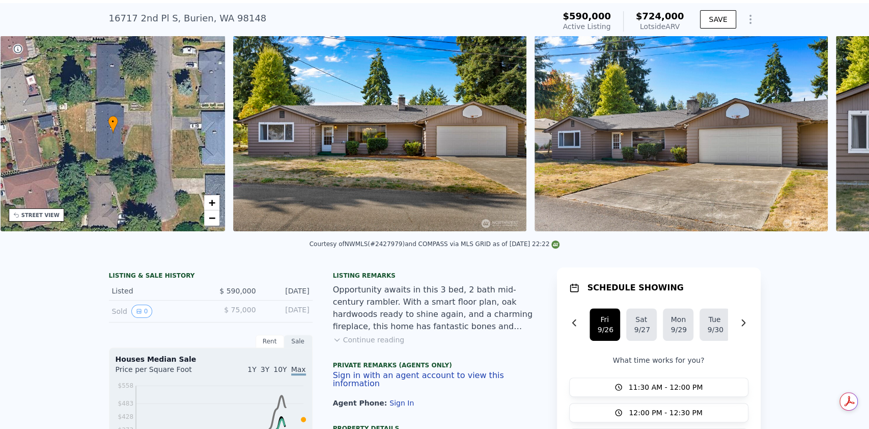
click at [835, 136] on div "• + − • + − STREET VIEW Loading... SATELLITE VIEW" at bounding box center [434, 135] width 869 height 199
click at [833, 136] on icon at bounding box center [842, 135] width 20 height 20
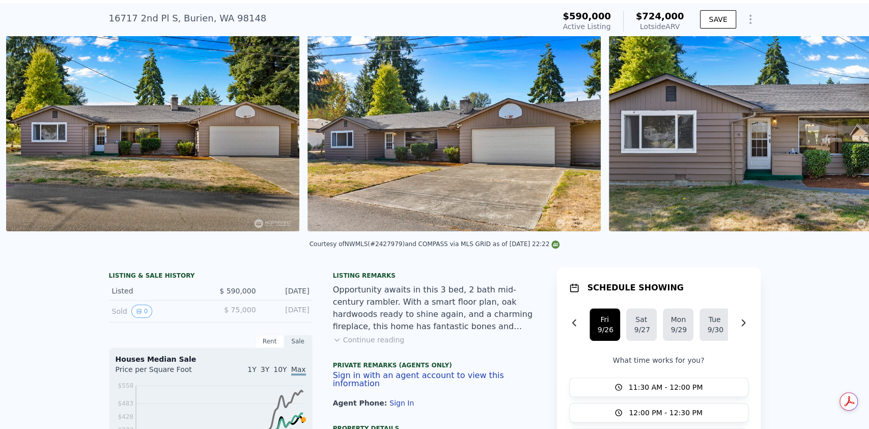
scroll to position [0, 466]
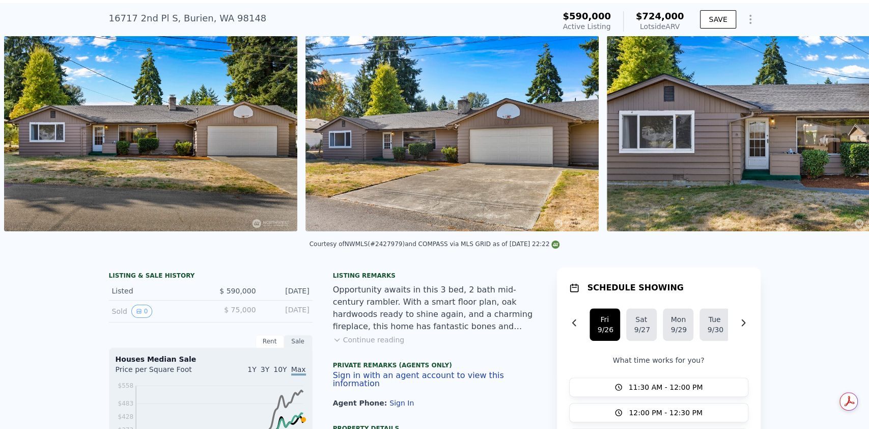
click at [668, 142] on img at bounding box center [753, 133] width 293 height 195
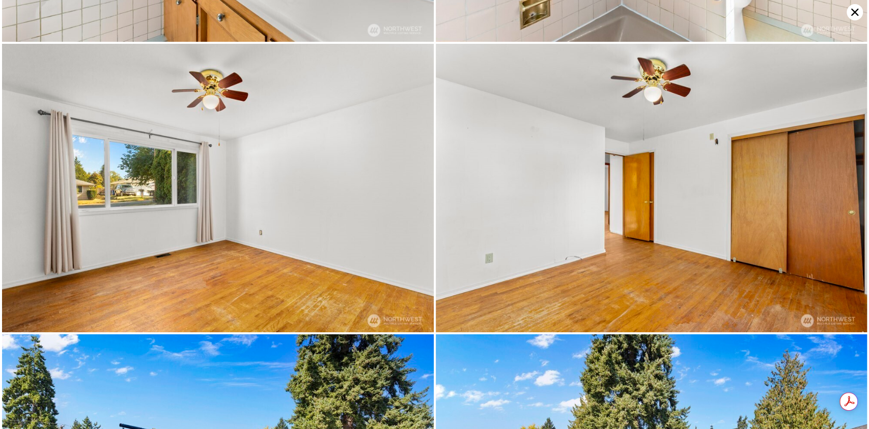
scroll to position [3435, 0]
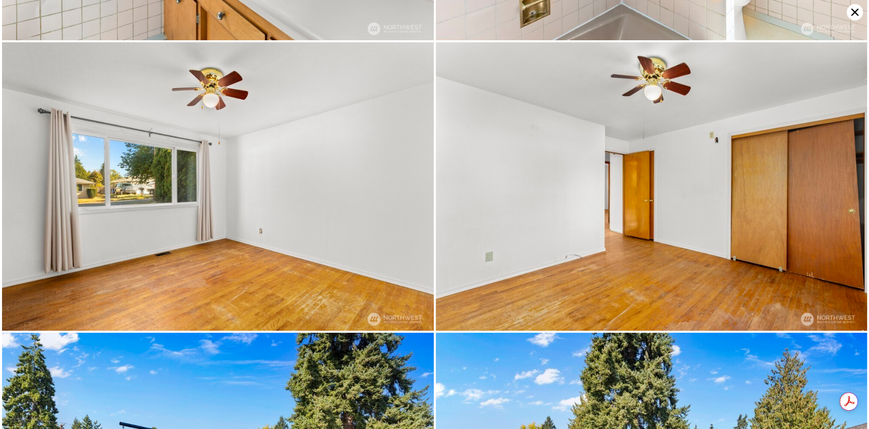
click at [585, 97] on img at bounding box center [652, 186] width 432 height 288
click at [849, 12] on icon at bounding box center [855, 12] width 16 height 16
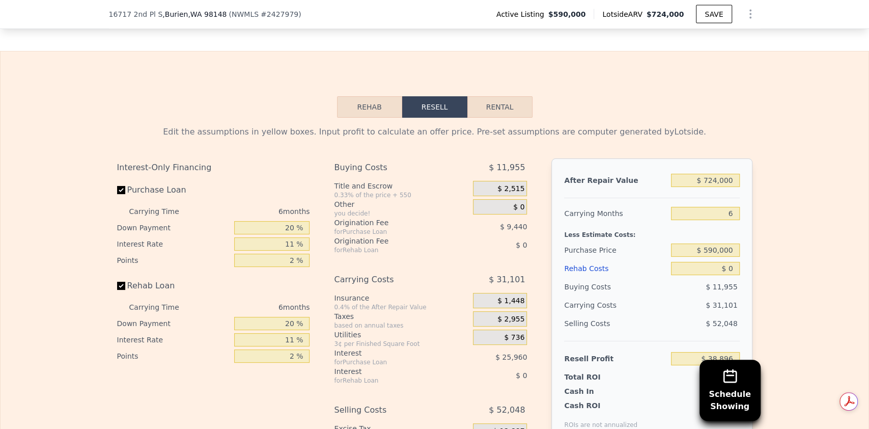
scroll to position [1458, 0]
click at [729, 274] on input "$ 0" at bounding box center [705, 267] width 68 height 13
click at [729, 275] on div "$ 0" at bounding box center [705, 267] width 68 height 18
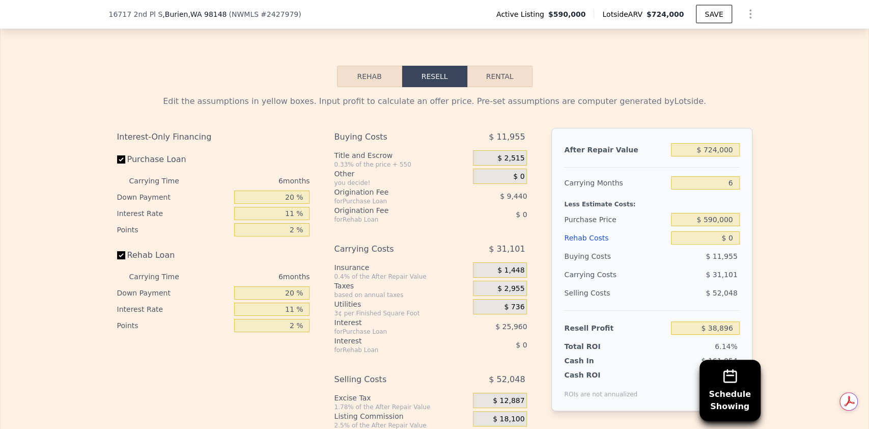
scroll to position [1489, 0]
click at [728, 239] on input "$ 0" at bounding box center [705, 236] width 68 height 13
type input "$ 95"
type input "$ 38,793"
type input "$ 95,000"
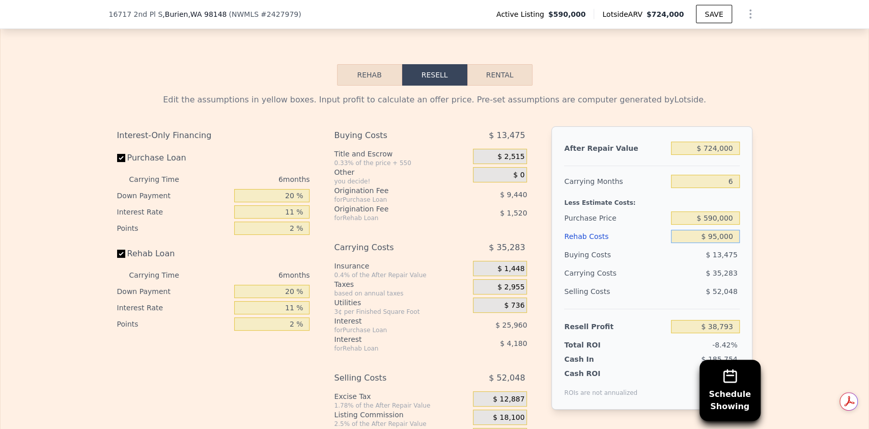
type input "-$ 61,806"
type input "$ 95,000"
click at [726, 223] on input "$ 590,000" at bounding box center [705, 217] width 68 height 13
click at [289, 202] on input "20 %" at bounding box center [271, 195] width 75 height 13
type input "2 %"
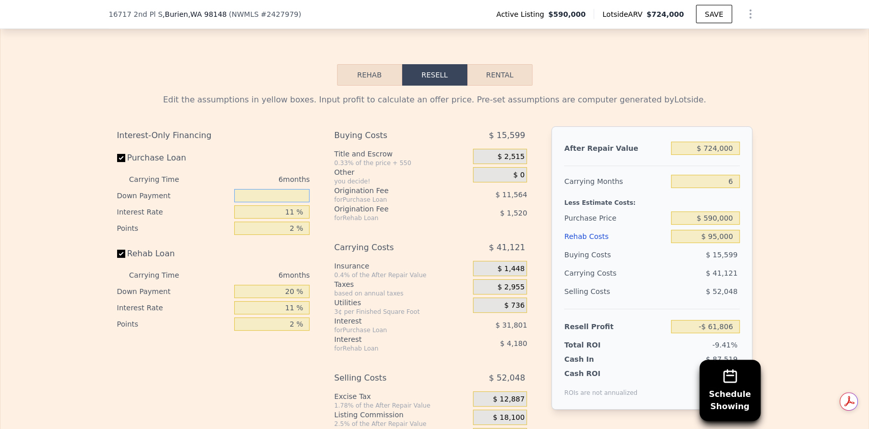
type input "-$ 69,768"
type input "1 %"
type input "-$ 70,210"
type input "10 %"
type input "-$ 66,232"
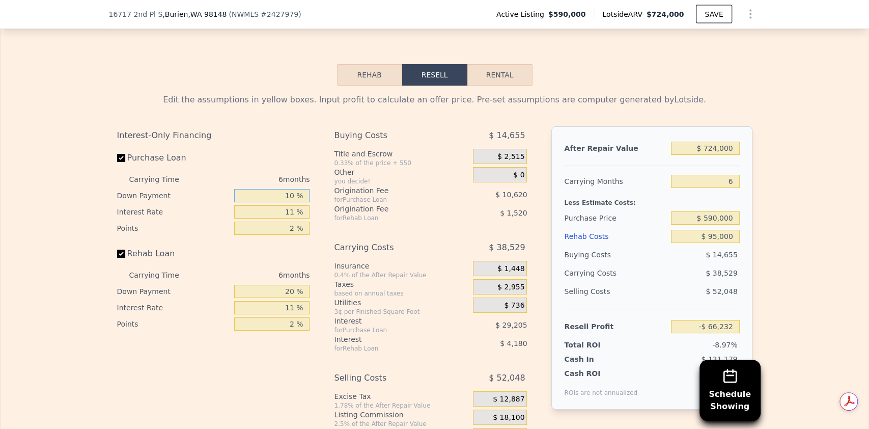
type input "10 %"
click at [289, 294] on input "20 %" at bounding box center [271, 291] width 75 height 13
type input "2 %"
type input "10 %"
type input "-$ 66,944"
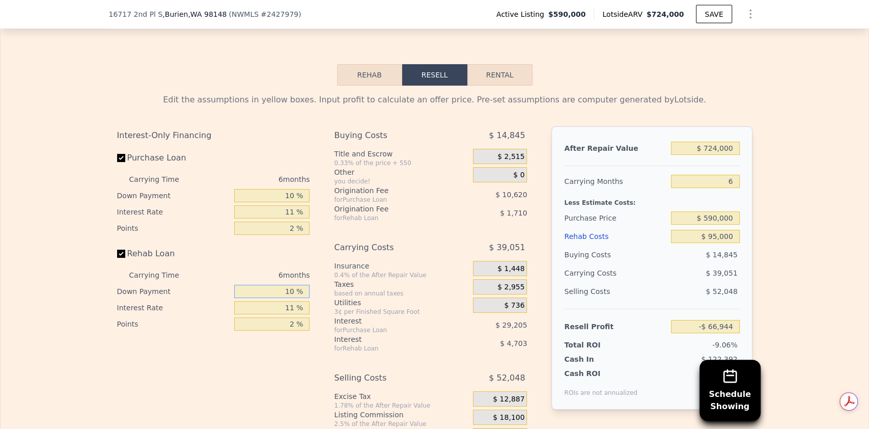
type input "10 %"
click at [288, 213] on input "11 %" at bounding box center [271, 211] width 75 height 13
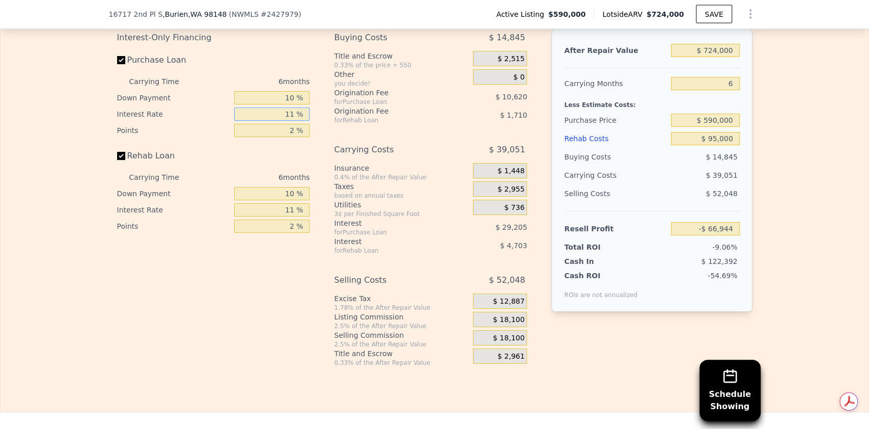
scroll to position [1586, 0]
click at [500, 320] on span "$ 18,100" at bounding box center [509, 320] width 32 height 9
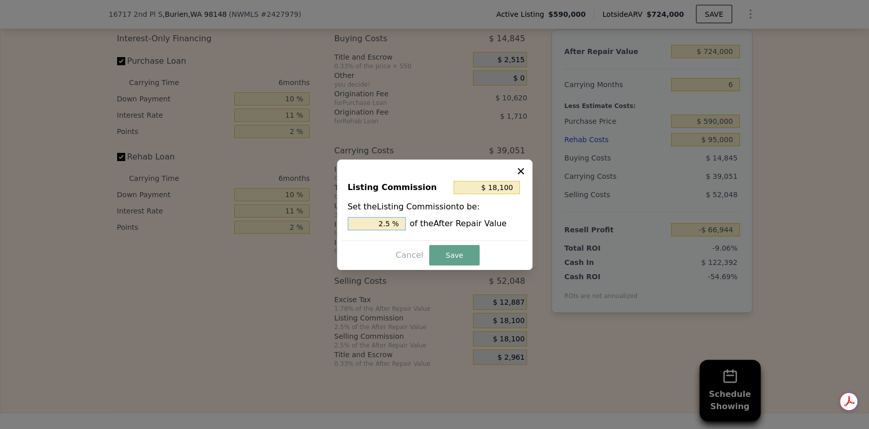
click at [390, 225] on input "2.5 %" at bounding box center [377, 223] width 58 height 13
type input "$ 14,480"
type input "2 %"
type input "$ 0"
type input "0 %"
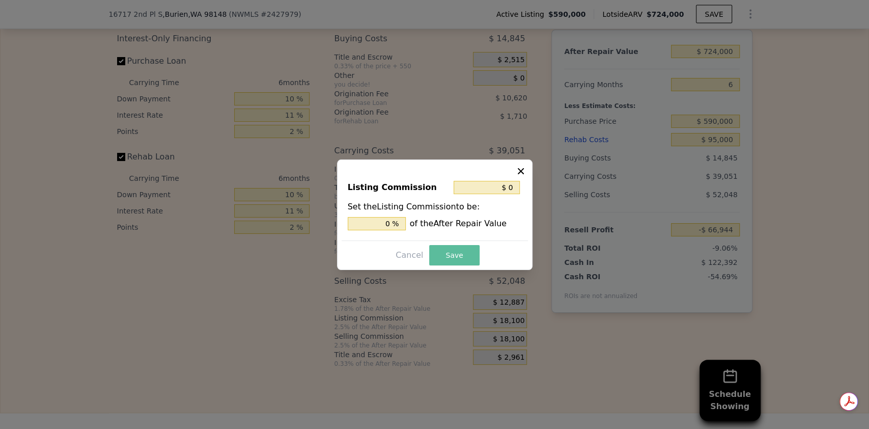
click at [454, 257] on button "Save" at bounding box center [454, 255] width 50 height 20
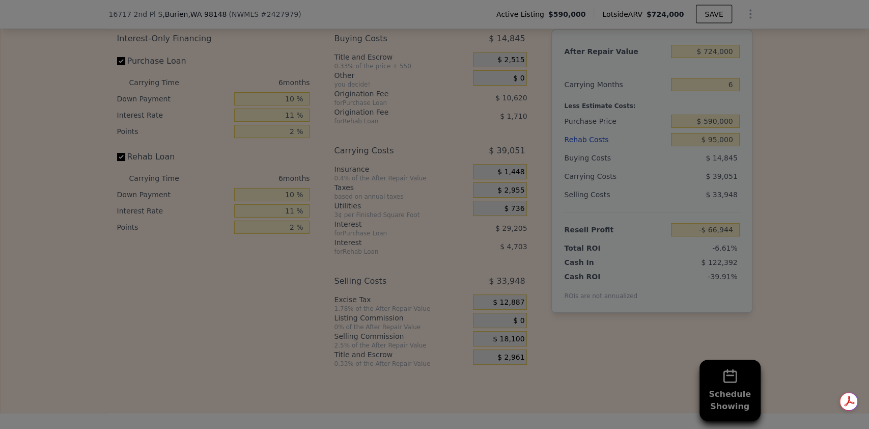
type input "-$ 48,844"
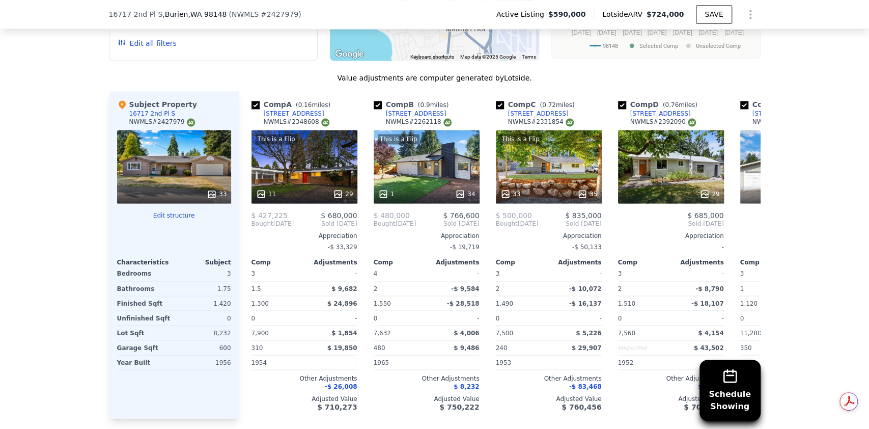
scroll to position [1025, 0]
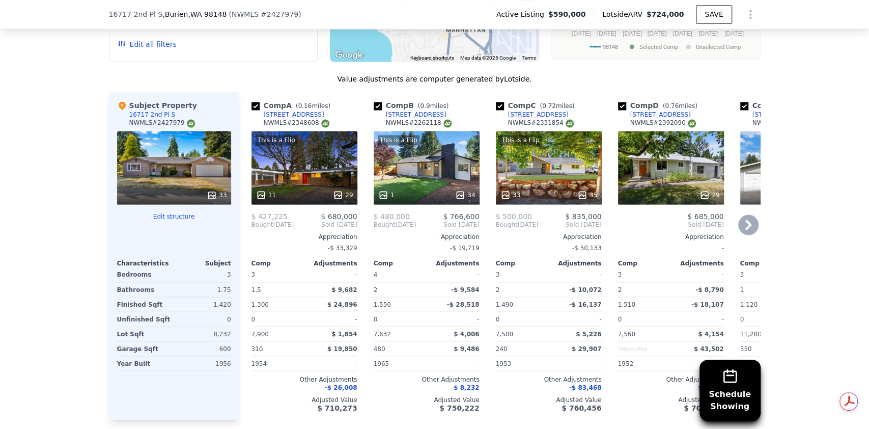
click at [745, 214] on icon at bounding box center [748, 224] width 20 height 20
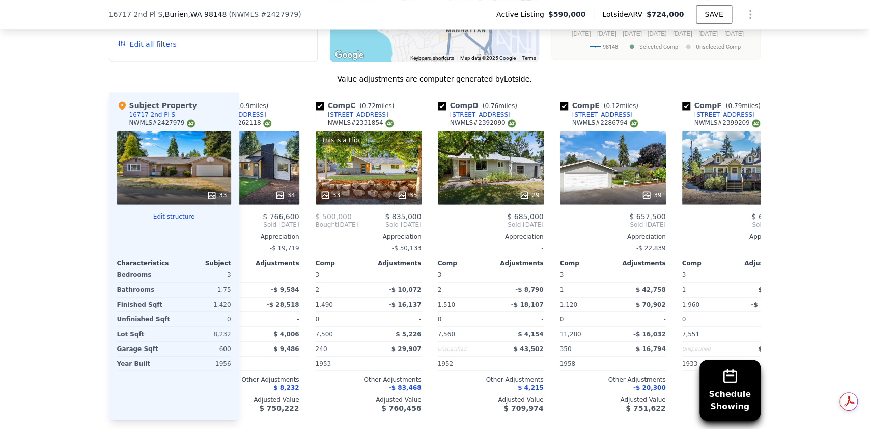
scroll to position [0, 244]
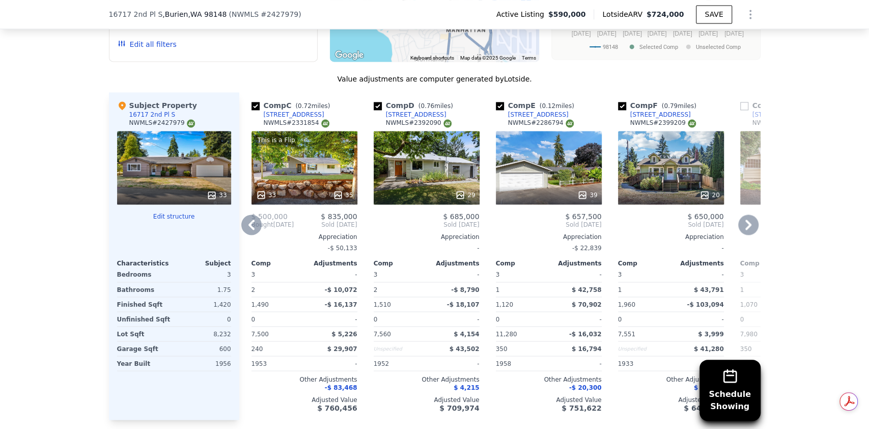
click at [745, 214] on icon at bounding box center [748, 224] width 20 height 20
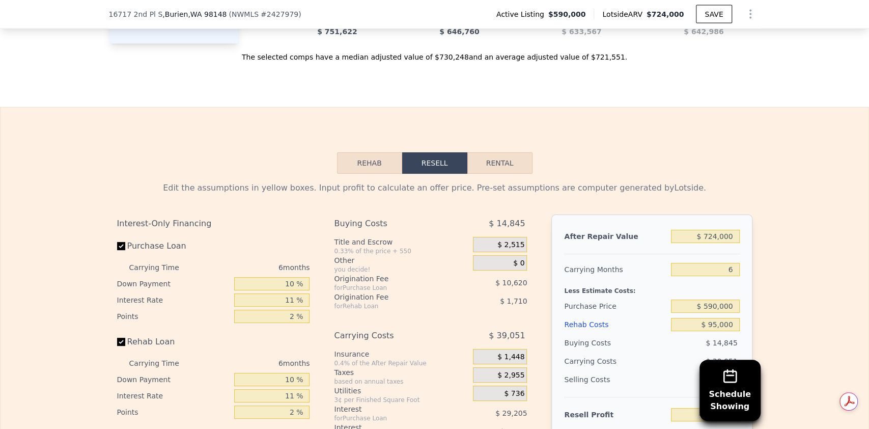
scroll to position [1401, 0]
click at [713, 240] on input "$ 724,000" at bounding box center [705, 236] width 68 height 13
type input "$ 000"
type input "-$ 737,998"
type input "$ 6,000"
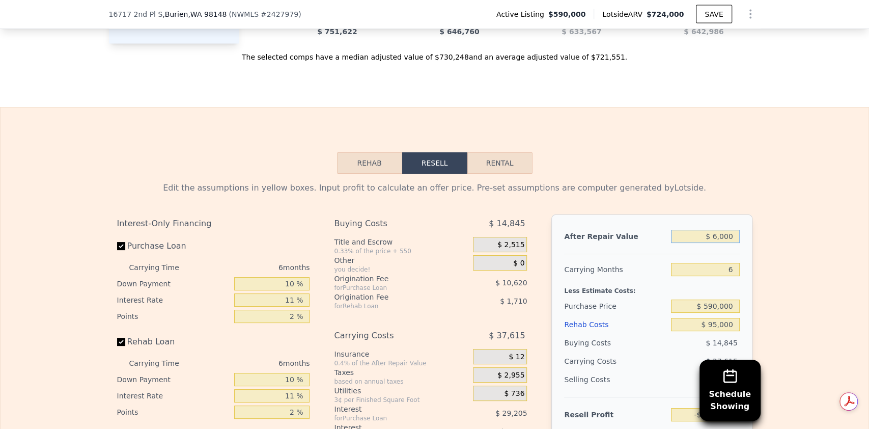
type input "-$ 732,287"
type input "$ 680,000"
type input "-$ 90,726"
type input "$ 680,000"
click at [711, 276] on input "6" at bounding box center [705, 269] width 68 height 13
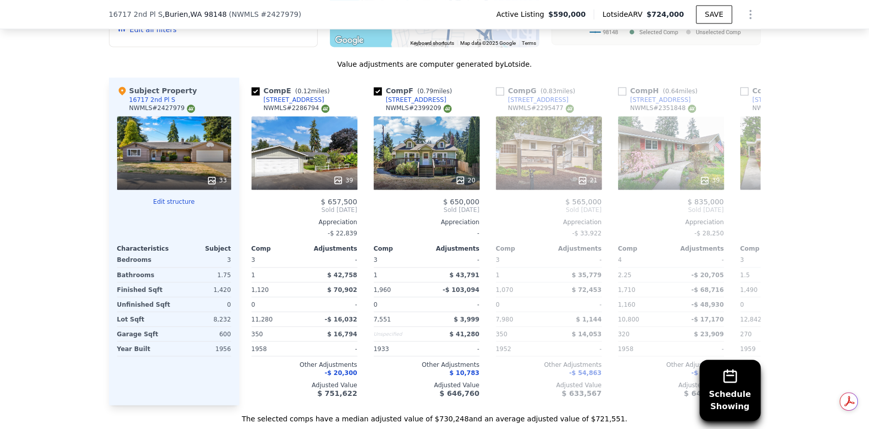
scroll to position [1029, 0]
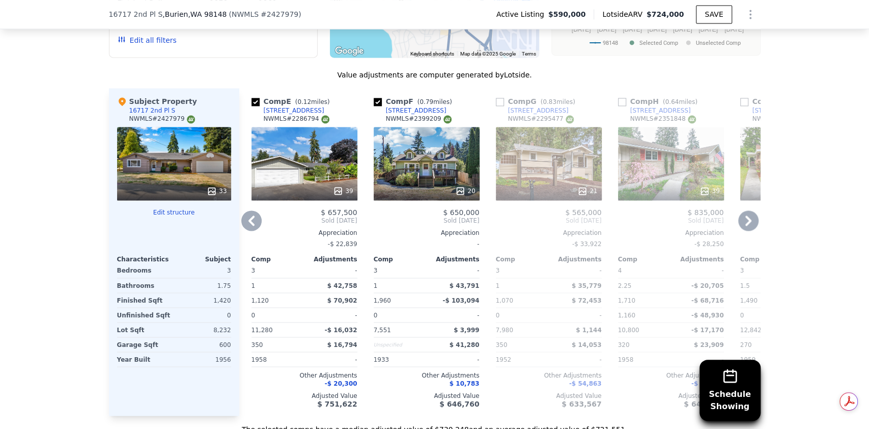
click at [243, 210] on icon at bounding box center [251, 220] width 20 height 20
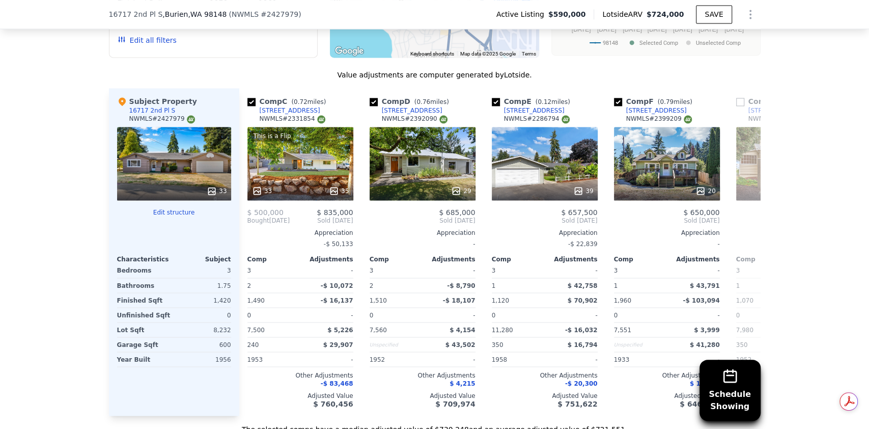
scroll to position [0, 244]
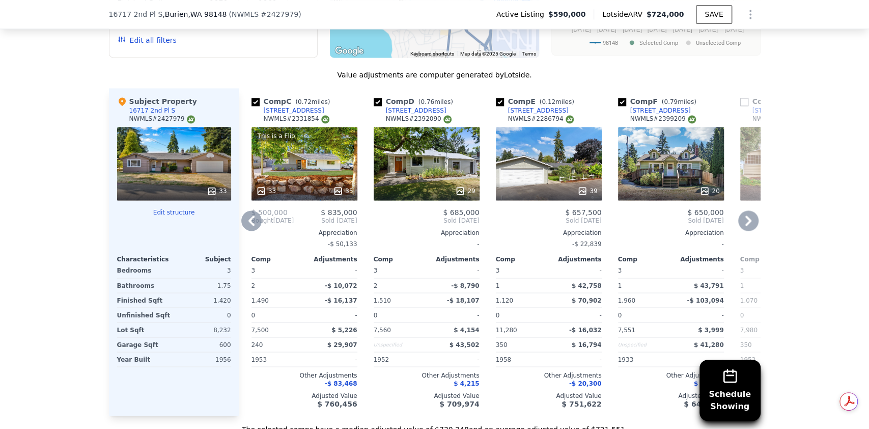
click at [243, 210] on icon at bounding box center [251, 220] width 20 height 20
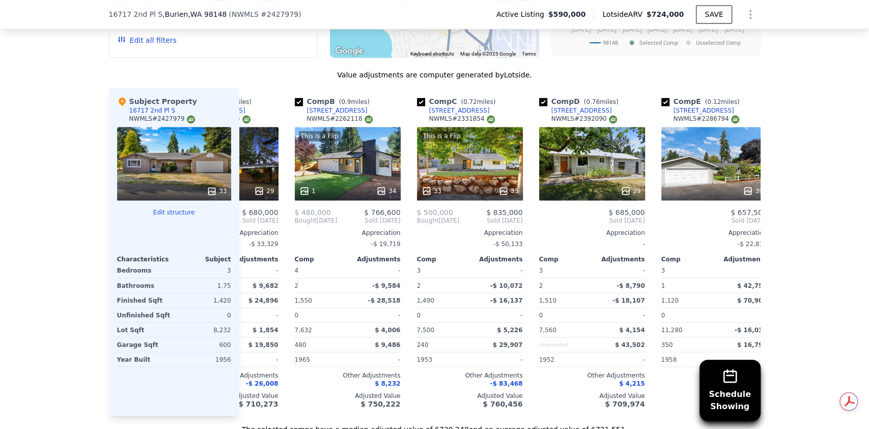
scroll to position [0, 0]
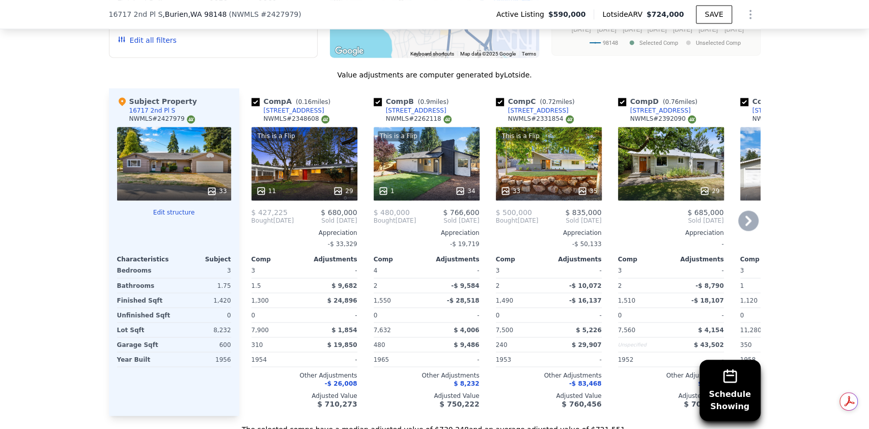
click at [582, 156] on div "This is a Flip 33 35" at bounding box center [549, 163] width 106 height 73
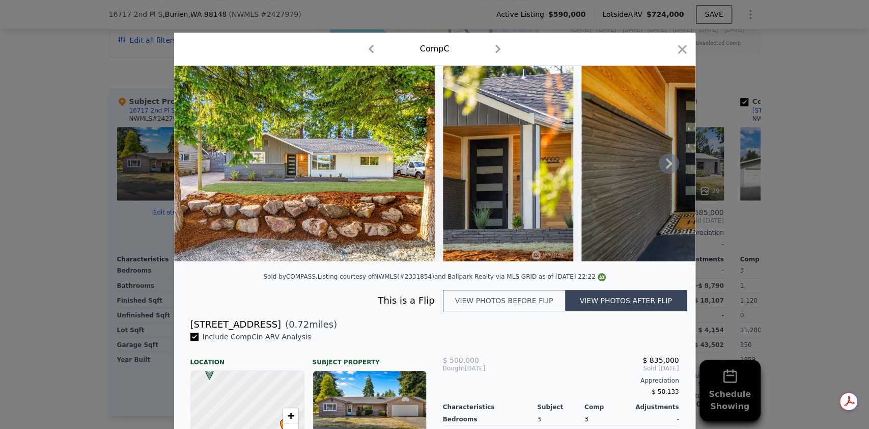
click at [664, 173] on icon at bounding box center [669, 163] width 20 height 20
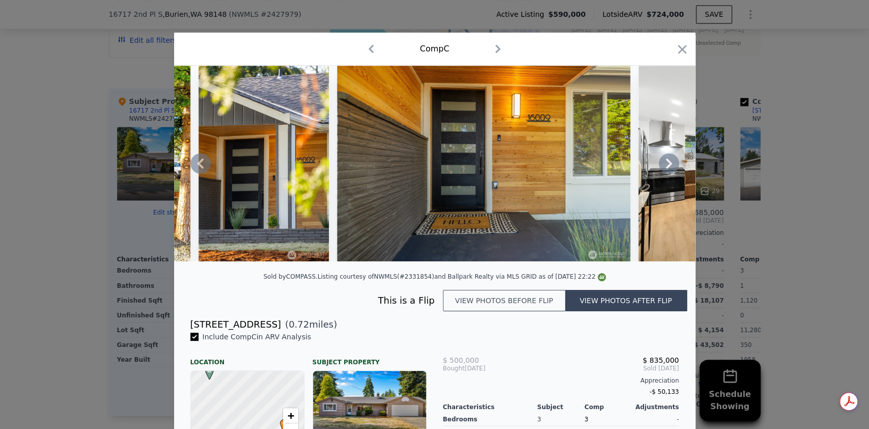
click at [664, 173] on icon at bounding box center [669, 163] width 20 height 20
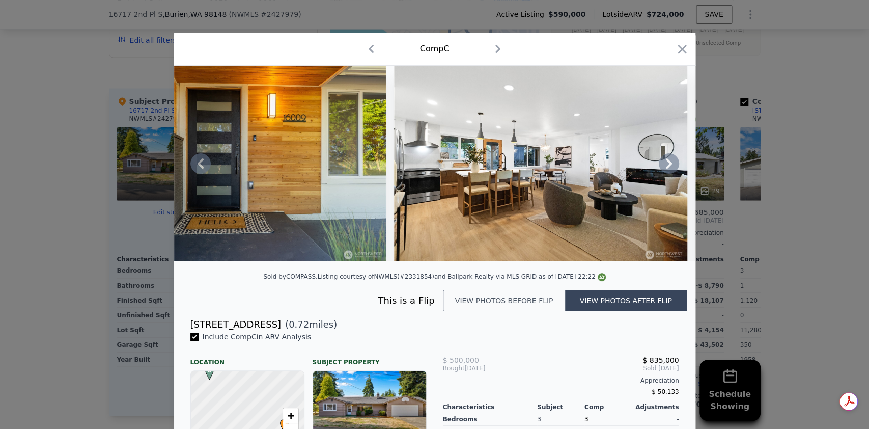
click at [664, 173] on div at bounding box center [434, 163] width 521 height 195
click at [664, 173] on icon at bounding box center [669, 163] width 20 height 20
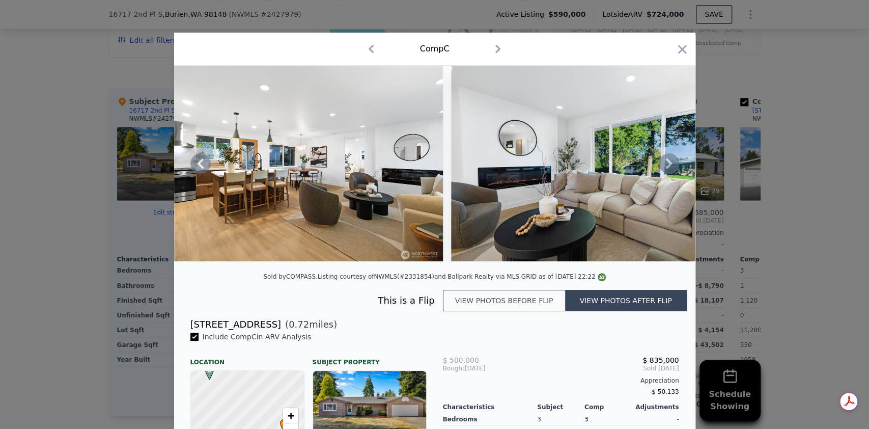
click at [667, 167] on icon at bounding box center [669, 163] width 20 height 20
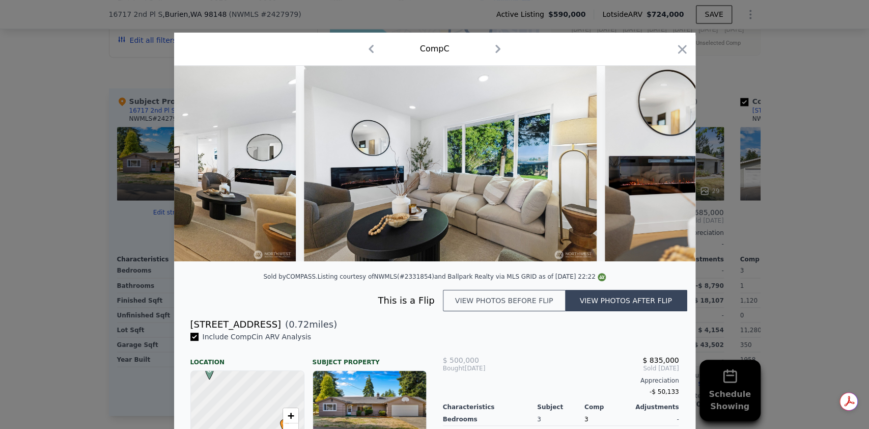
scroll to position [0, 977]
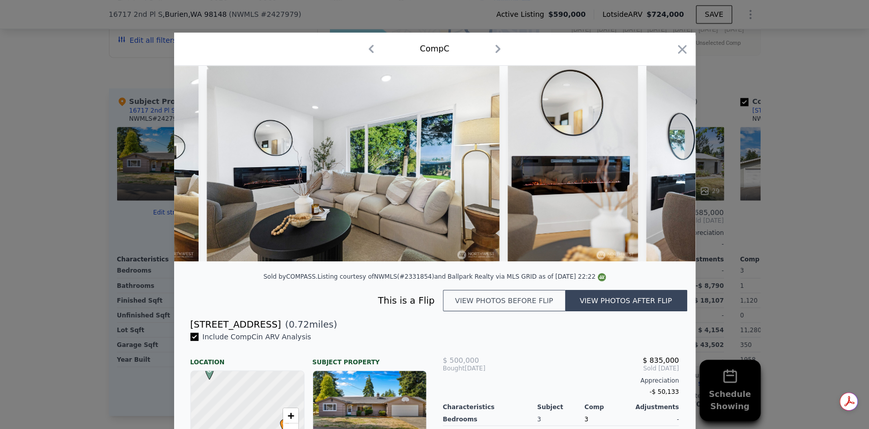
click at [667, 167] on img at bounding box center [793, 163] width 294 height 195
click at [667, 167] on icon at bounding box center [669, 163] width 20 height 20
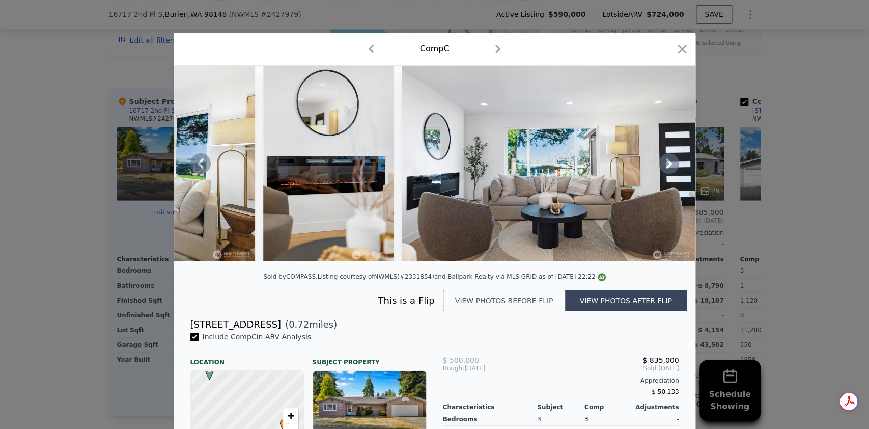
click at [665, 167] on icon at bounding box center [669, 163] width 20 height 20
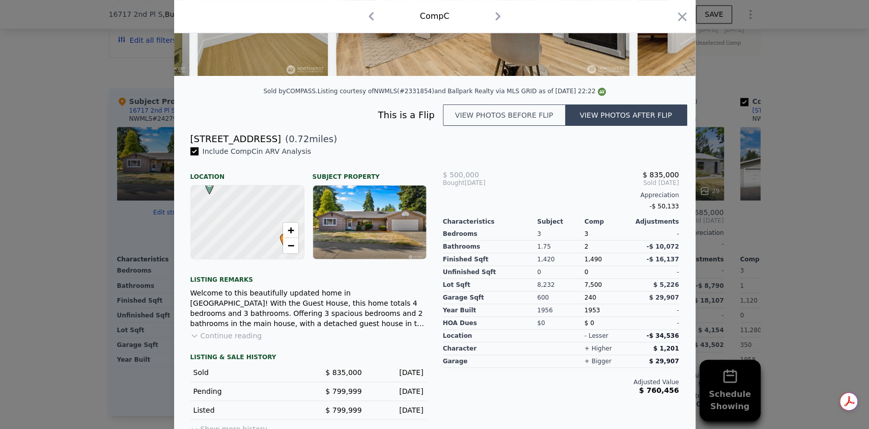
scroll to position [186, 0]
click at [228, 340] on button "Continue reading" at bounding box center [226, 335] width 72 height 10
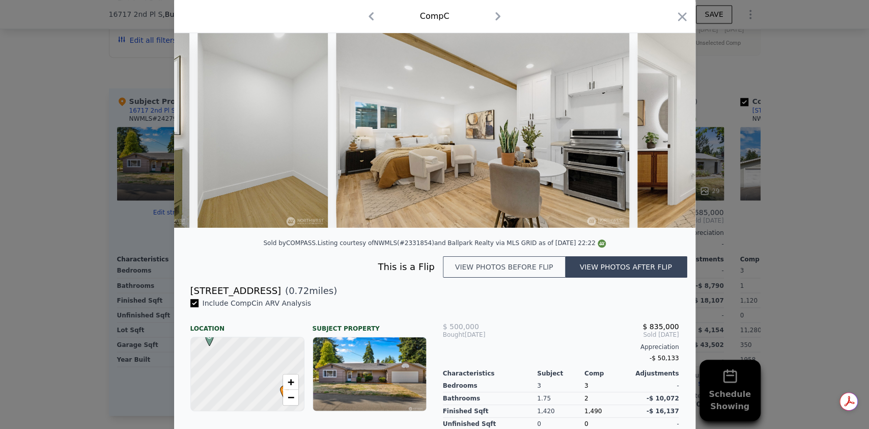
scroll to position [0, 0]
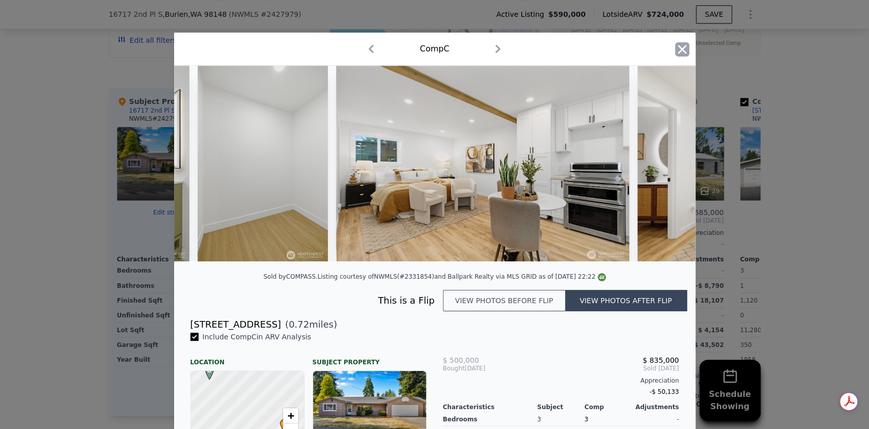
click at [680, 48] on icon "button" at bounding box center [682, 49] width 14 height 14
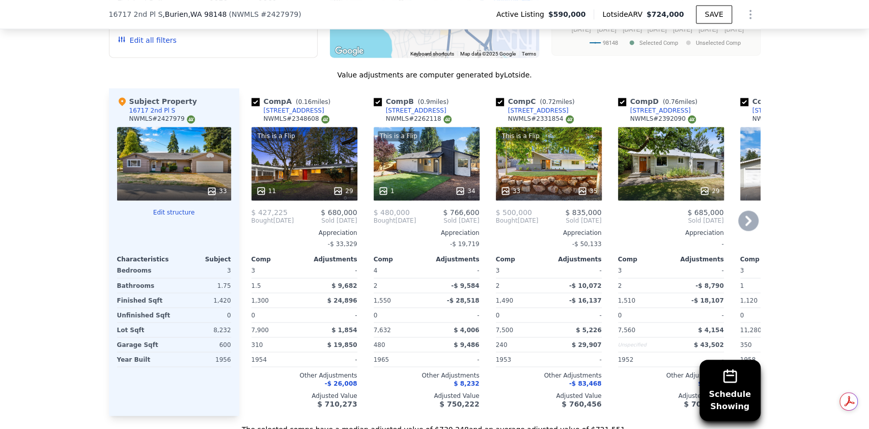
click at [433, 165] on div "This is a Flip 1 34" at bounding box center [427, 163] width 106 height 73
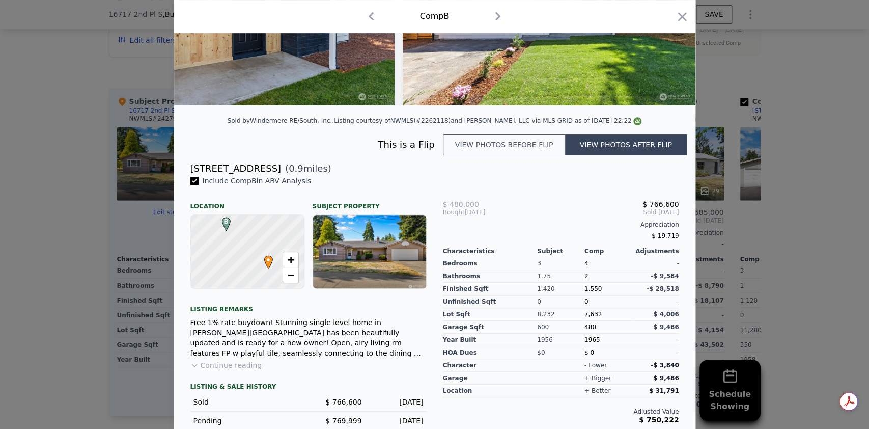
scroll to position [158, 0]
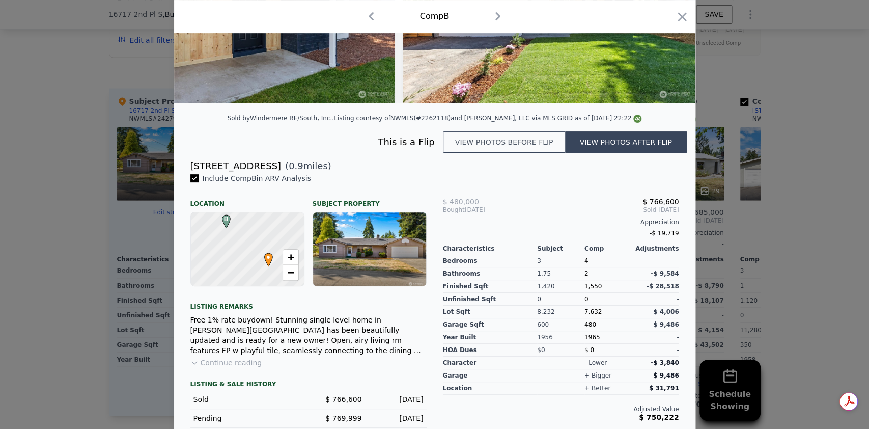
click at [238, 368] on button "Continue reading" at bounding box center [226, 362] width 72 height 10
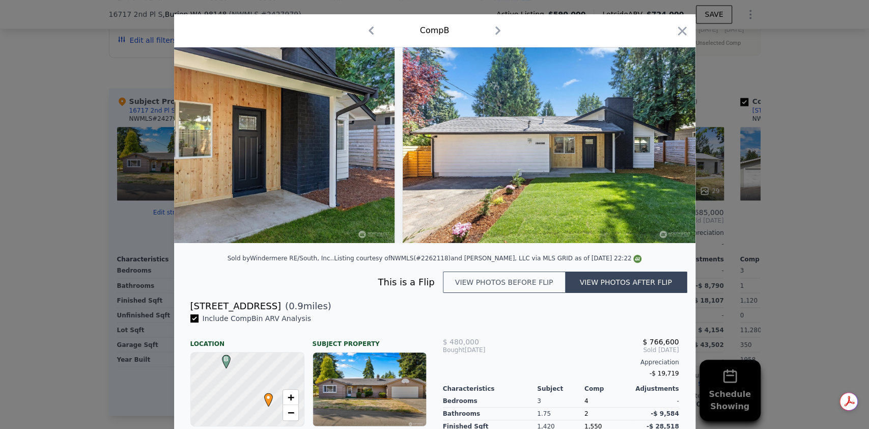
scroll to position [0, 0]
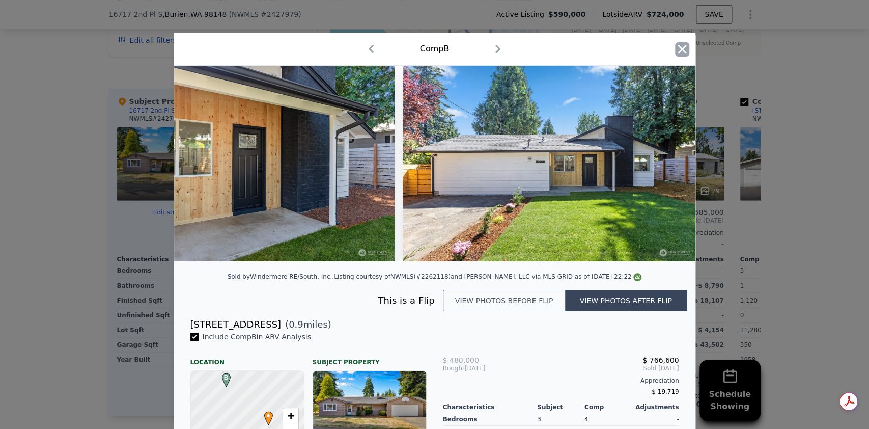
click at [675, 49] on icon "button" at bounding box center [682, 49] width 14 height 14
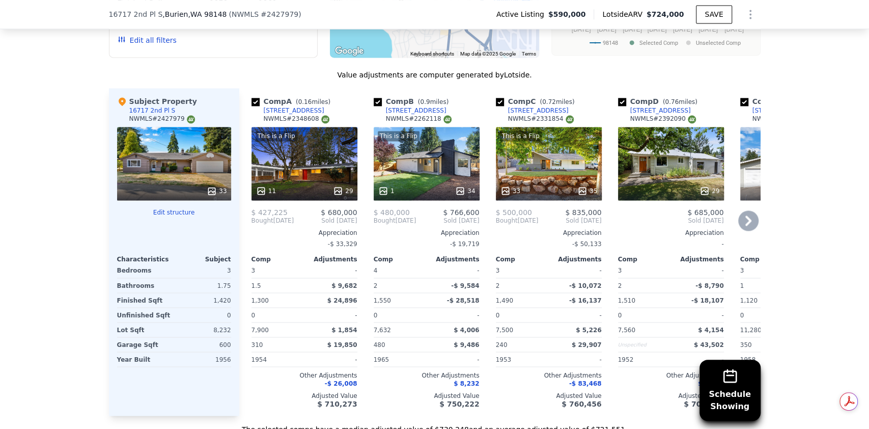
click at [303, 153] on div "This is a Flip 11 29" at bounding box center [304, 163] width 106 height 73
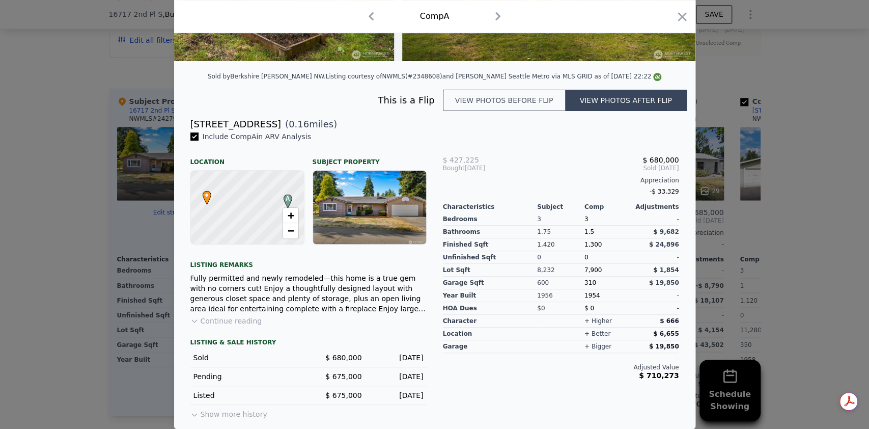
scroll to position [209, 0]
click at [241, 319] on button "Continue reading" at bounding box center [226, 321] width 72 height 10
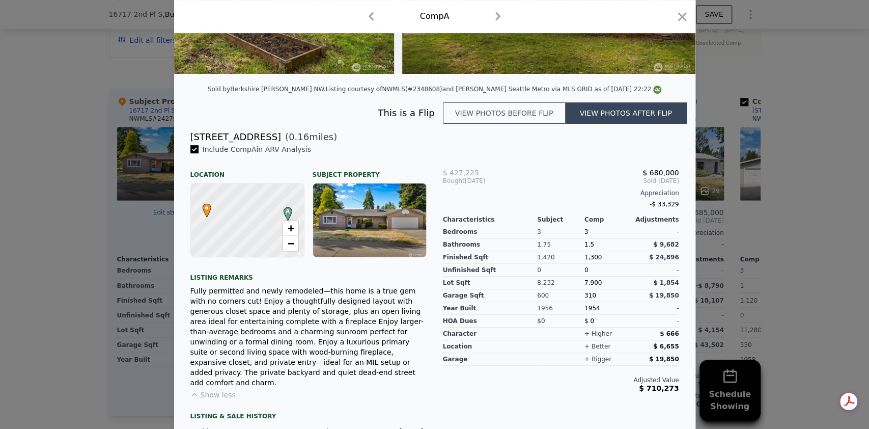
scroll to position [0, 0]
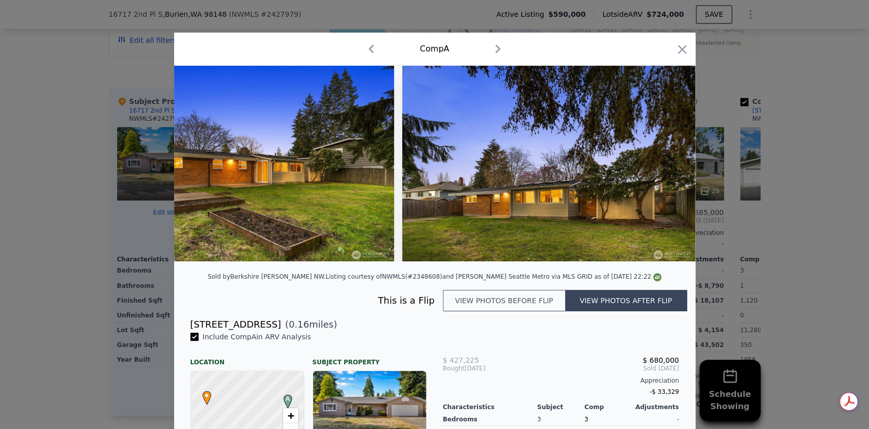
click at [520, 311] on button "View photos before flip" at bounding box center [504, 300] width 122 height 21
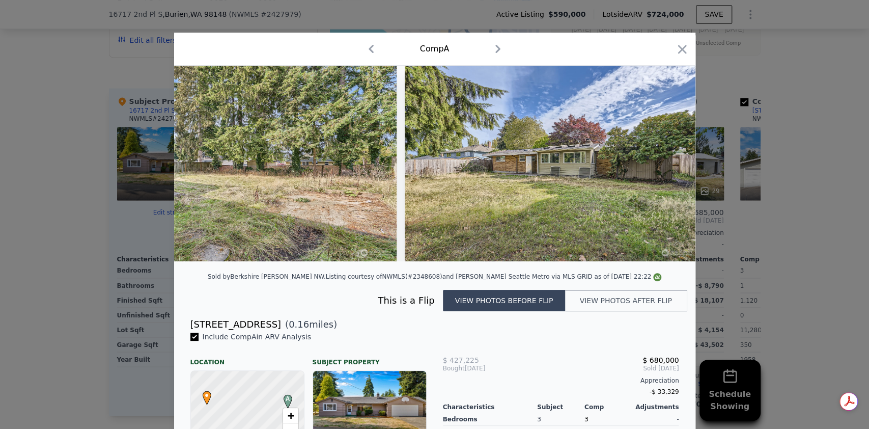
scroll to position [0, 2784]
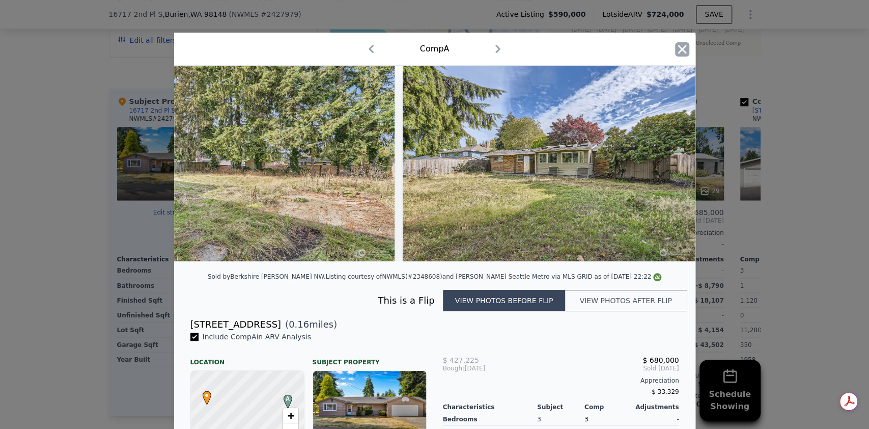
click at [680, 47] on icon "button" at bounding box center [682, 49] width 14 height 14
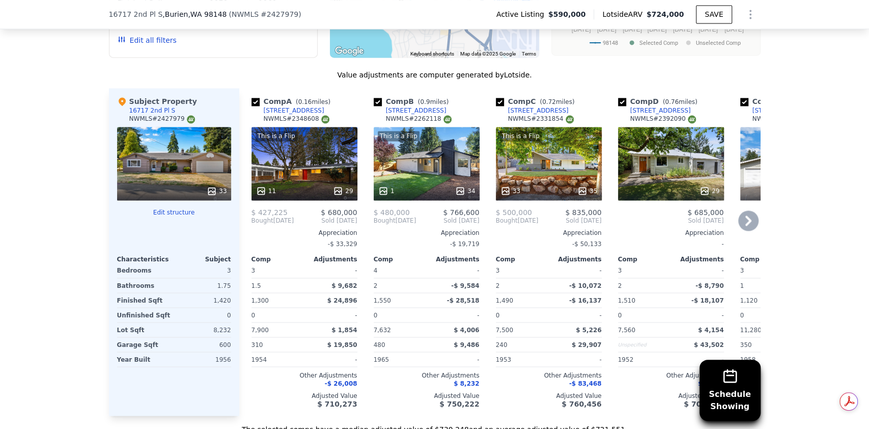
click at [539, 182] on div at bounding box center [549, 191] width 106 height 18
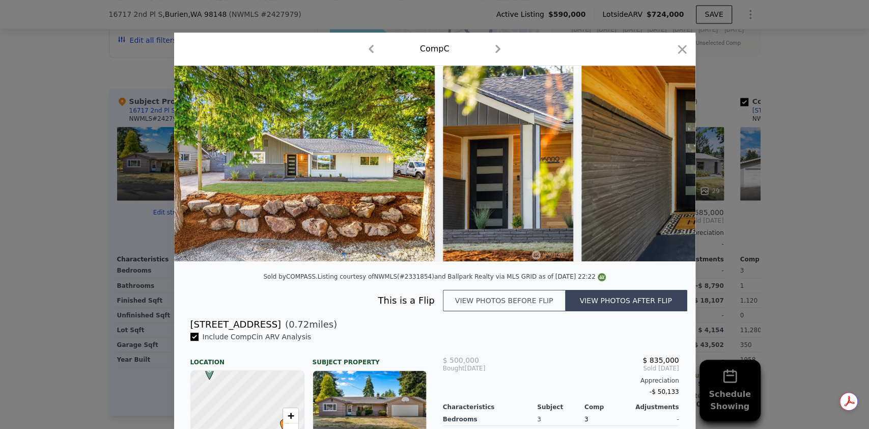
click at [489, 311] on button "View photos before flip" at bounding box center [504, 300] width 122 height 21
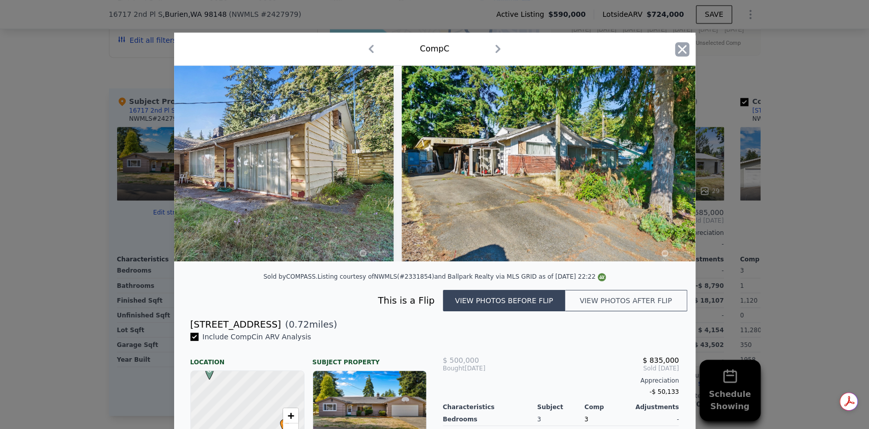
click at [675, 47] on icon "button" at bounding box center [682, 49] width 14 height 14
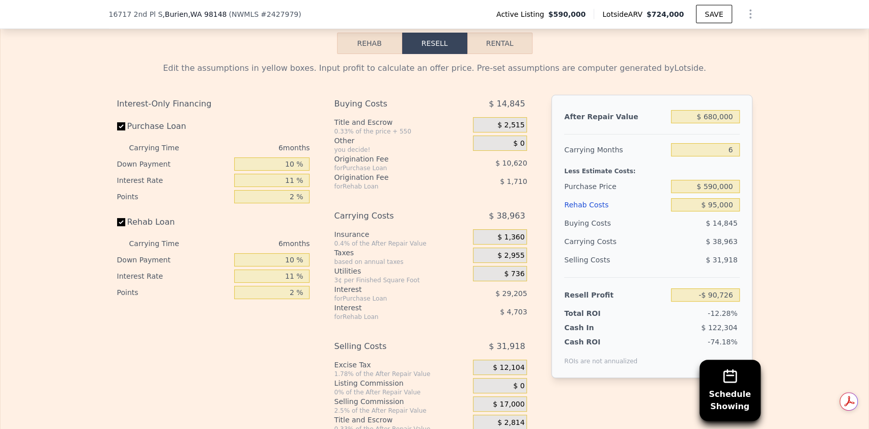
scroll to position [1521, 0]
click at [716, 206] on input "$ 95,000" at bounding box center [705, 203] width 68 height 13
click at [727, 263] on span "$ 31,918" at bounding box center [722, 259] width 32 height 8
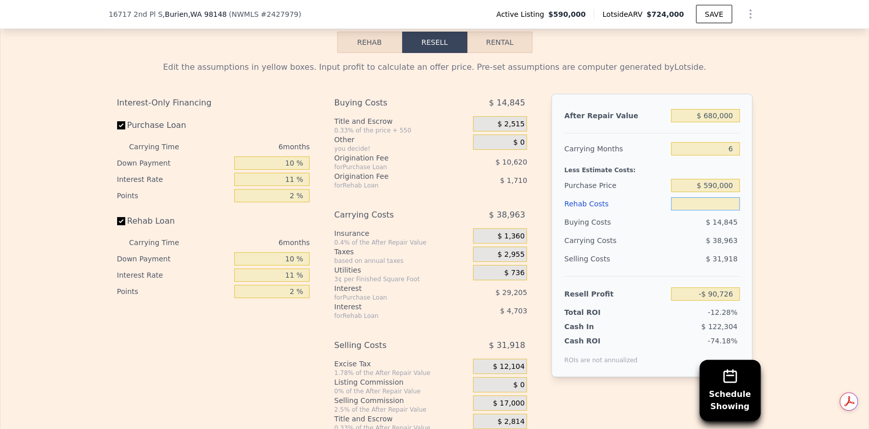
click at [718, 210] on input "text" at bounding box center [705, 203] width 68 height 13
type input "$ 0"
type input "$ 10,688"
type input "$ 0"
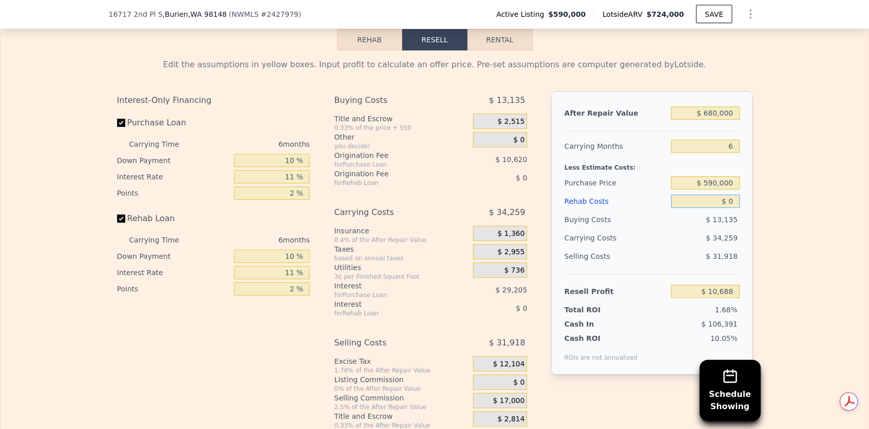
scroll to position [1534, 0]
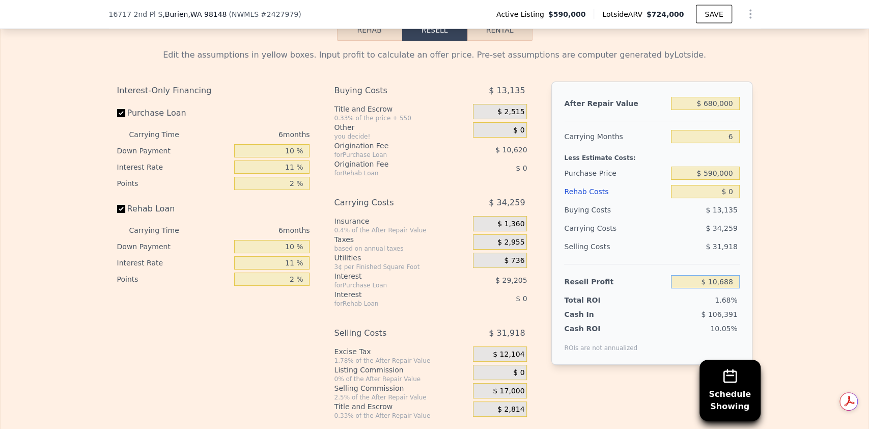
click at [713, 284] on input "$ 10,688" at bounding box center [705, 281] width 68 height 13
type input "$ 50,000"
click at [728, 193] on input "$ 0" at bounding box center [705, 191] width 68 height 13
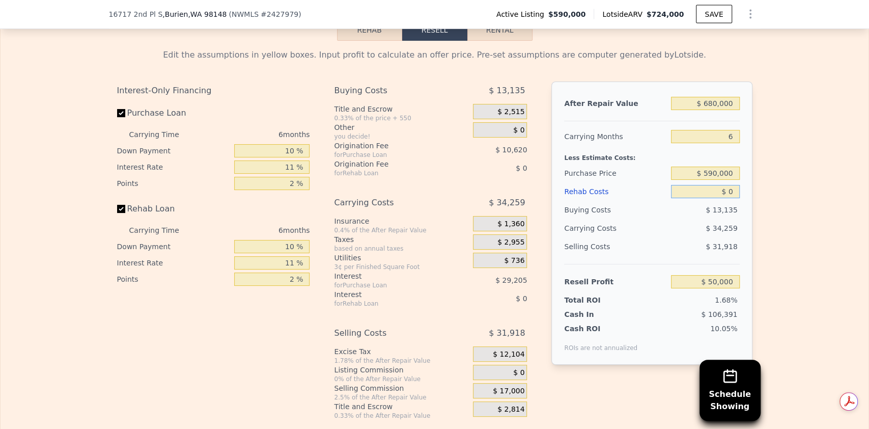
type input "$ 553,290"
type input "$ 90"
type input "$ 49,902"
type input "$ 90,000"
type input "-$ 46,078"
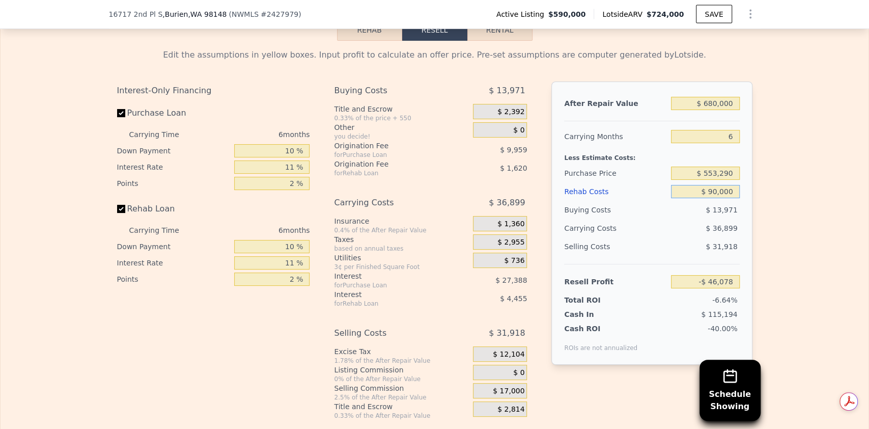
type input "$ 90,000"
click at [722, 176] on input "$ 553,290" at bounding box center [705, 172] width 68 height 13
click at [719, 284] on input "-$ 46,078" at bounding box center [705, 281] width 68 height 13
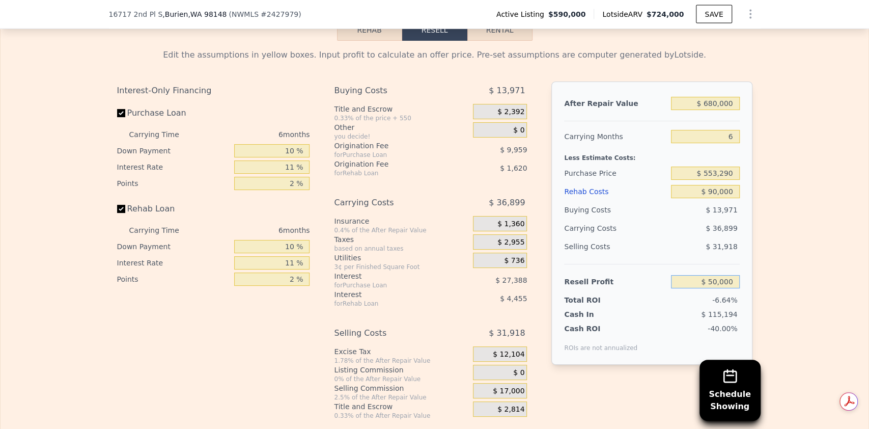
type input "$ 50,000"
click at [720, 304] on span "-6.64%" at bounding box center [724, 300] width 25 height 8
type input "$ 463,571"
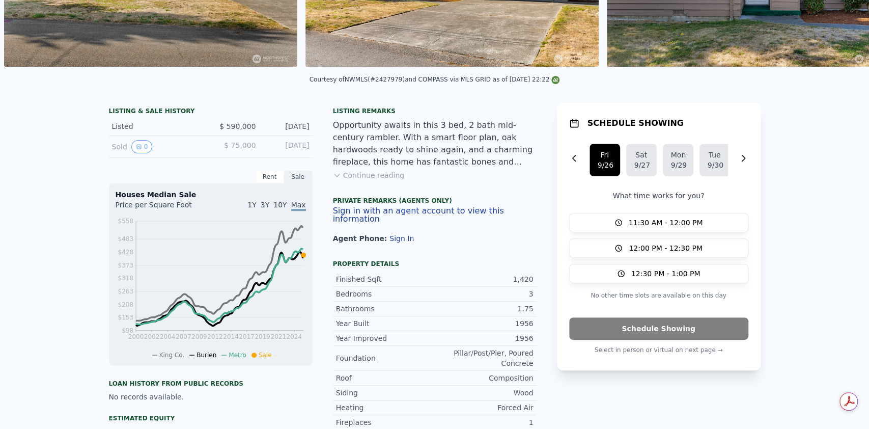
scroll to position [0, 0]
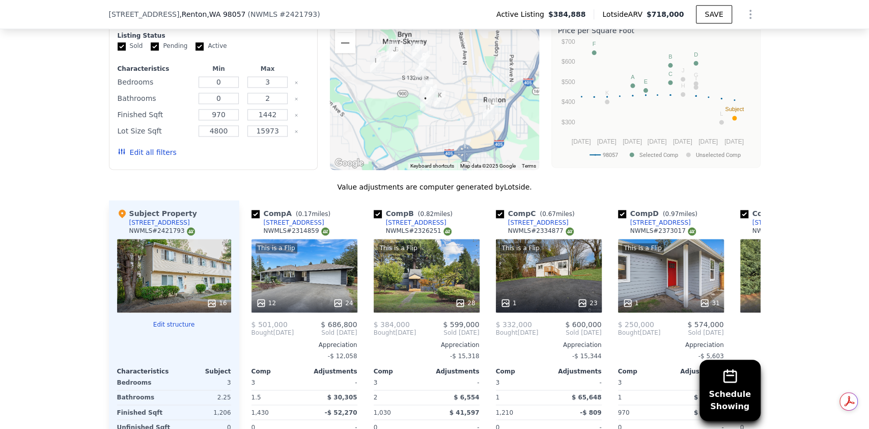
scroll to position [896, 0]
click at [747, 333] on icon at bounding box center [748, 332] width 20 height 20
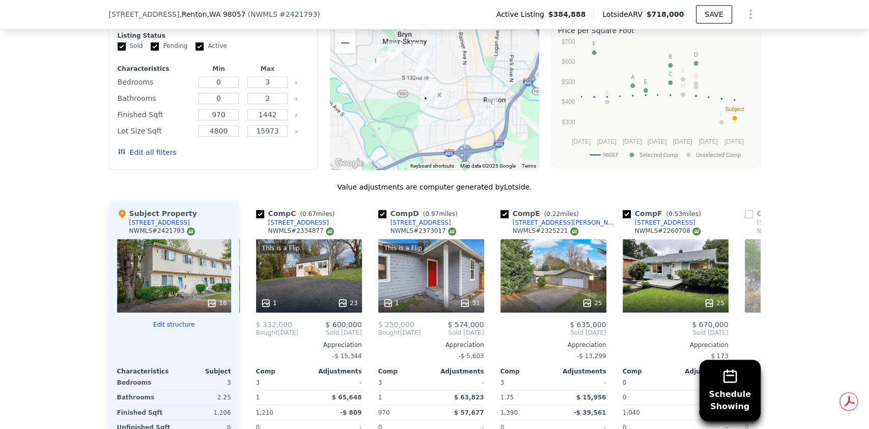
scroll to position [0, 244]
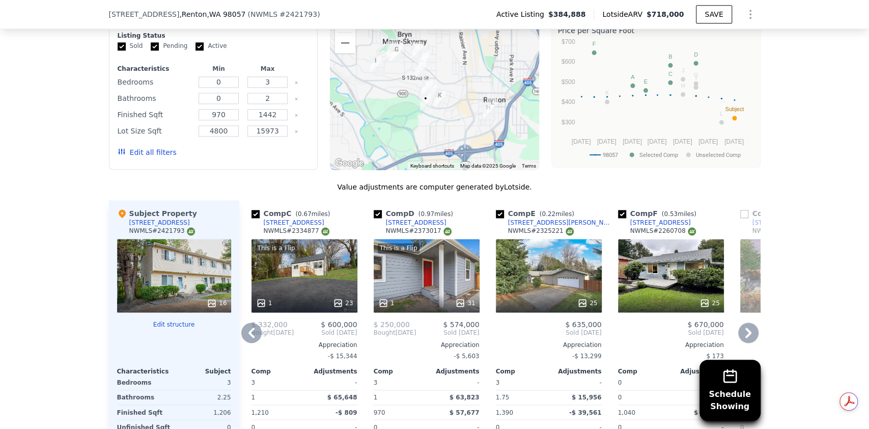
click at [747, 333] on icon at bounding box center [748, 332] width 20 height 20
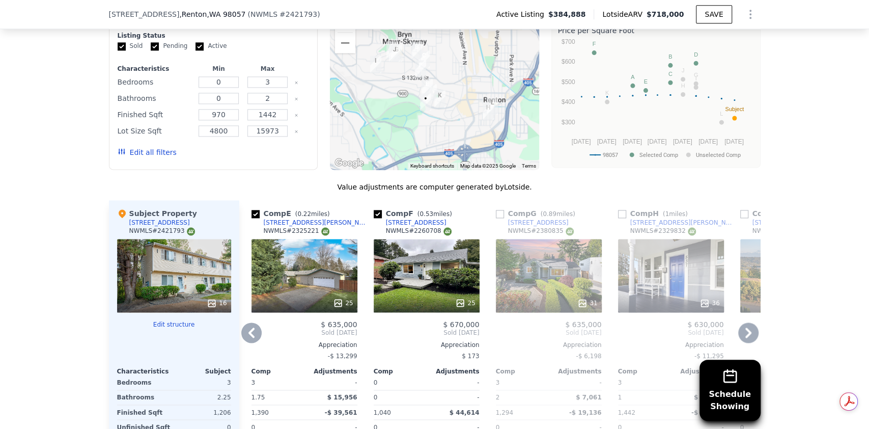
click at [747, 333] on icon at bounding box center [748, 332] width 20 height 20
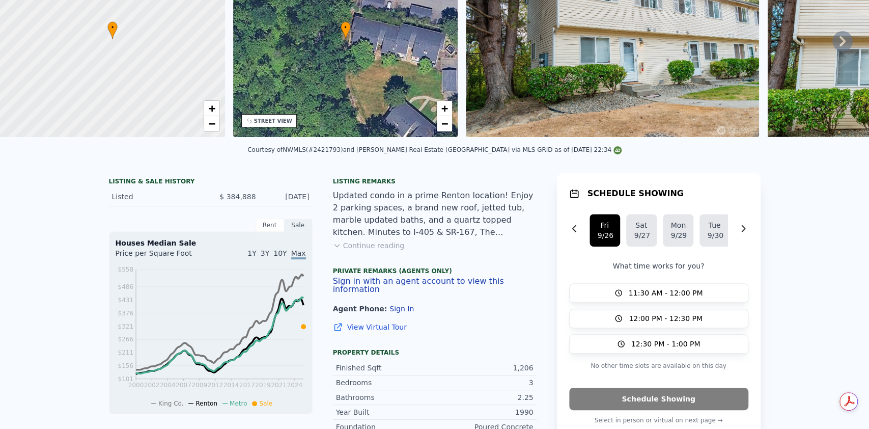
scroll to position [0, 0]
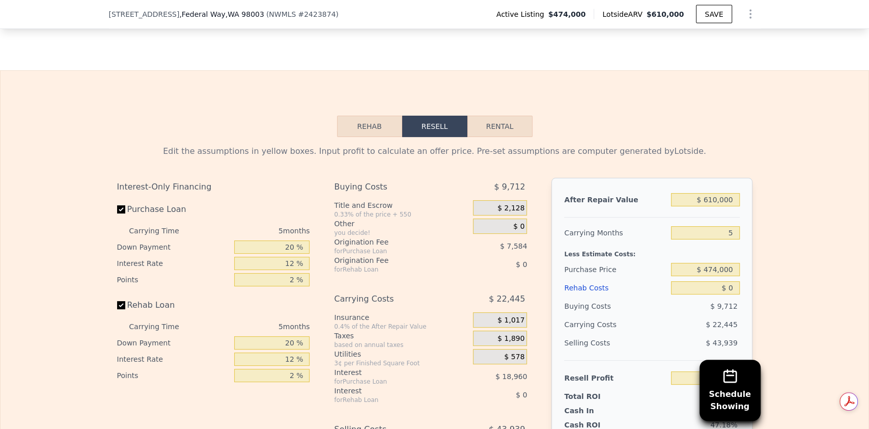
scroll to position [1549, 0]
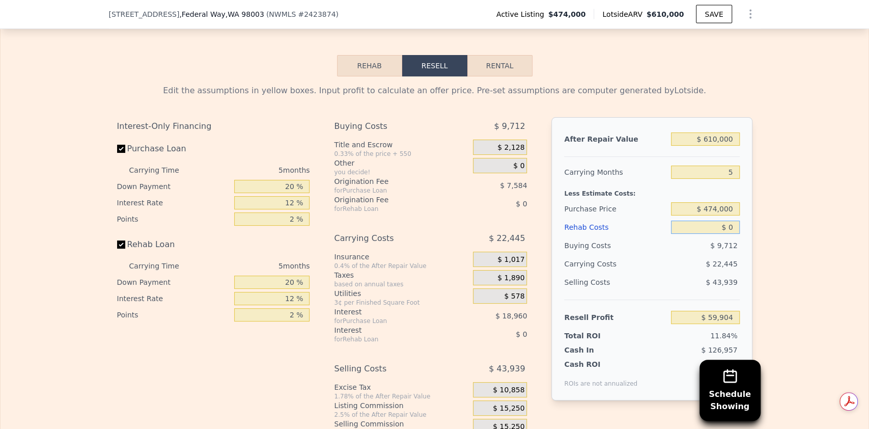
click at [730, 234] on input "$ 0" at bounding box center [705, 226] width 68 height 13
type input "$ 8"
type input "$ 59,896"
type input "$ 8,500"
type input "$ 59,813"
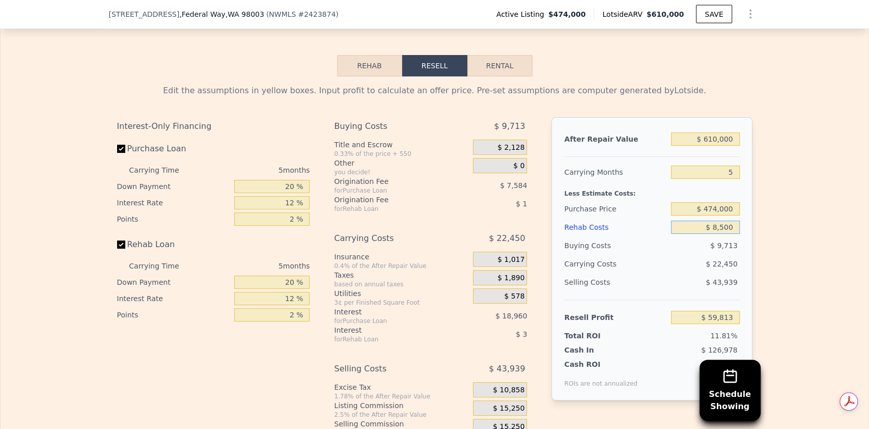
type input "$ 85,000"
type input "-$ 29,856"
type input "$ 5,000"
type input "$ 54,624"
type input "$ 85,000"
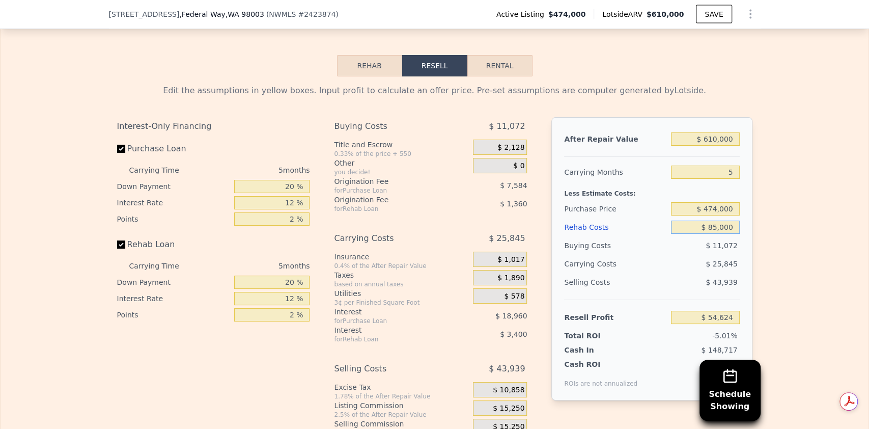
type input "-$ 29,856"
type input "$ 95,000"
type input "-$ 40,416"
type input "$ 95,000"
click at [709, 215] on input "$ 474,000" at bounding box center [705, 208] width 68 height 13
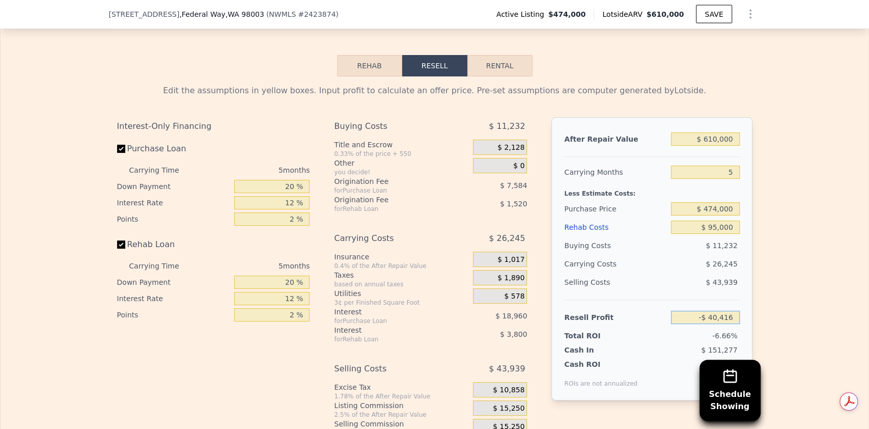
click at [717, 324] on input "-$ 40,416" at bounding box center [705, 317] width 68 height 13
type input "$ 50,000"
click at [712, 268] on span "$ 26,245" at bounding box center [722, 264] width 32 height 8
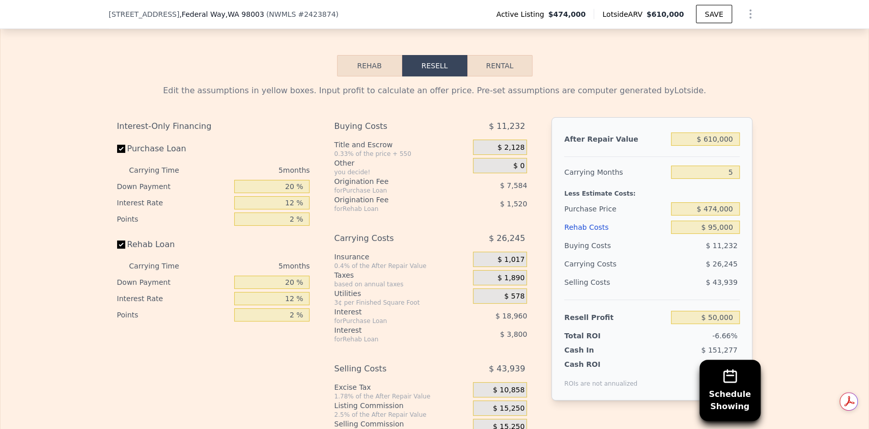
type input "$ 388,649"
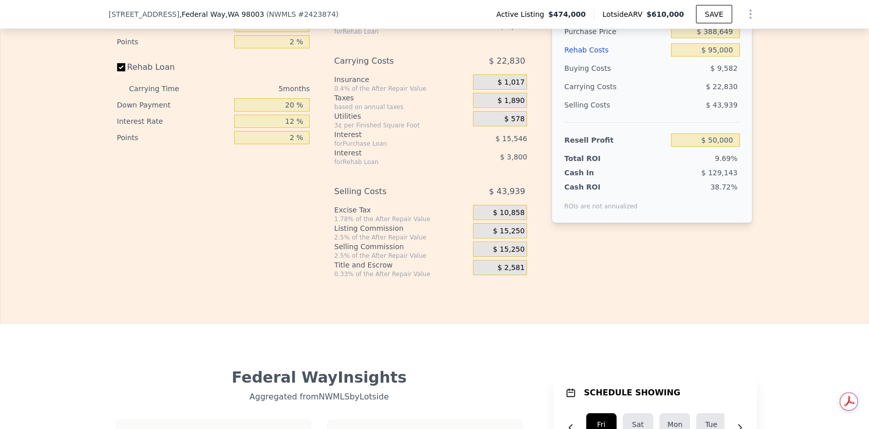
scroll to position [1727, 0]
click at [507, 235] on span "$ 15,250" at bounding box center [509, 230] width 32 height 9
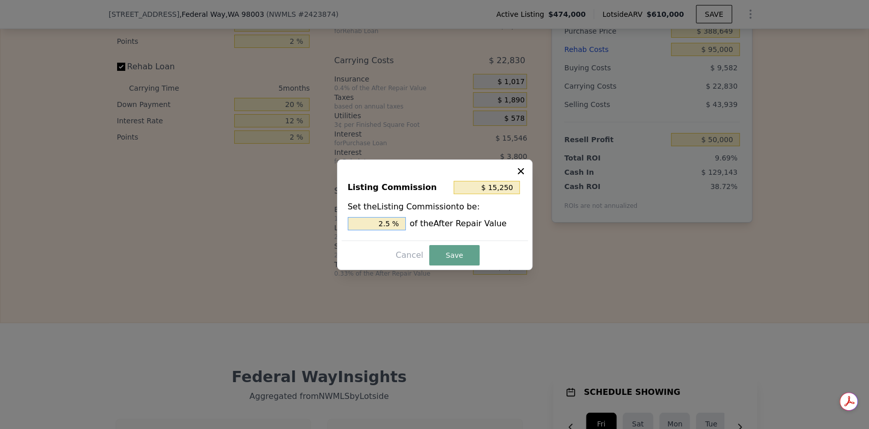
click at [398, 225] on input "2.5 %" at bounding box center [377, 223] width 58 height 13
type input "$ 0"
type input "0 %"
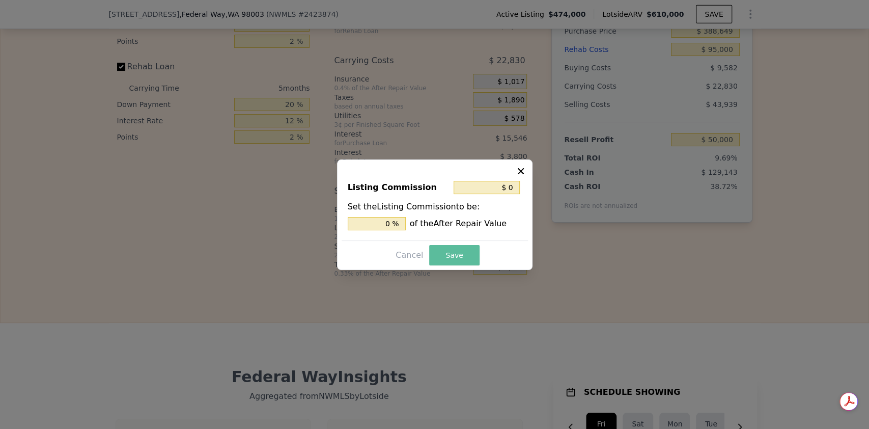
click at [452, 252] on button "Save" at bounding box center [454, 255] width 50 height 20
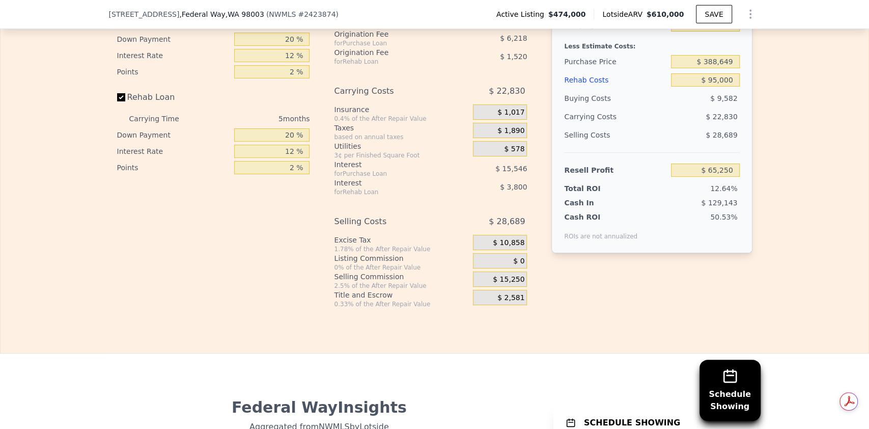
scroll to position [1696, 0]
click at [724, 177] on input "$ 65,250" at bounding box center [705, 170] width 68 height 13
type input "$ 55,000"
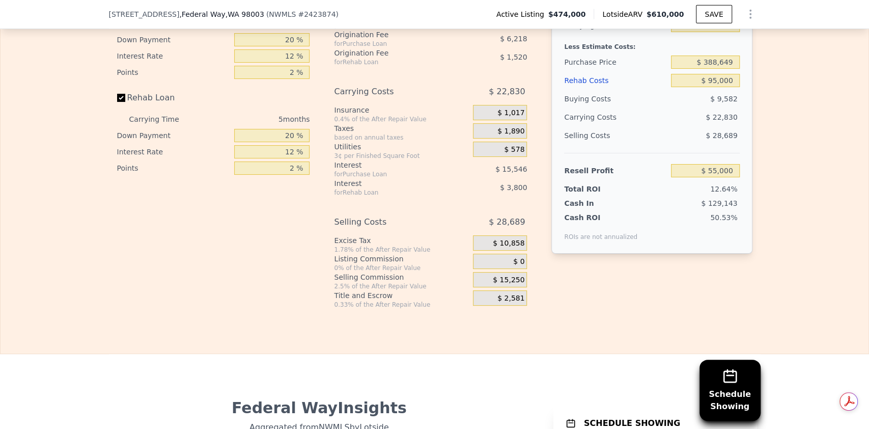
click at [733, 194] on div "12.64%" at bounding box center [685, 189] width 107 height 10
type input "$ 398,322"
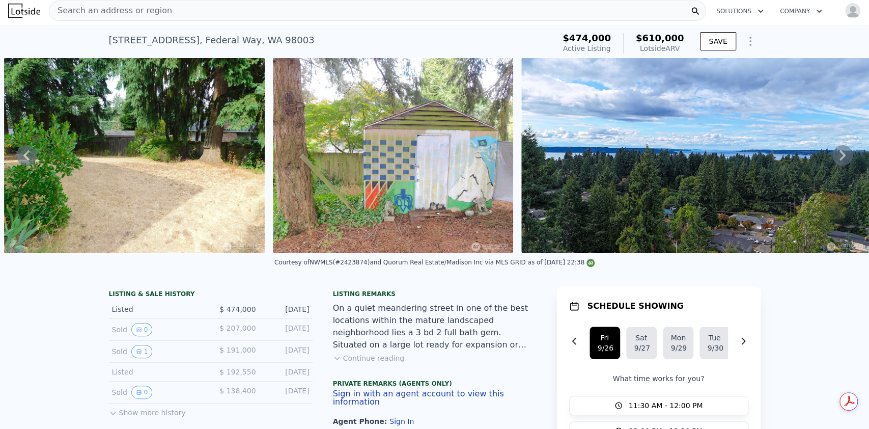
scroll to position [0, 0]
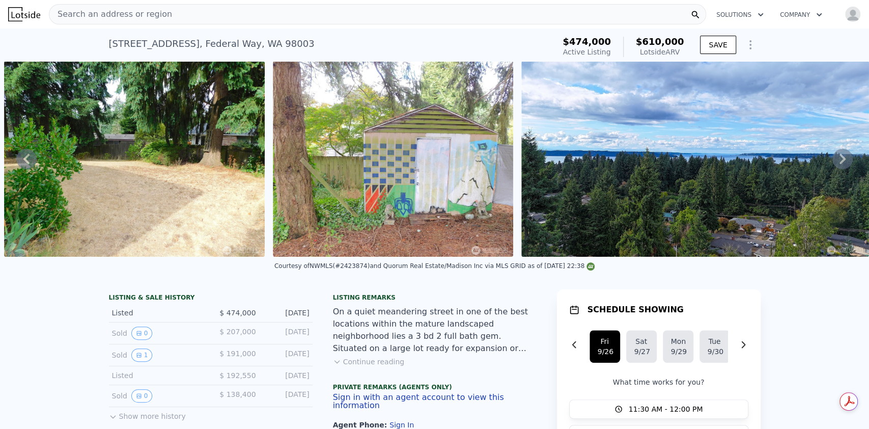
click at [733, 206] on img at bounding box center [695, 158] width 348 height 195
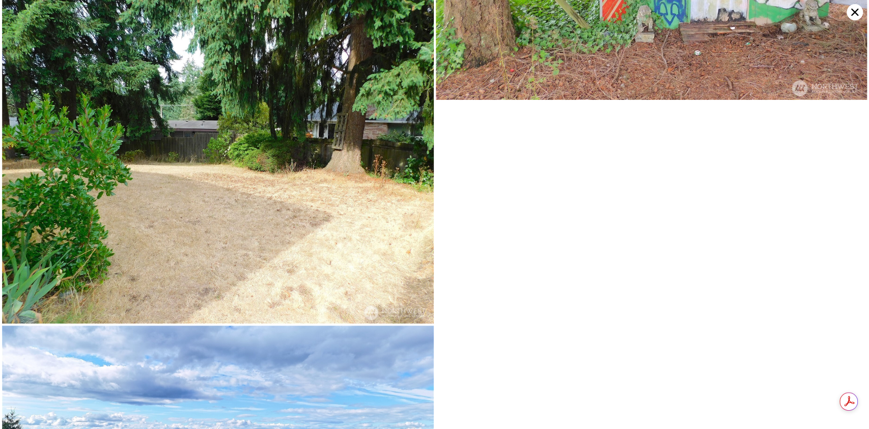
scroll to position [2552, 0]
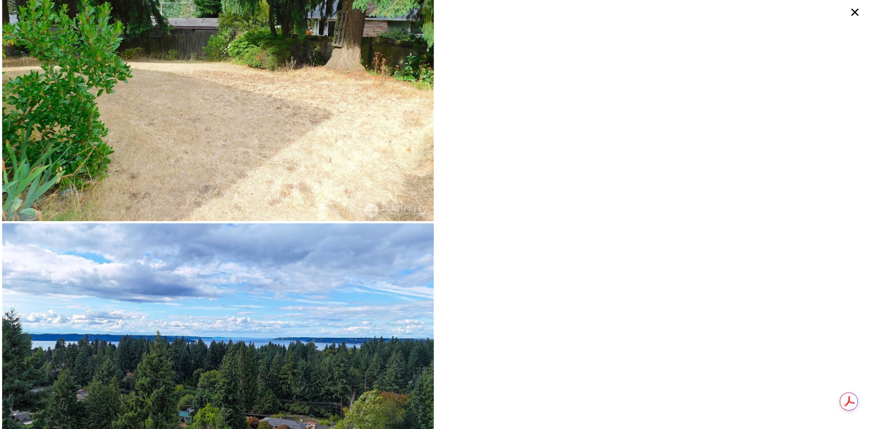
click at [858, 14] on icon at bounding box center [855, 12] width 16 height 16
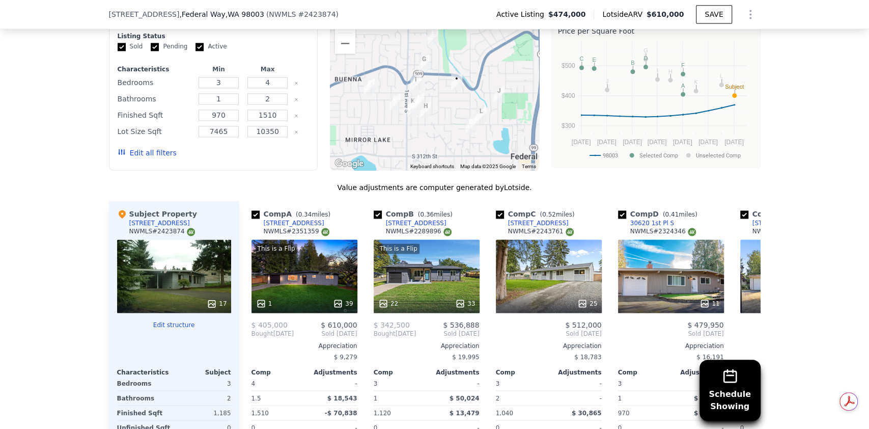
scroll to position [967, 0]
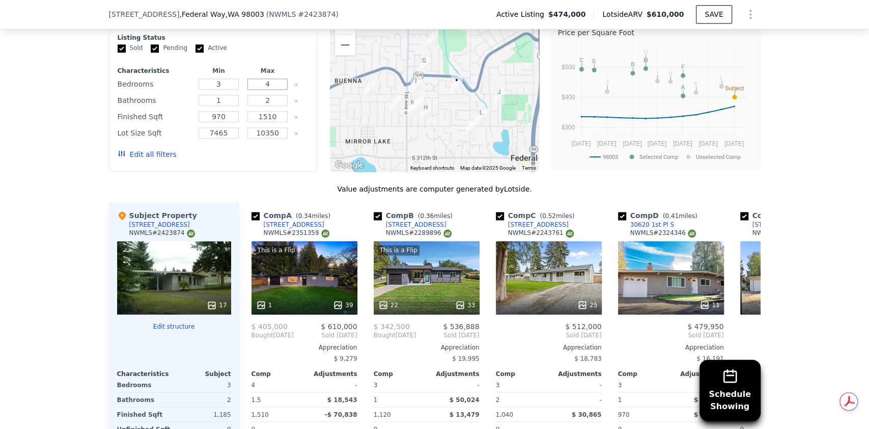
click at [269, 90] on input "4" at bounding box center [267, 83] width 40 height 11
type input "3"
click at [272, 161] on button "Update Search" at bounding box center [270, 154] width 77 height 14
checkbox input "false"
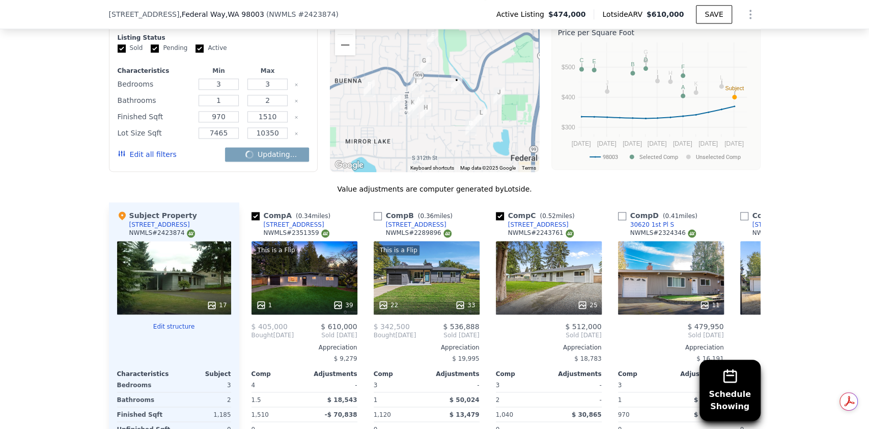
checkbox input "false"
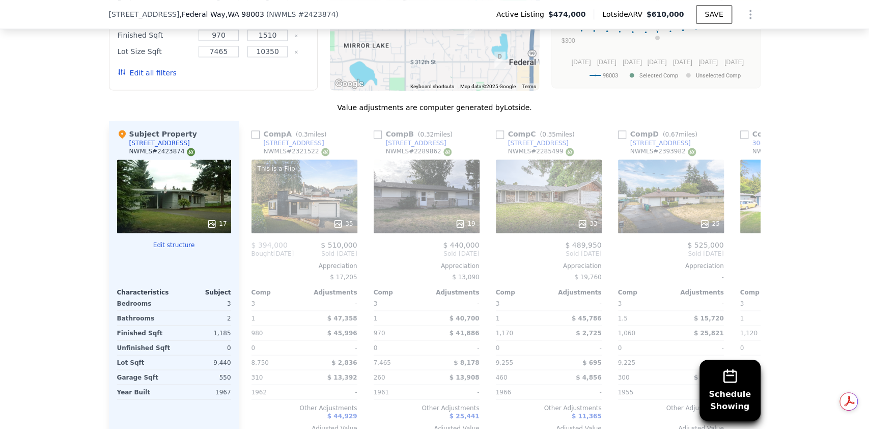
scroll to position [1055, 0]
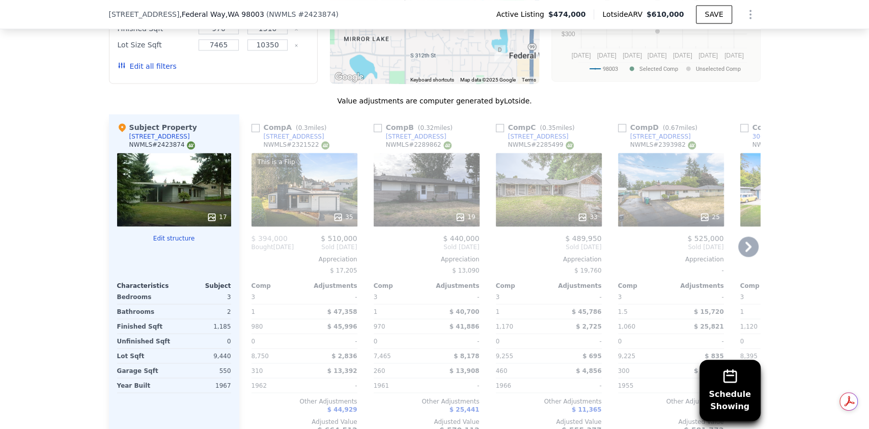
click at [254, 132] on div "Comp A ( 0.3 miles)" at bounding box center [290, 127] width 79 height 10
click at [251, 132] on input "checkbox" at bounding box center [255, 128] width 8 height 8
checkbox input "true"
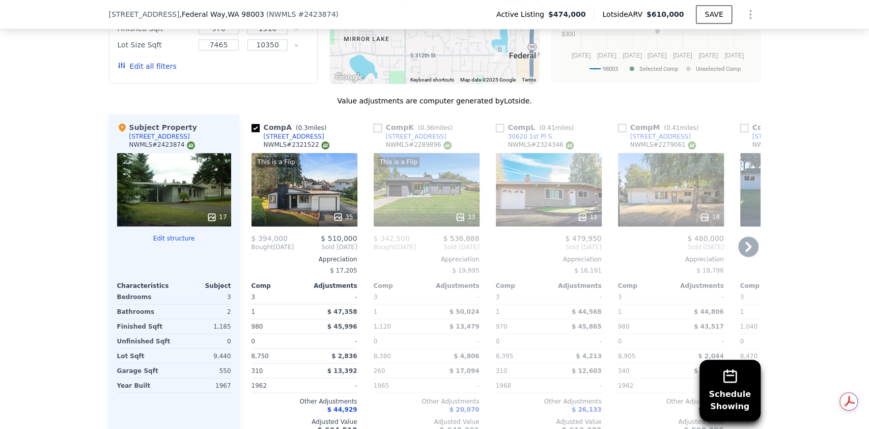
click at [374, 132] on input "checkbox" at bounding box center [378, 128] width 8 height 8
checkbox input "true"
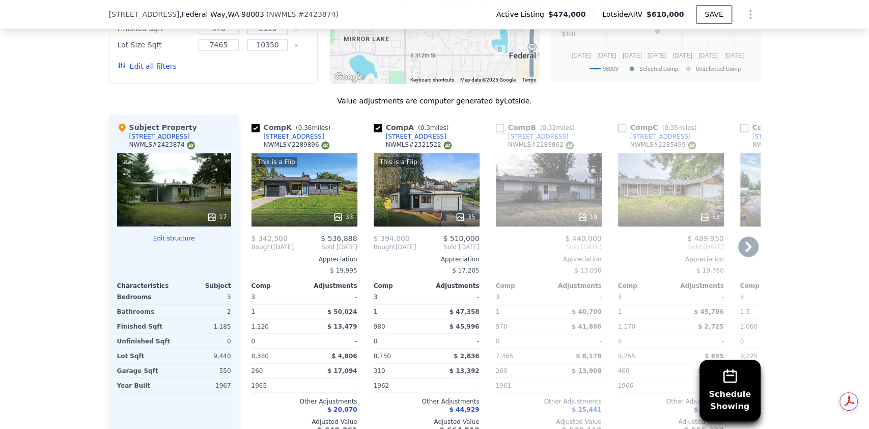
click at [496, 132] on input "checkbox" at bounding box center [500, 128] width 8 height 8
checkbox input "true"
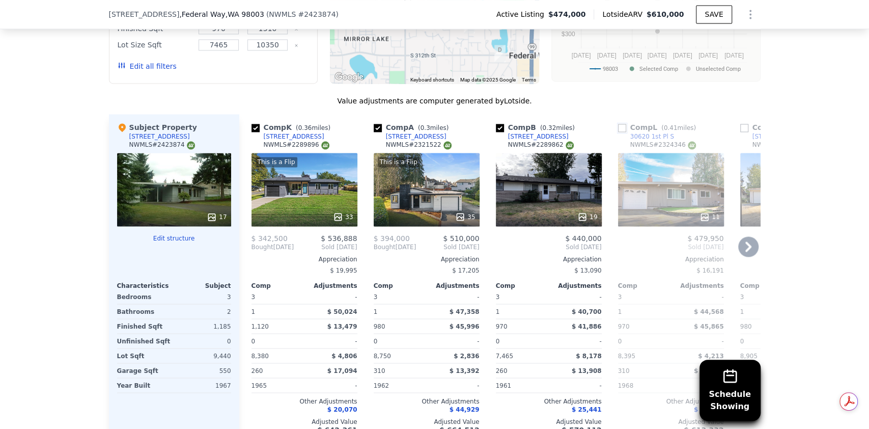
click at [618, 132] on input "checkbox" at bounding box center [622, 128] width 8 height 8
checkbox input "true"
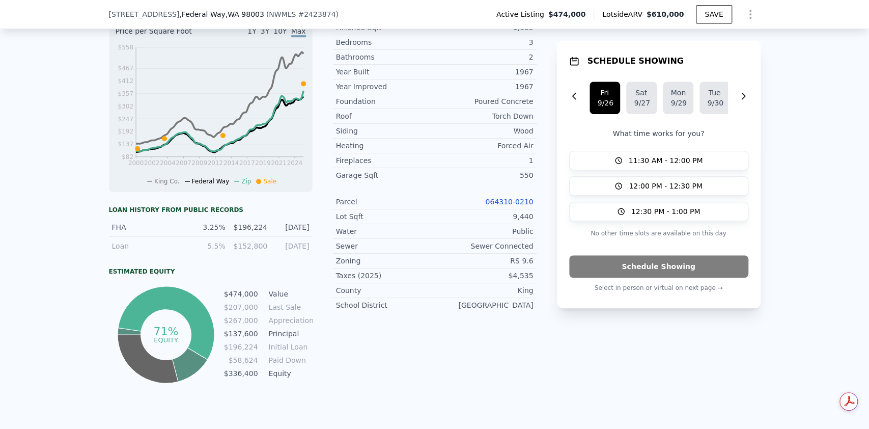
scroll to position [433, 0]
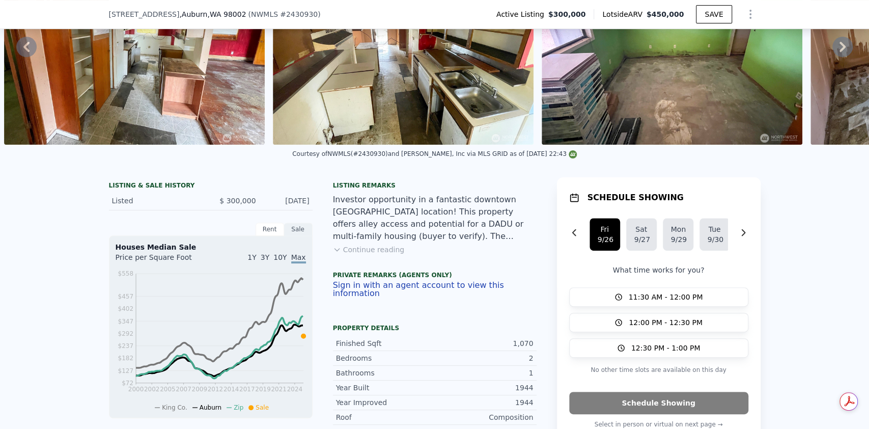
scroll to position [109, 0]
click at [377, 254] on button "Continue reading" at bounding box center [369, 249] width 72 height 10
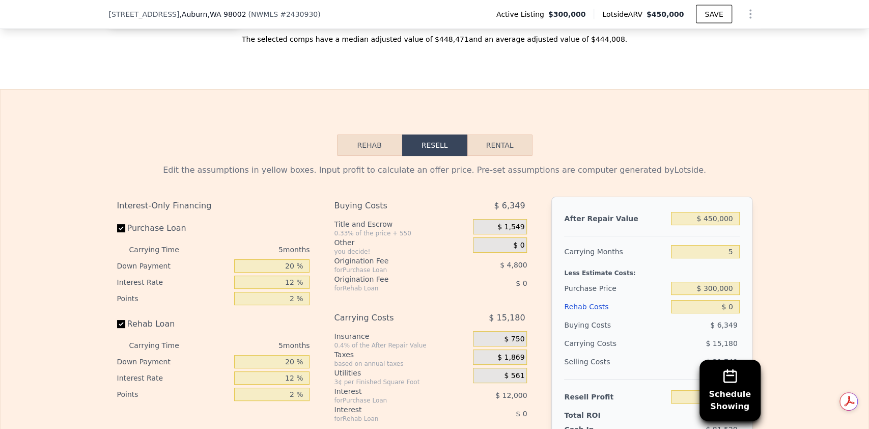
scroll to position [1522, 0]
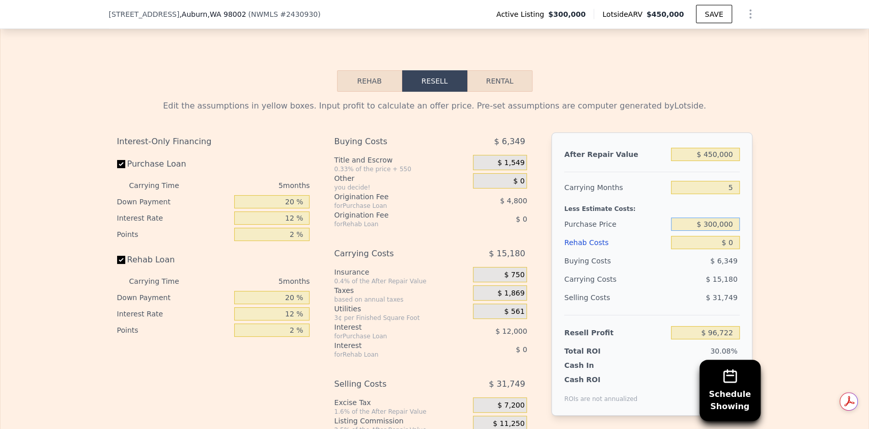
click at [722, 217] on input "$ 300,000" at bounding box center [705, 223] width 68 height 13
click at [716, 236] on input "$ 0" at bounding box center [705, 242] width 68 height 13
type input "$ 80"
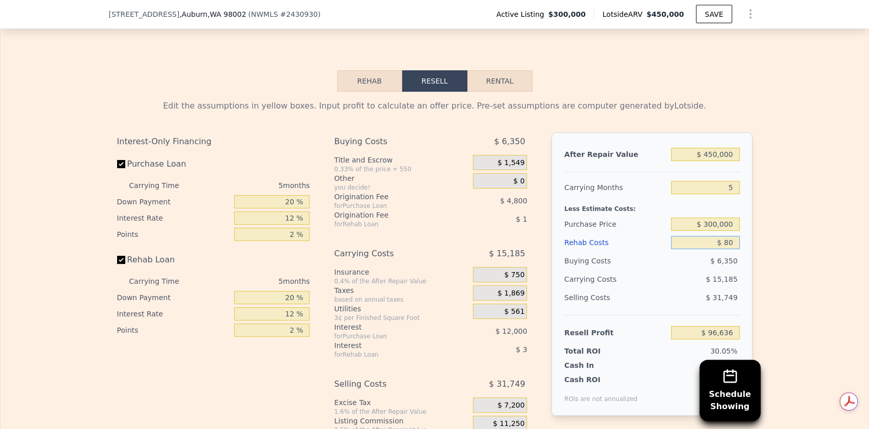
type input "$ 96,636"
type input "$ 85"
type input "$ 96,631"
type input "$ 85,000"
type input "$ 6,962"
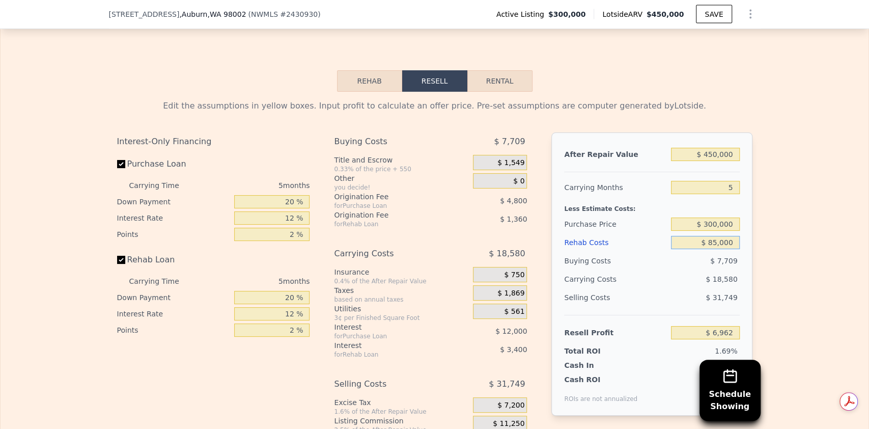
type input "$ 85,000"
click at [710, 315] on div "Resell Profit $ 6,962" at bounding box center [651, 328] width 175 height 27
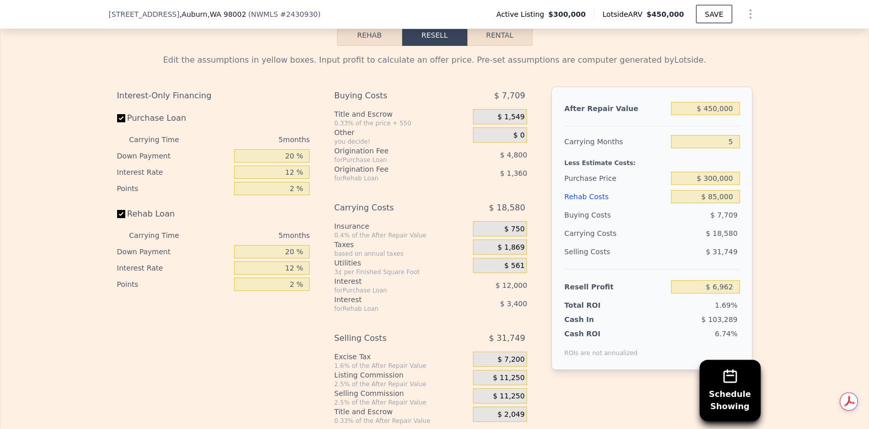
click at [511, 373] on span "$ 11,250" at bounding box center [509, 377] width 32 height 9
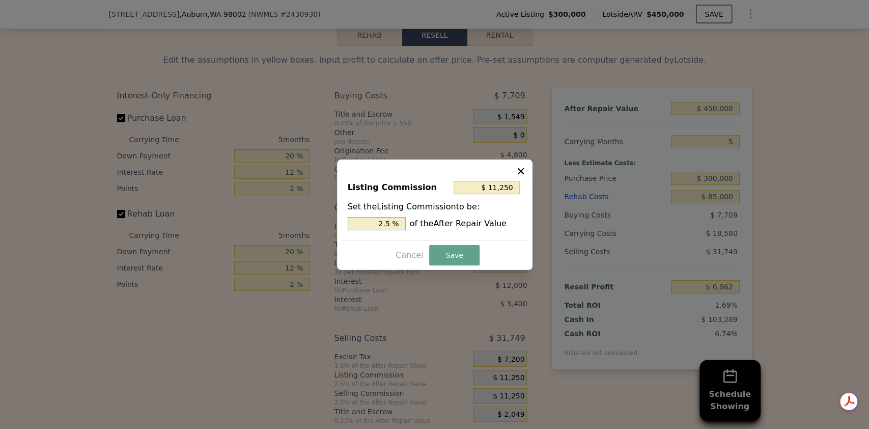
click at [390, 224] on input "2.5 %" at bounding box center [377, 223] width 58 height 13
type input "$ 9,000"
type input "2 %"
type input "$ 0"
type input "0 %"
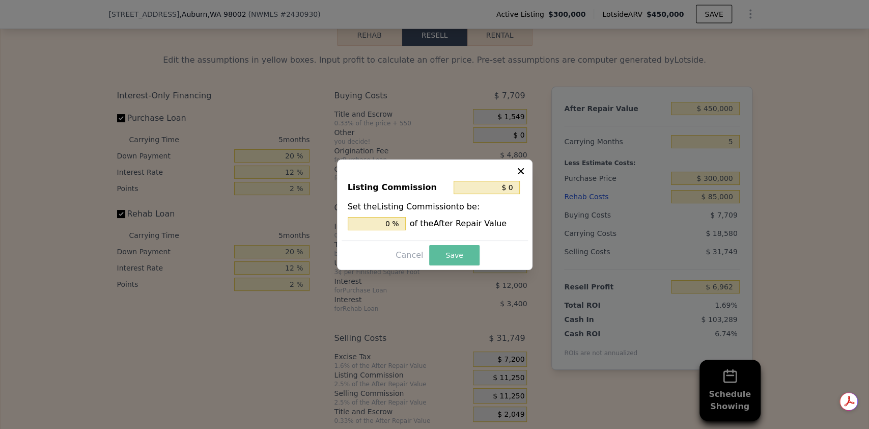
click at [448, 250] on button "Save" at bounding box center [454, 255] width 50 height 20
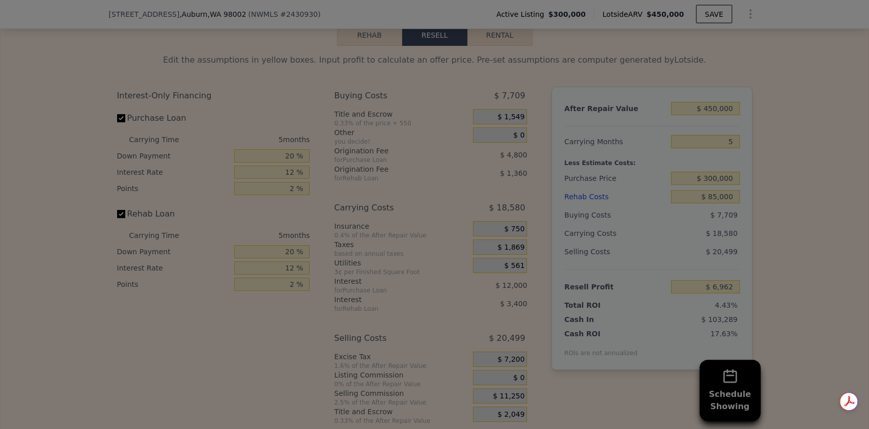
type input "$ 18,212"
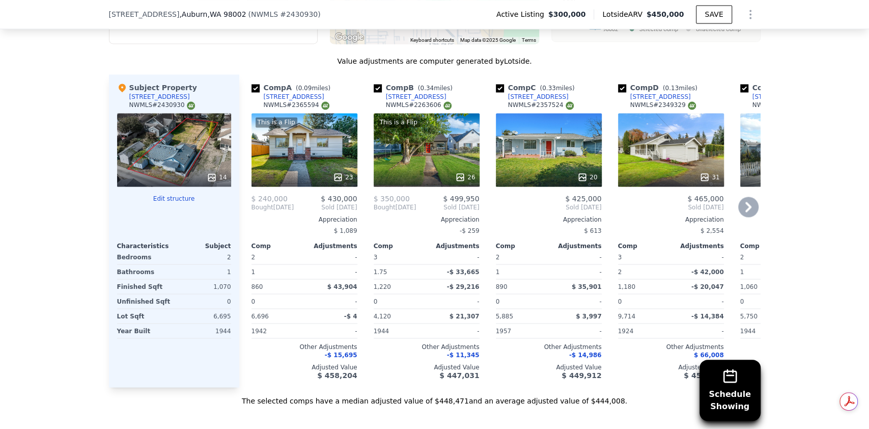
scroll to position [1089, 0]
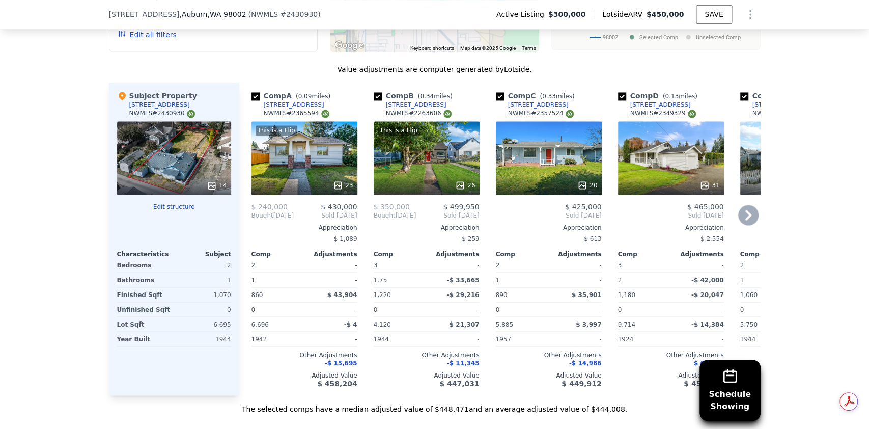
click at [745, 210] on icon at bounding box center [748, 215] width 6 height 10
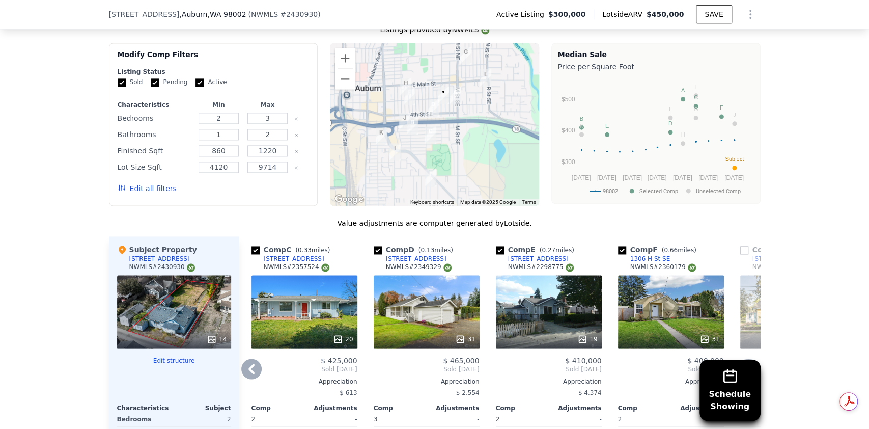
scroll to position [932, 0]
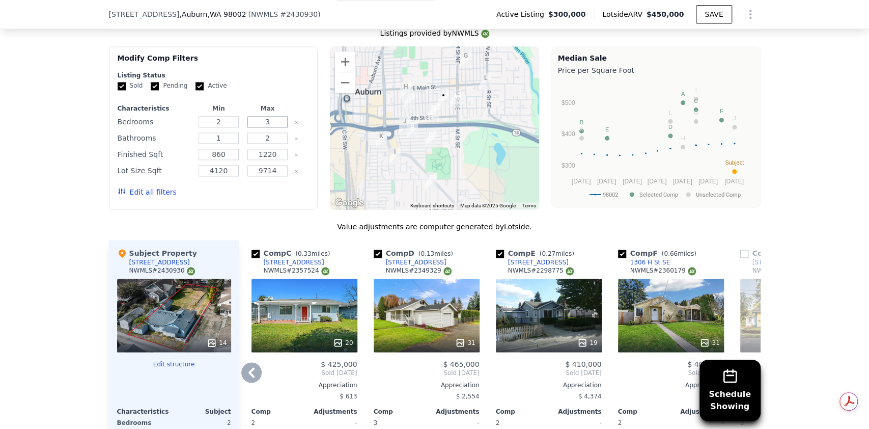
click at [268, 116] on input "3" at bounding box center [267, 121] width 40 height 11
type input "2"
click at [268, 116] on input "number" at bounding box center [267, 121] width 40 height 11
type input "2"
click at [276, 185] on button "Update Search" at bounding box center [270, 192] width 77 height 14
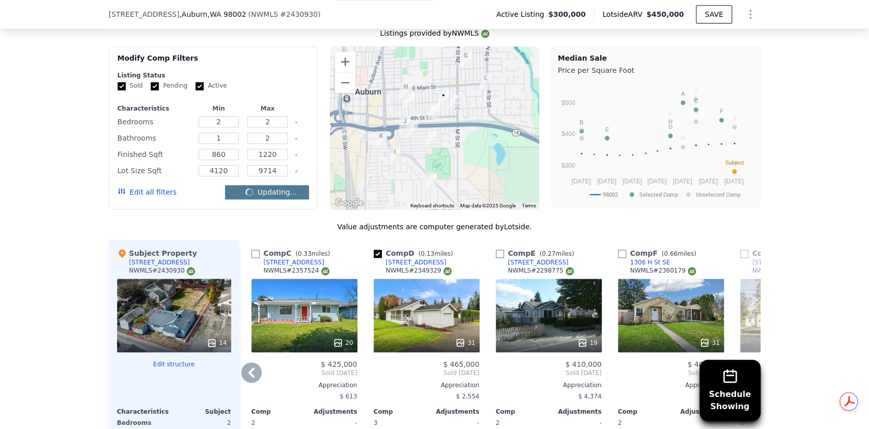
checkbox input "false"
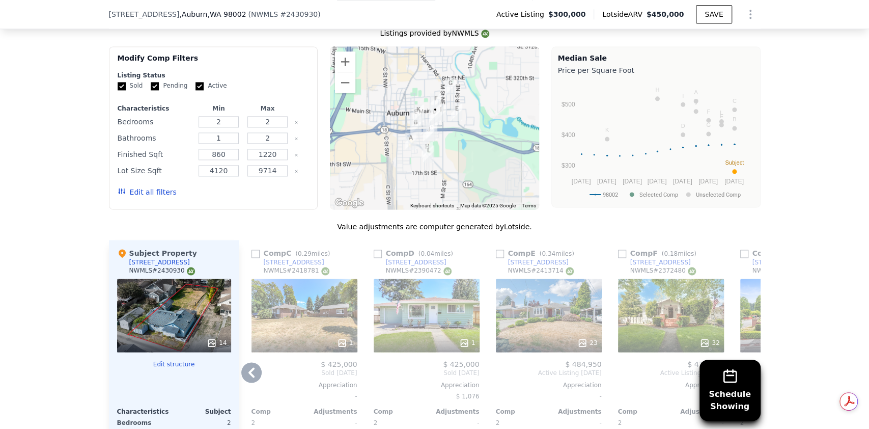
click at [251, 258] on link "904 7th St SE" at bounding box center [287, 262] width 73 height 8
click at [252, 249] on input "checkbox" at bounding box center [255, 253] width 8 height 8
checkbox input "true"
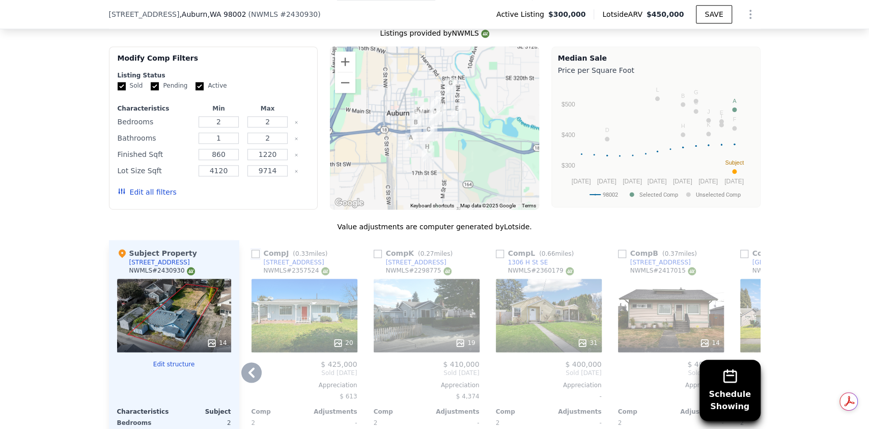
click at [252, 249] on input "checkbox" at bounding box center [255, 253] width 8 height 8
checkbox input "true"
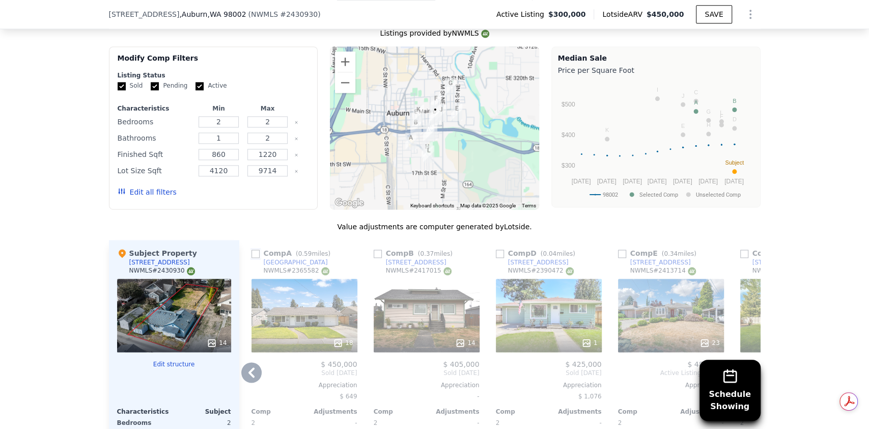
click at [252, 249] on input "checkbox" at bounding box center [255, 253] width 8 height 8
checkbox input "true"
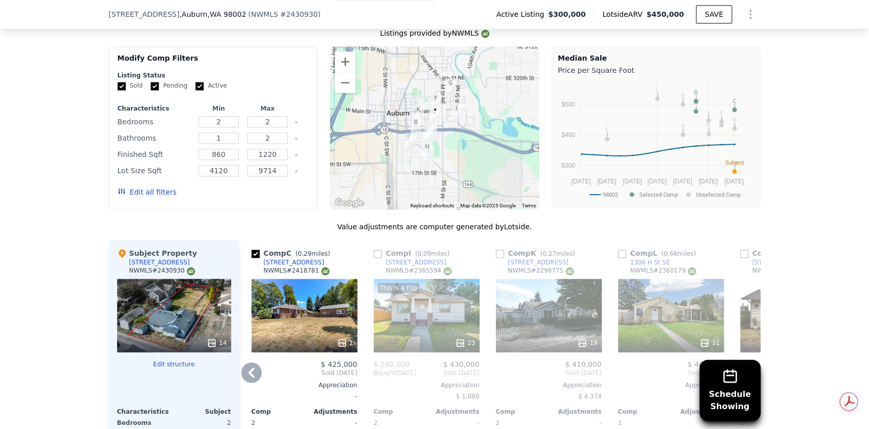
click at [244, 362] on icon at bounding box center [251, 372] width 20 height 20
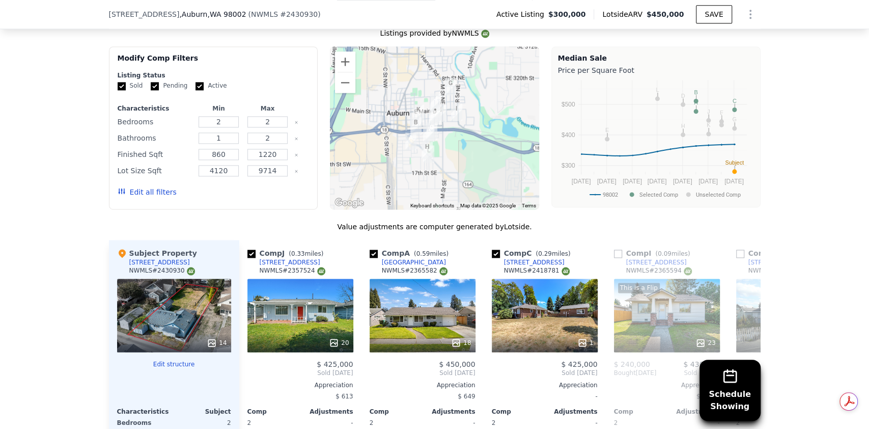
scroll to position [0, 0]
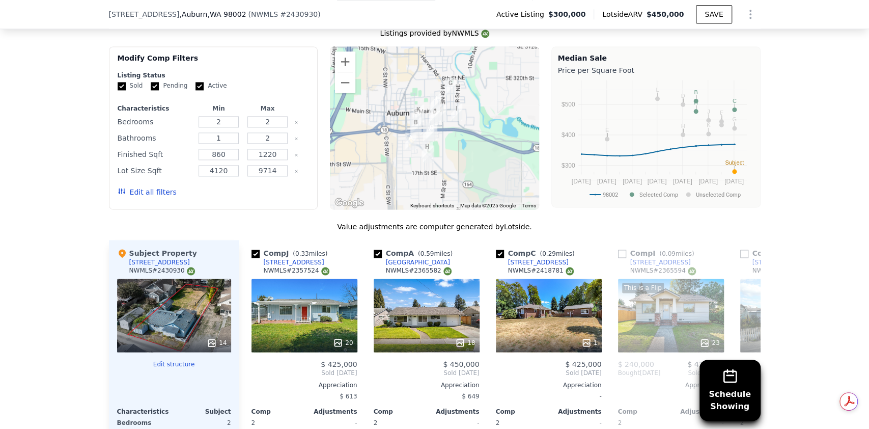
click at [247, 331] on div "Comp J ( 0.33 miles) 819 8th St SE NWMLS # 2357524 20 $ 425,000 Sold Jun 2025 A…" at bounding box center [304, 396] width 114 height 313
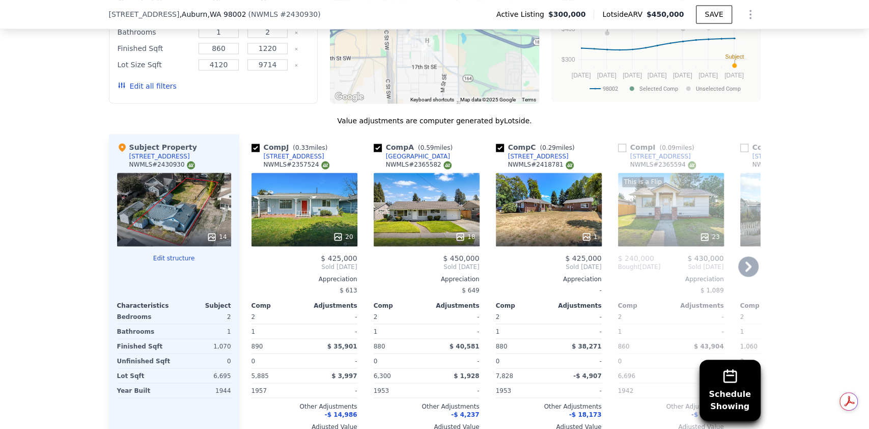
scroll to position [1038, 0]
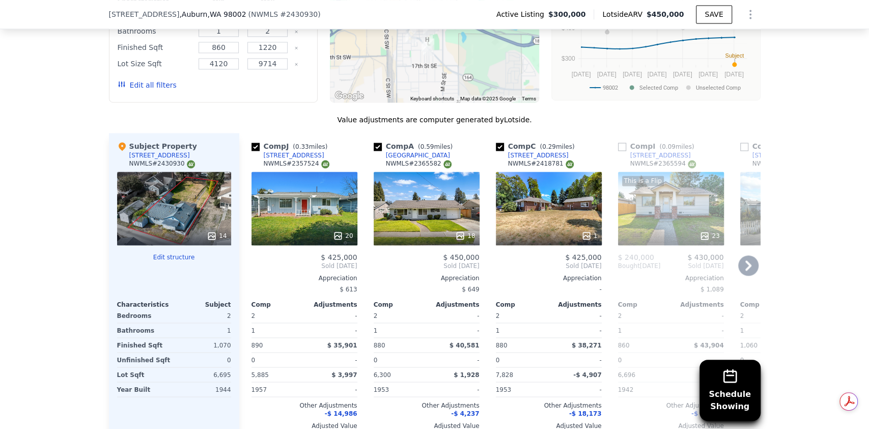
click at [444, 191] on div "18" at bounding box center [427, 208] width 106 height 73
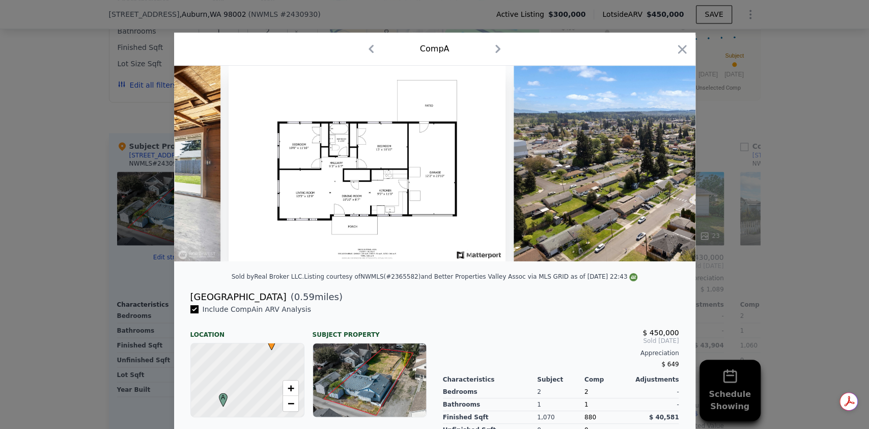
scroll to position [0, 4555]
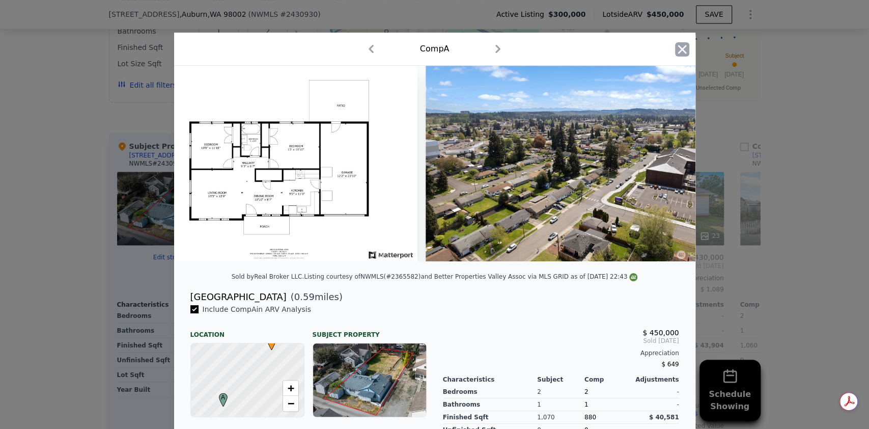
click at [679, 48] on icon "button" at bounding box center [682, 49] width 14 height 14
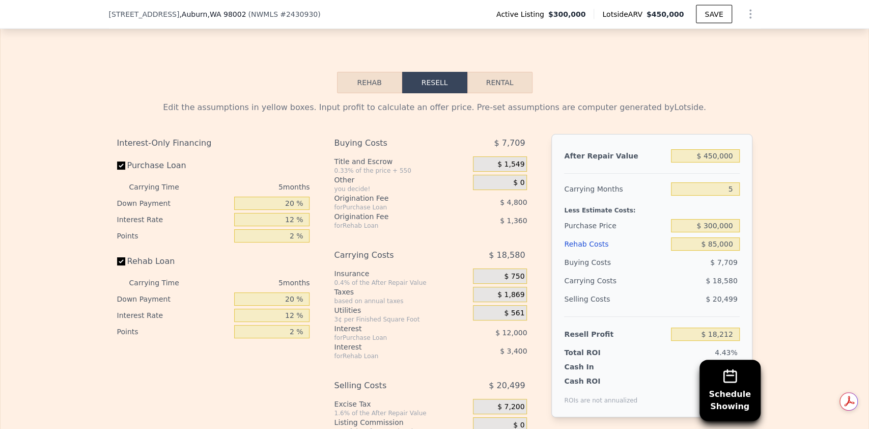
scroll to position [1538, 0]
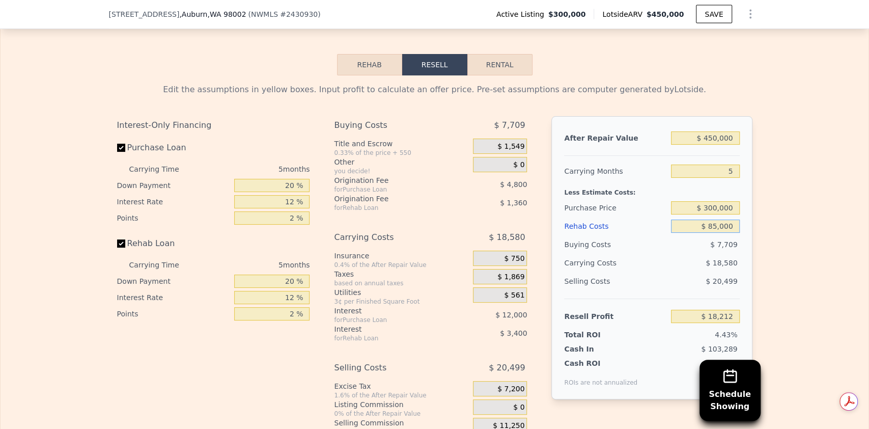
click at [711, 219] on input "$ 85,000" at bounding box center [705, 225] width 68 height 13
type input "$ 8,000"
type input "$ 99,524"
type input "$ 000"
type input "$ 107,972"
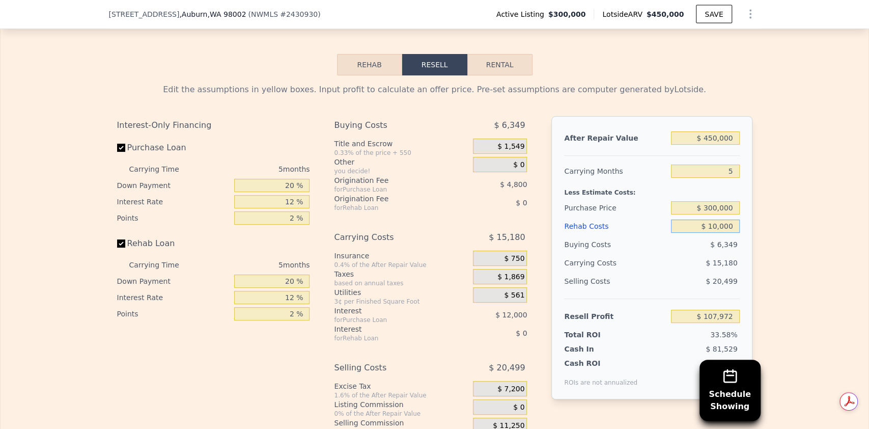
type input "$ 100,000"
type input "$ 2,372"
type input "$ 100,000"
click at [713, 201] on input "$ 300,000" at bounding box center [705, 207] width 68 height 13
type input "$ 260,000"
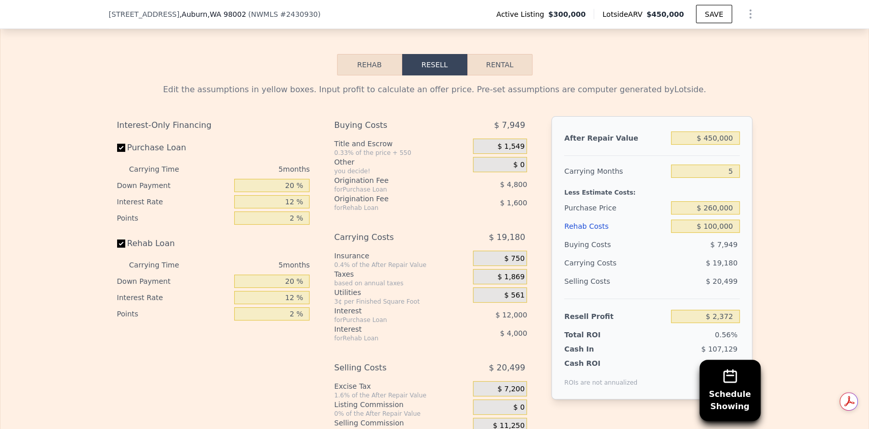
click at [723, 217] on div "$ 100,000" at bounding box center [705, 226] width 68 height 18
type input "$ 44,745"
click at [725, 219] on input "$ 100,000" at bounding box center [705, 225] width 68 height 13
click at [290, 179] on input "20 %" at bounding box center [271, 185] width 75 height 13
type input "2 %"
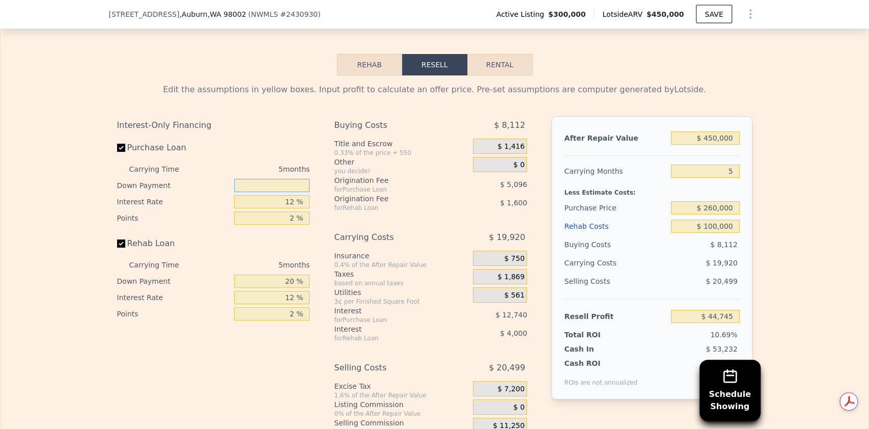
type input "$ 41,469"
type input "10 %"
type input "$ 42,925"
type input "10 %"
click at [286, 274] on input "20 %" at bounding box center [271, 280] width 75 height 13
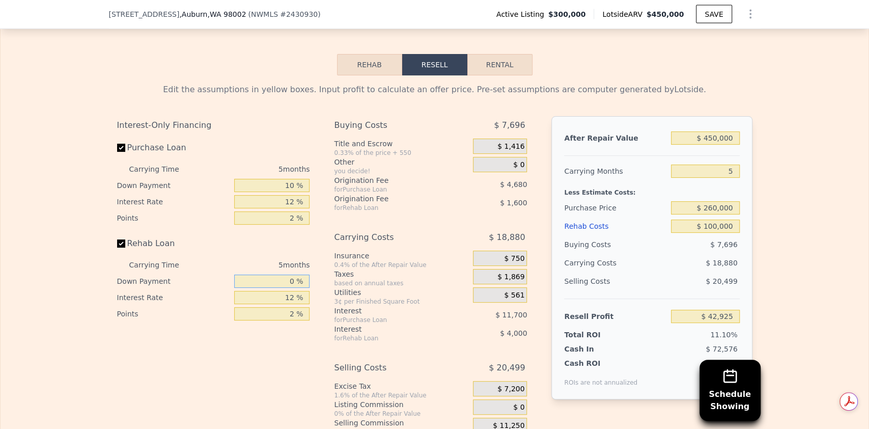
type input "10 %"
type input "$ 42,225"
type input "10 %"
click at [296, 307] on input "2 %" at bounding box center [271, 313] width 75 height 13
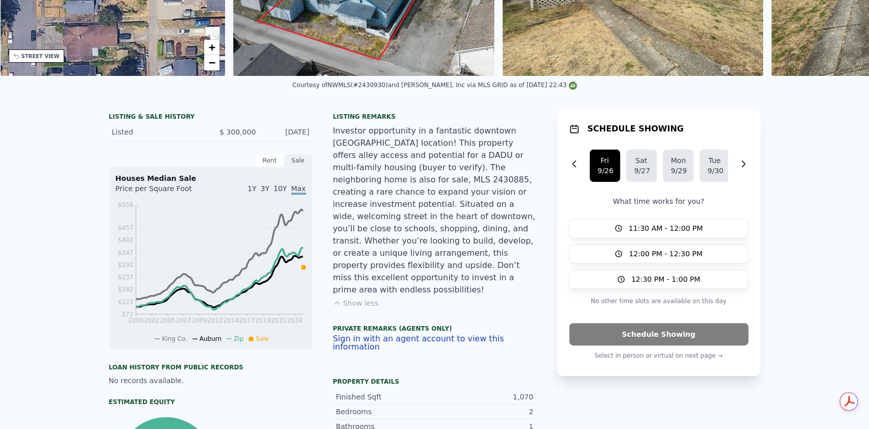
scroll to position [0, 0]
